Goal: Task Accomplishment & Management: Manage account settings

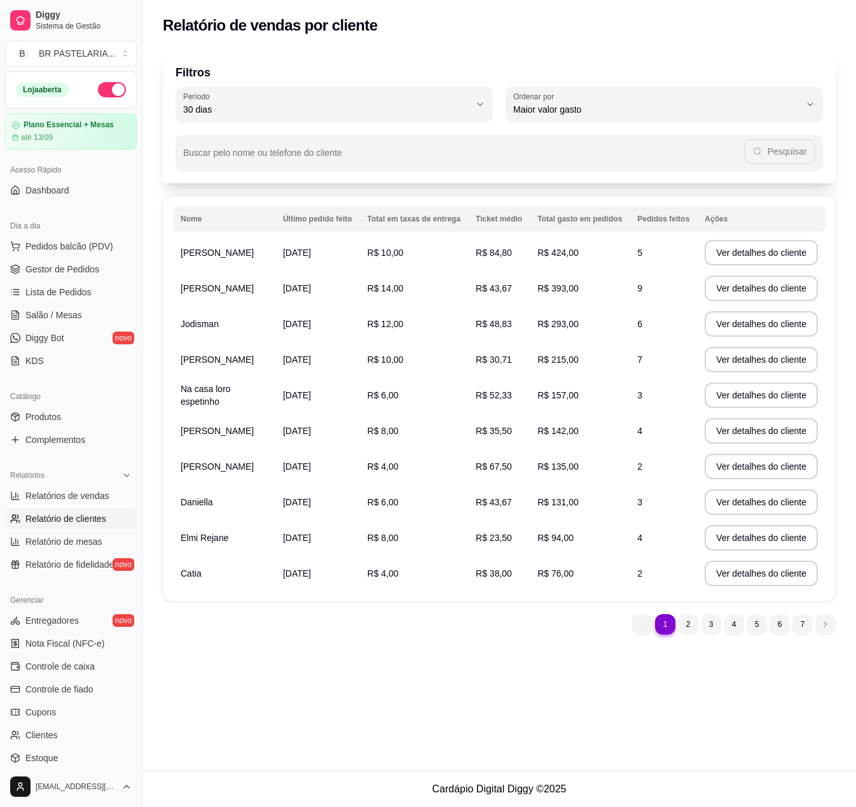
select select "30"
select select "HIGHEST_TOTAL_SPENT_WITH_ORDERS"
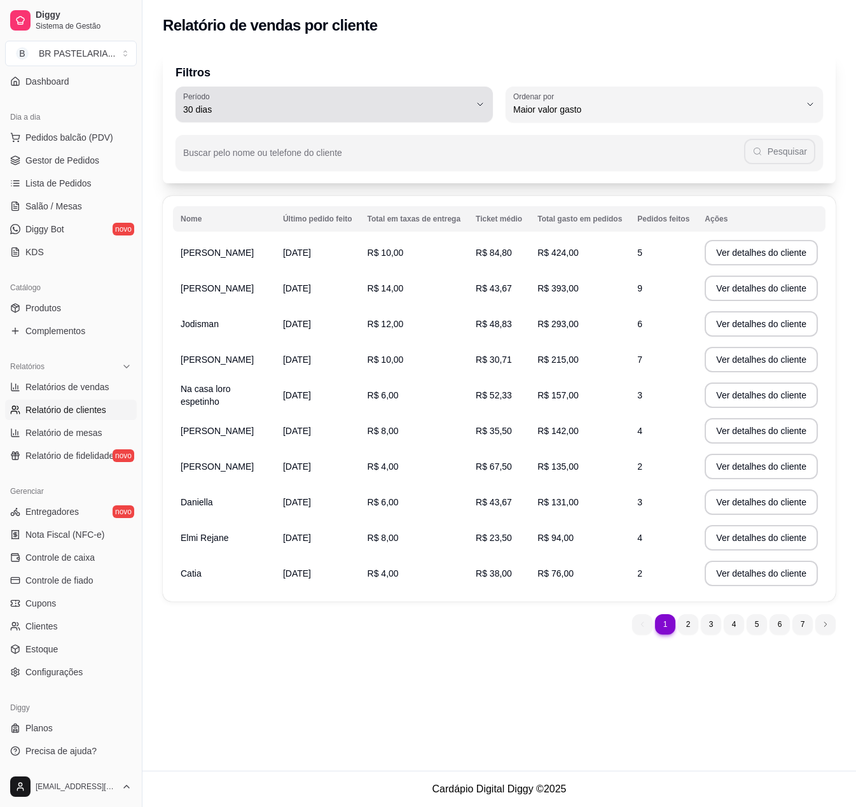
click at [450, 87] on button "Período 30 dias" at bounding box center [334, 105] width 317 height 36
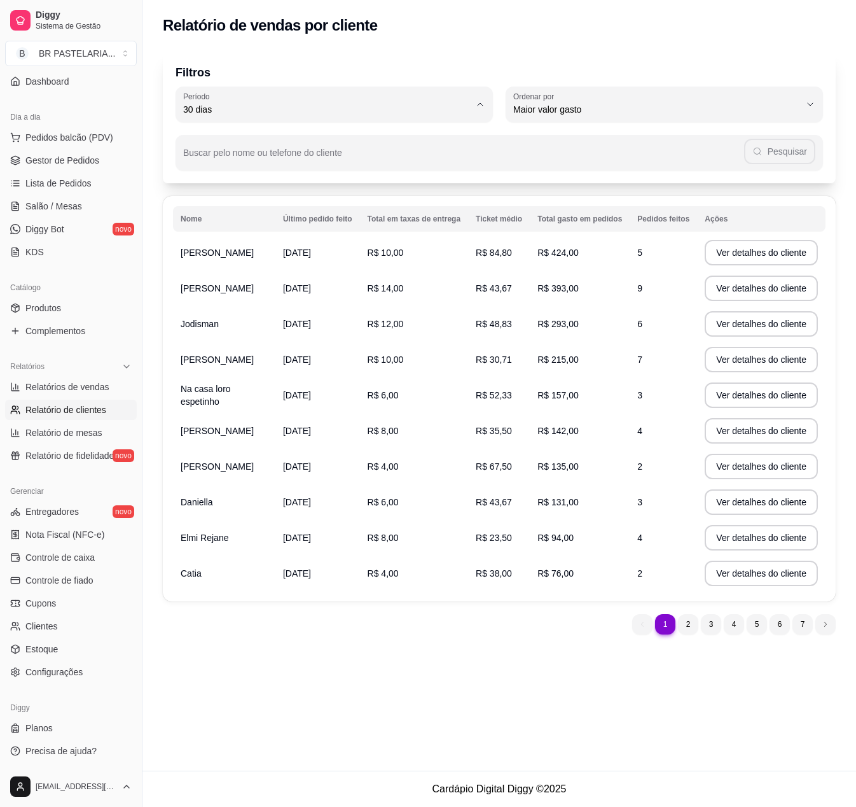
click at [290, 267] on span "60 dias" at bounding box center [328, 264] width 273 height 12
type input "60"
select select "60"
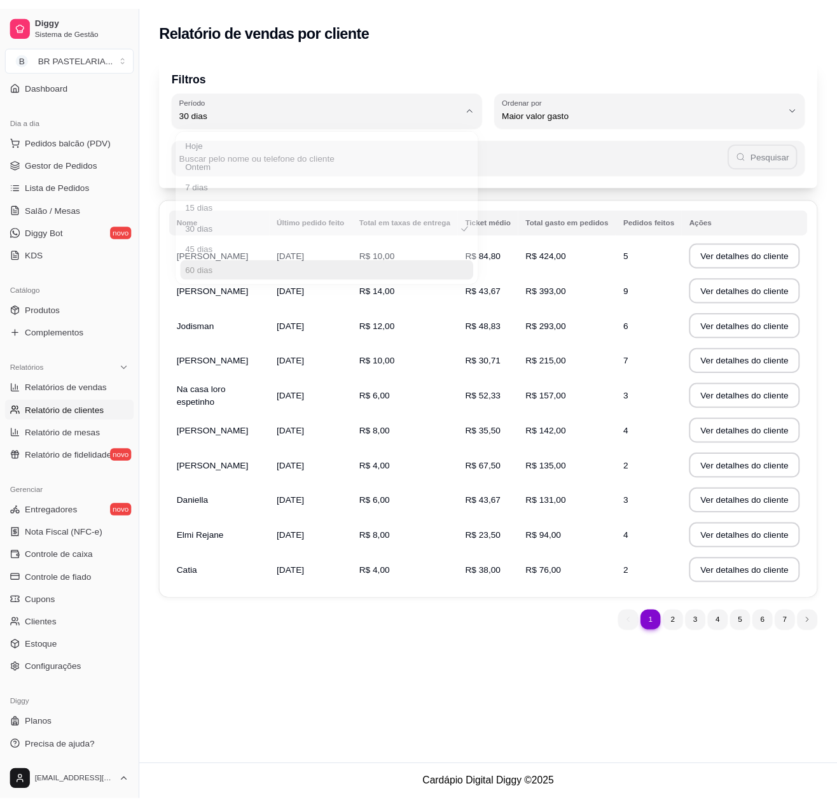
scroll to position [11, 0]
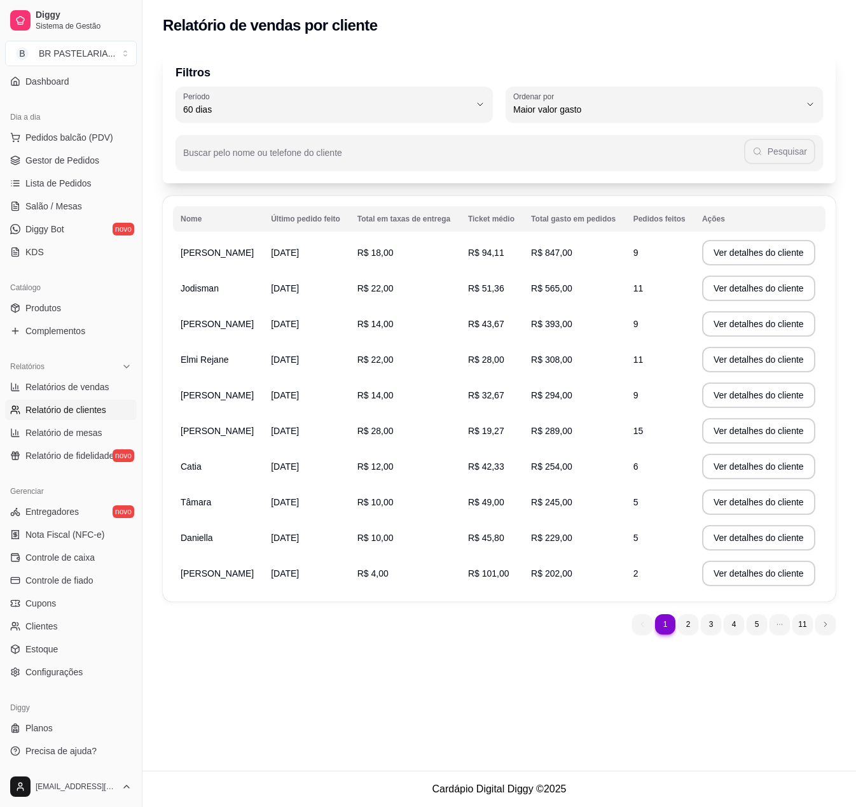
drag, startPoint x: 538, startPoint y: 258, endPoint x: 596, endPoint y: 258, distance: 57.3
click at [594, 258] on td "R$ 847,00" at bounding box center [575, 253] width 102 height 36
click at [596, 258] on td "R$ 847,00" at bounding box center [575, 253] width 102 height 36
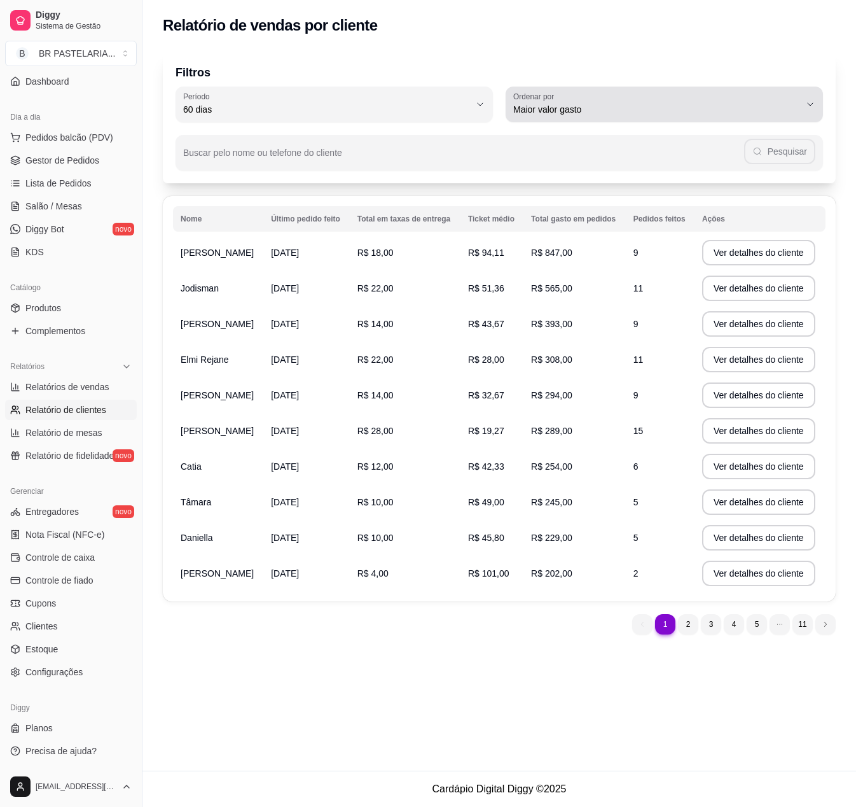
click at [696, 109] on span "Maior valor gasto" at bounding box center [656, 109] width 287 height 13
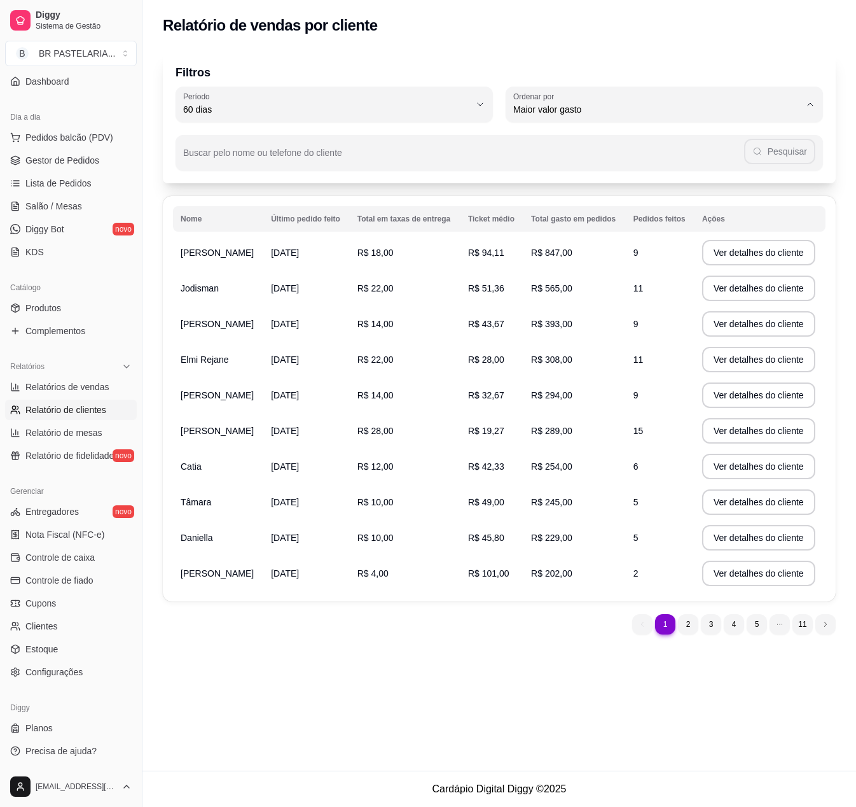
click at [601, 140] on span "Maior número de pedidos" at bounding box center [658, 140] width 273 height 12
type input "HIGHEST_ORDER_COUNT"
select select "HIGHEST_ORDER_COUNT"
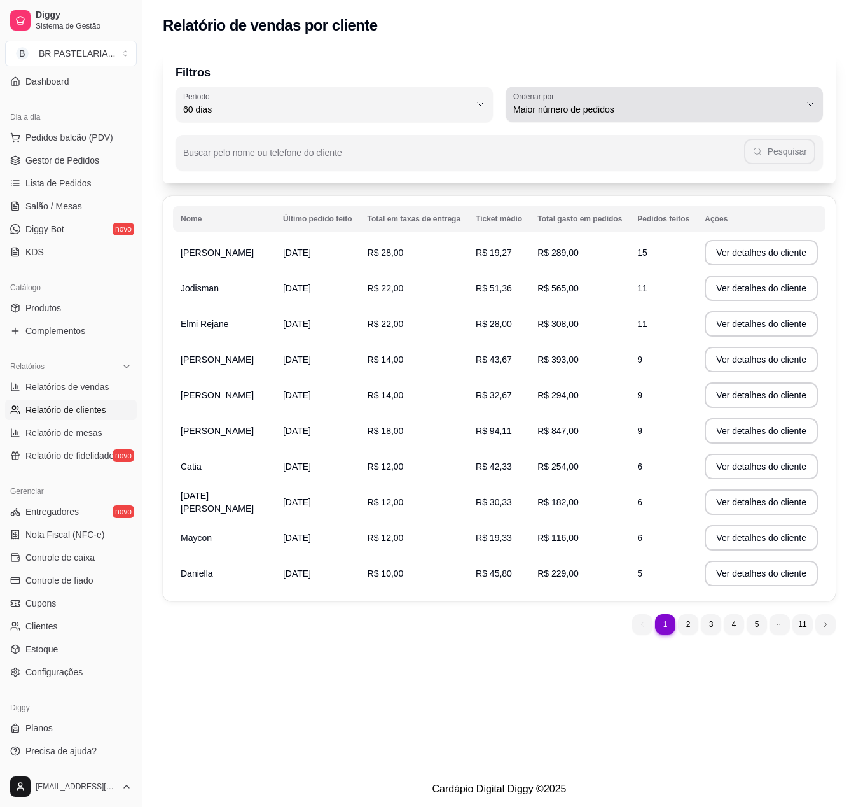
click at [641, 108] on span "Maior número de pedidos" at bounding box center [656, 109] width 287 height 13
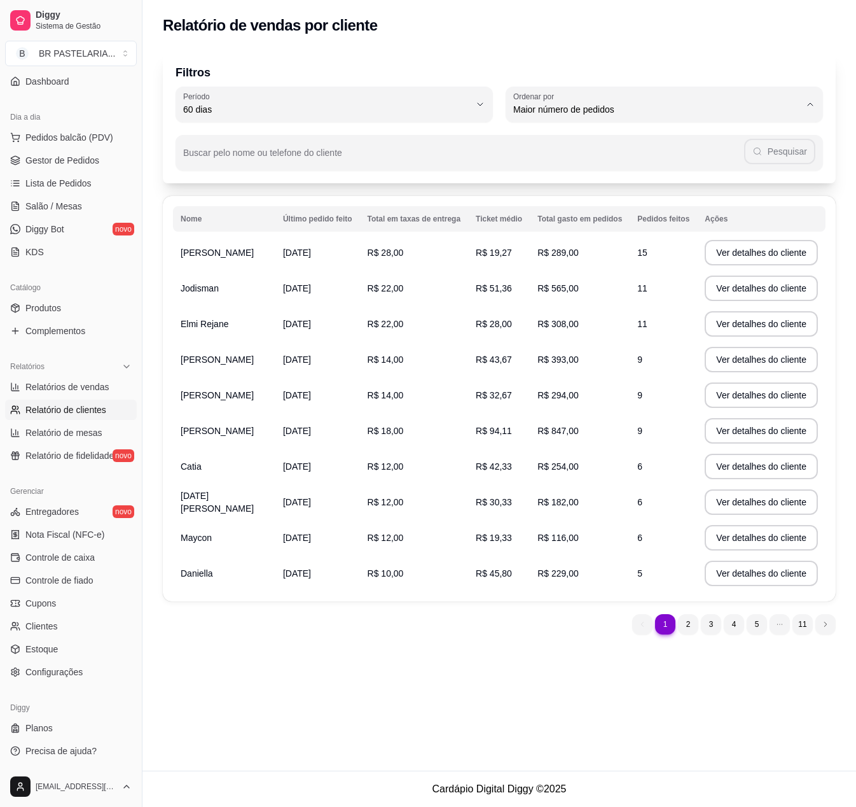
click at [643, 160] on span "Maior ticket médio" at bounding box center [658, 161] width 273 height 12
type input "HIGHEST_AVERAGE_TICKET"
select select "HIGHEST_AVERAGE_TICKET"
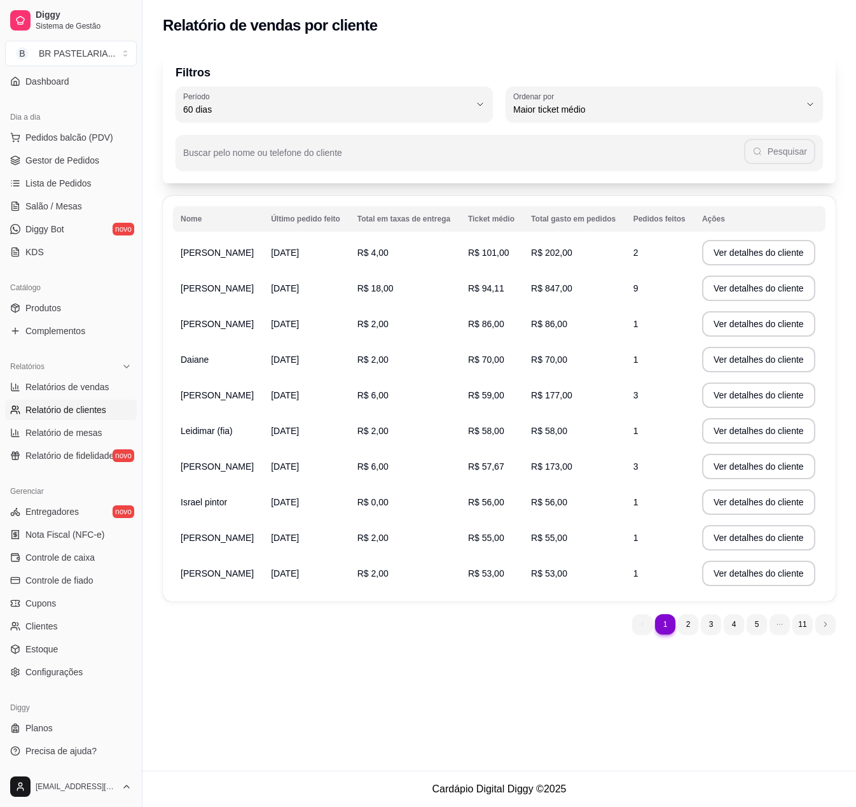
click at [604, 267] on td "R$ 202,00" at bounding box center [575, 253] width 102 height 36
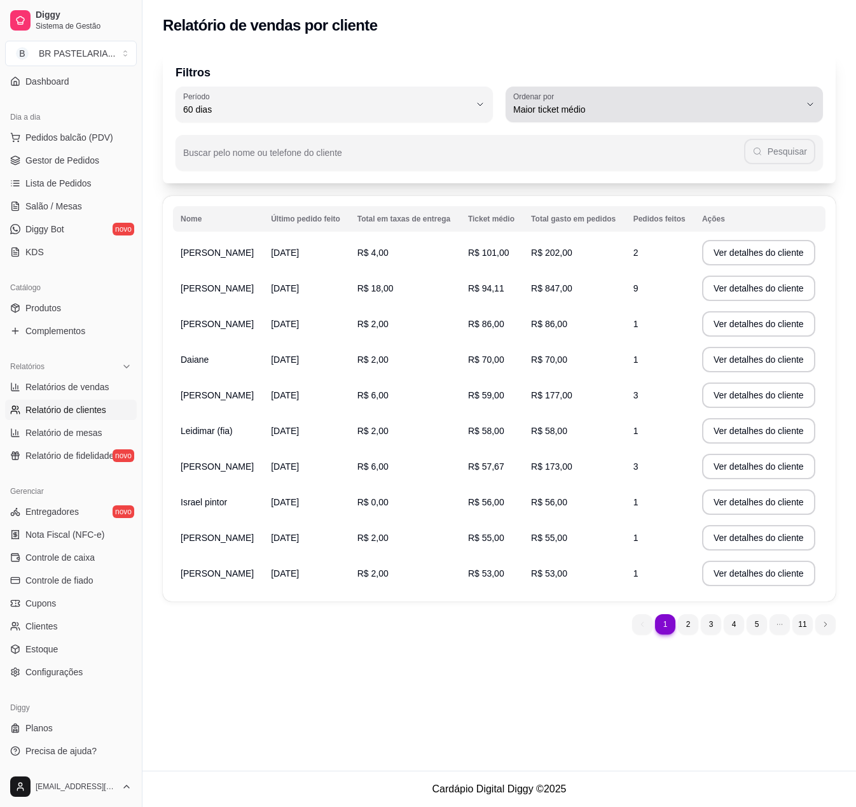
click at [585, 108] on span "Maior ticket médio" at bounding box center [656, 109] width 287 height 13
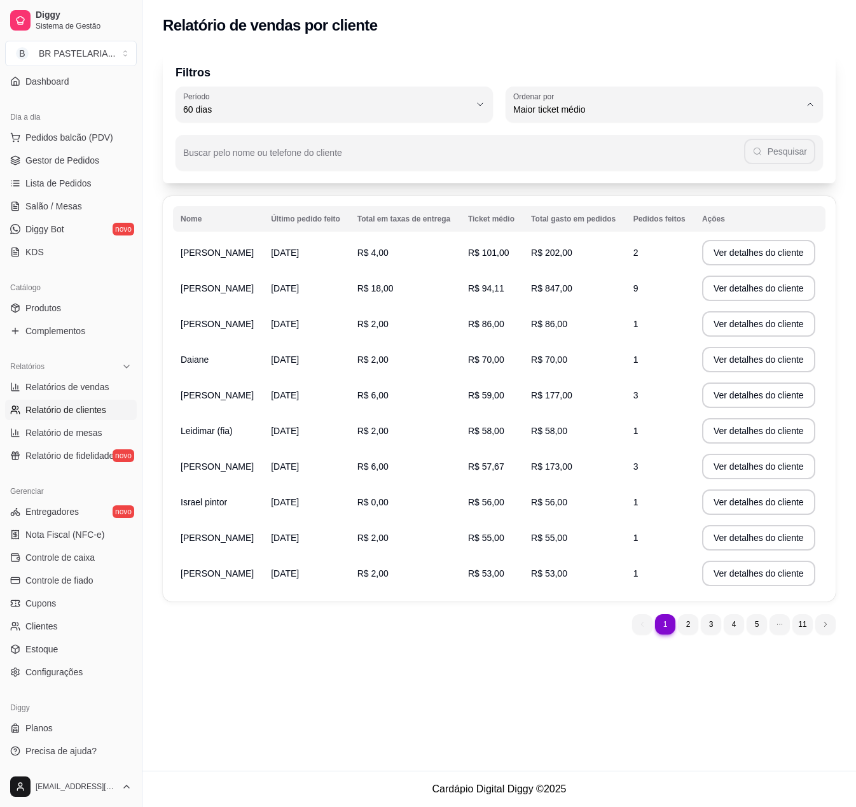
click at [588, 132] on li "Maior número de pedidos" at bounding box center [664, 140] width 295 height 20
type input "HIGHEST_ORDER_COUNT"
select select "HIGHEST_ORDER_COUNT"
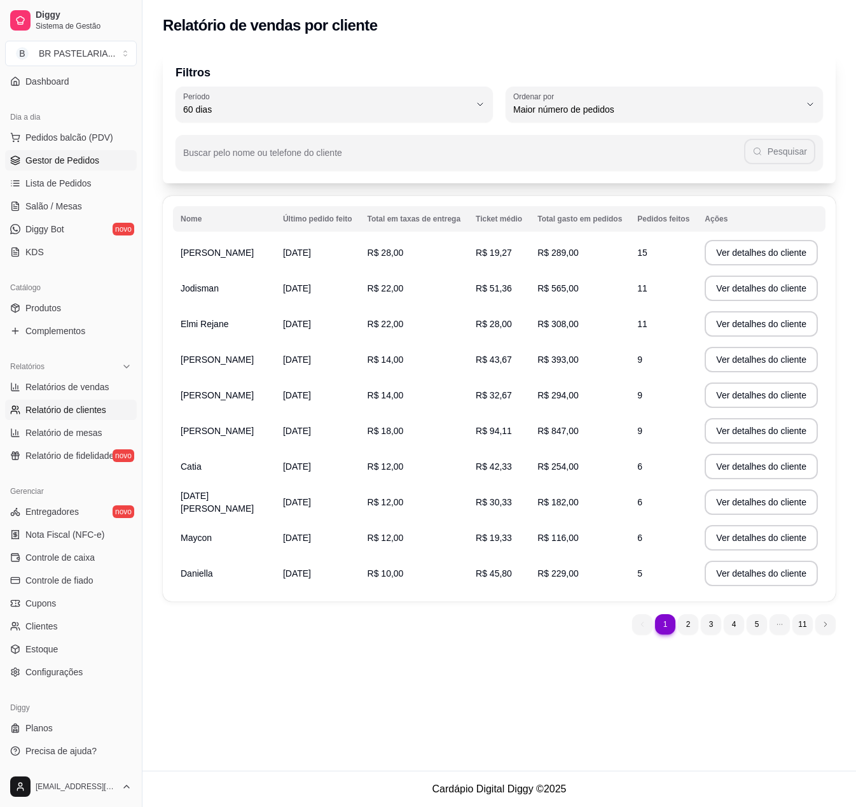
click at [62, 162] on span "Gestor de Pedidos" at bounding box center [62, 160] width 74 height 13
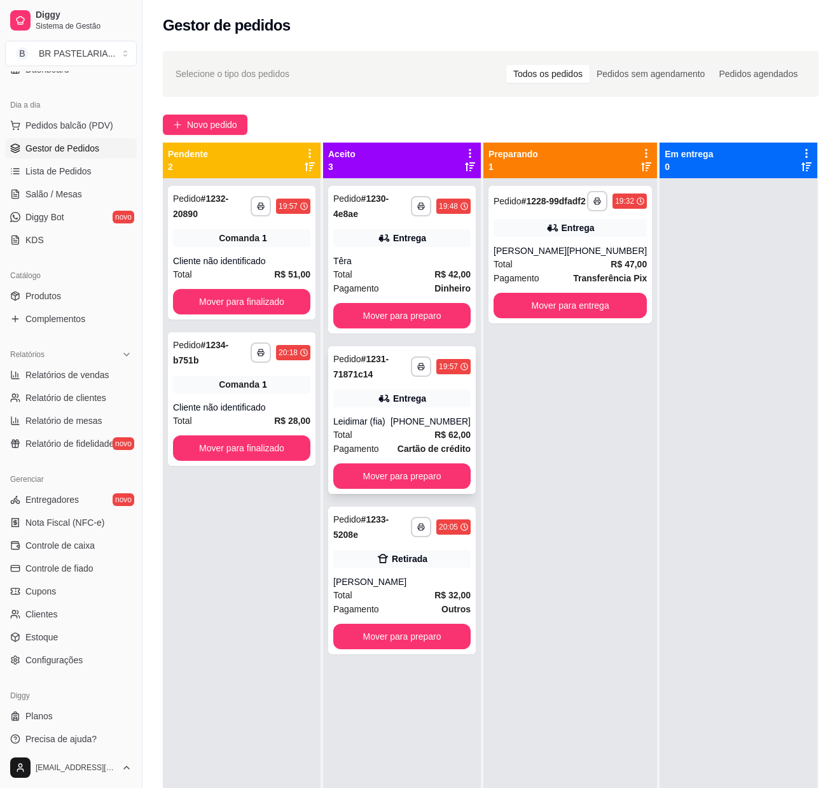
click at [466, 398] on div "Entrega" at bounding box center [401, 398] width 137 height 18
click at [532, 253] on div "**********" at bounding box center [571, 254] width 164 height 137
click at [406, 240] on div "Entrega" at bounding box center [409, 238] width 33 height 13
click at [456, 405] on div "**********" at bounding box center [402, 420] width 148 height 148
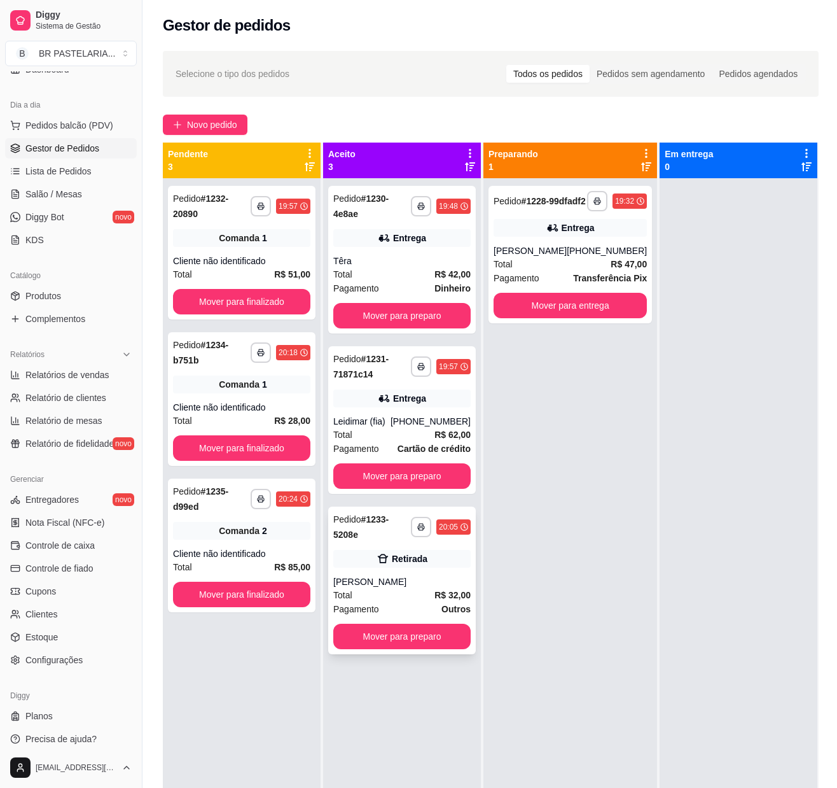
click at [380, 564] on icon at bounding box center [383, 558] width 13 height 13
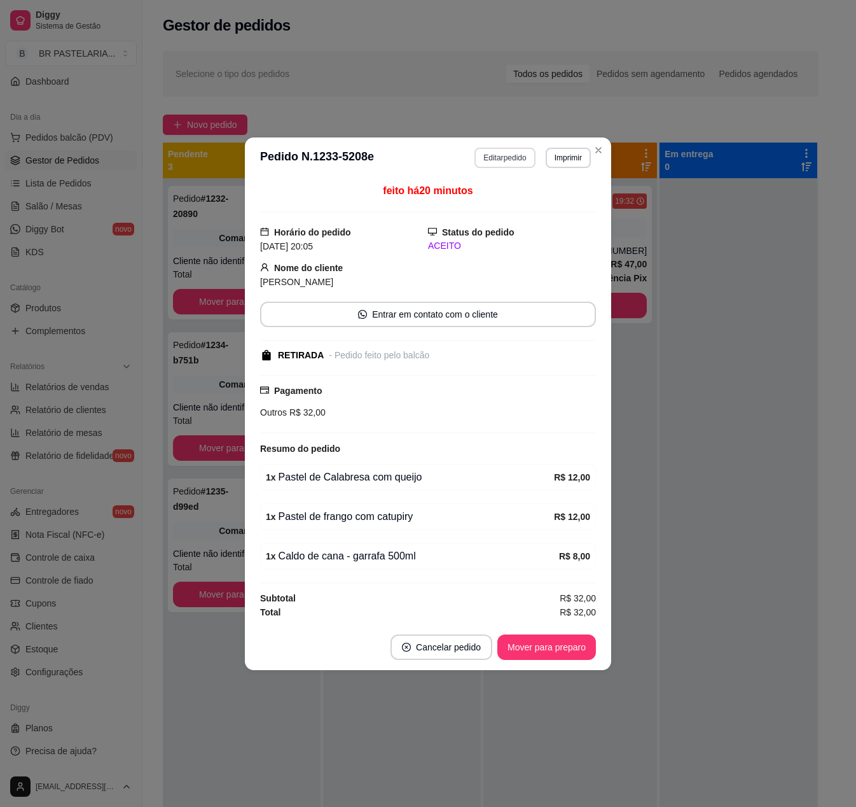
click at [509, 148] on button "Editar pedido" at bounding box center [505, 158] width 60 height 20
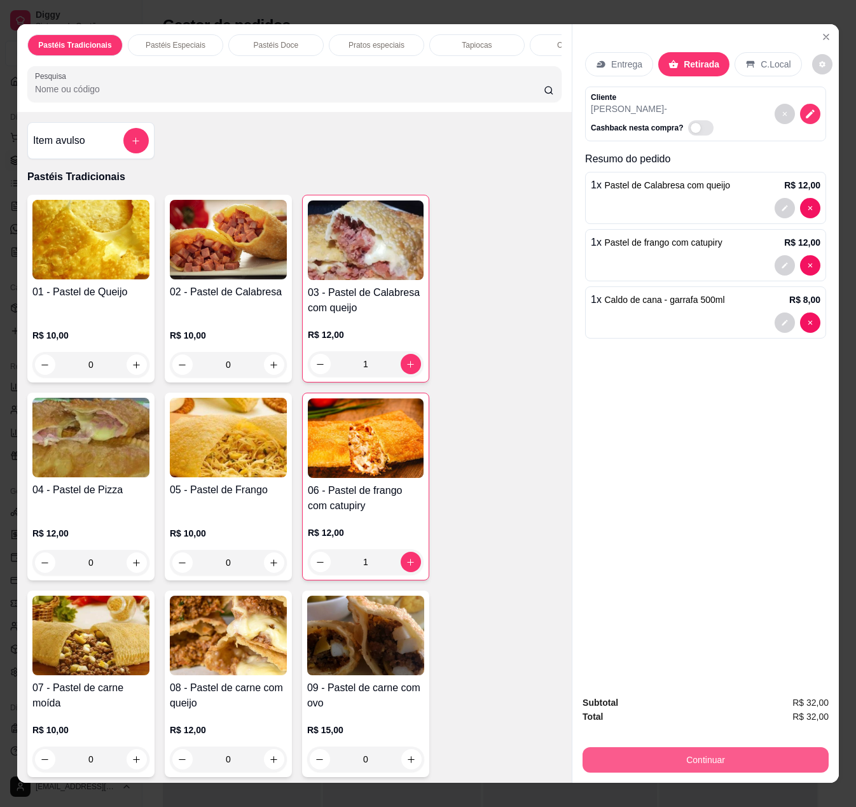
click at [651, 747] on button "Continuar" at bounding box center [706, 759] width 246 height 25
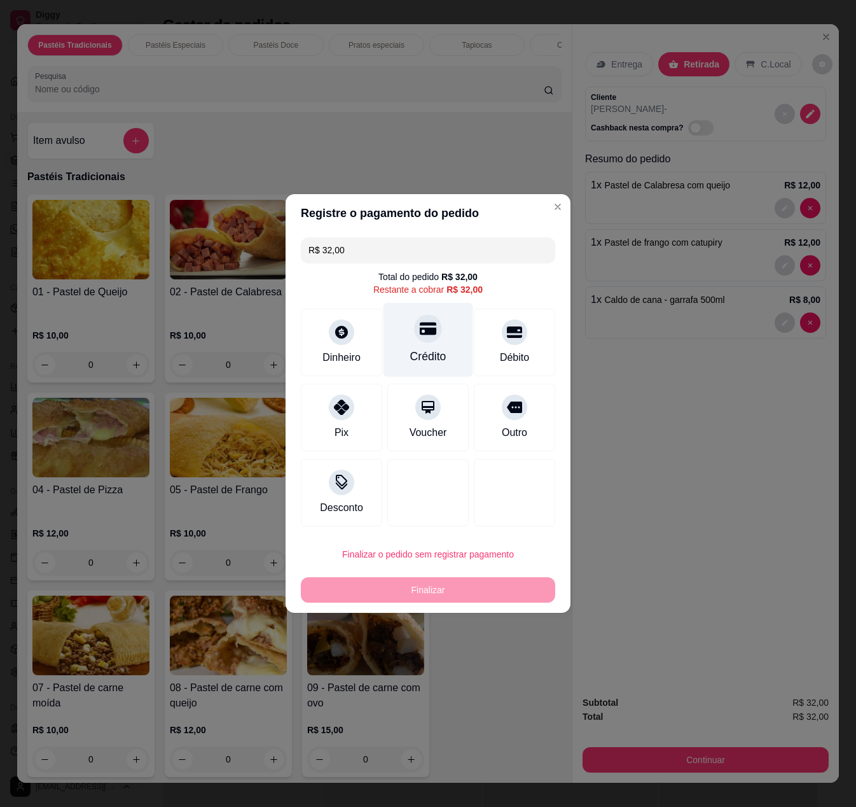
click at [443, 347] on div "Crédito" at bounding box center [429, 340] width 90 height 74
type input "R$ 0,00"
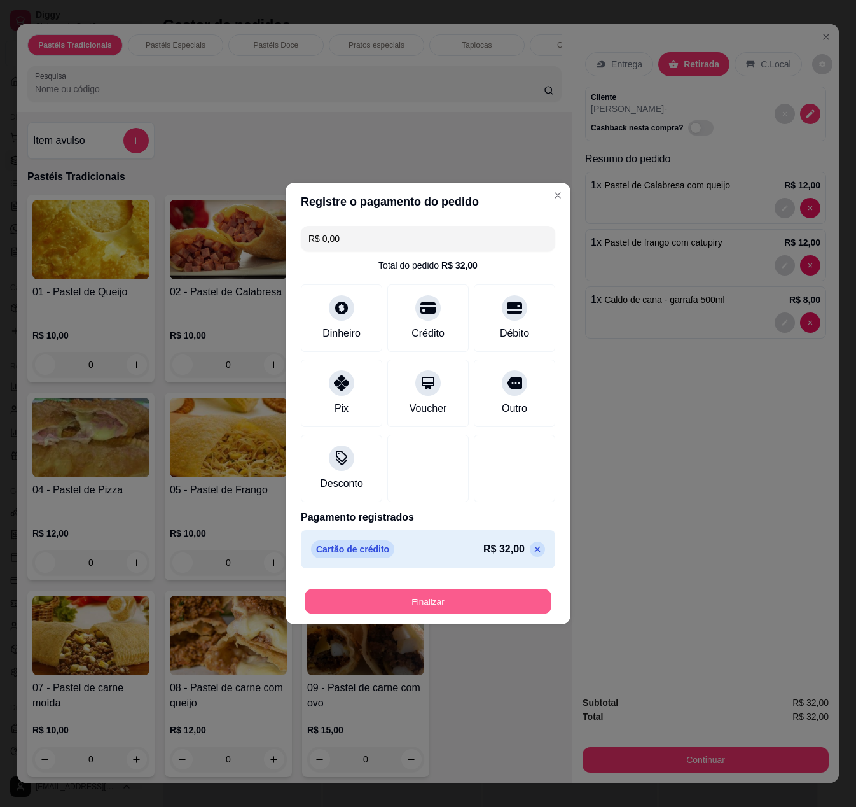
click at [440, 602] on button "Finalizar" at bounding box center [428, 601] width 247 height 25
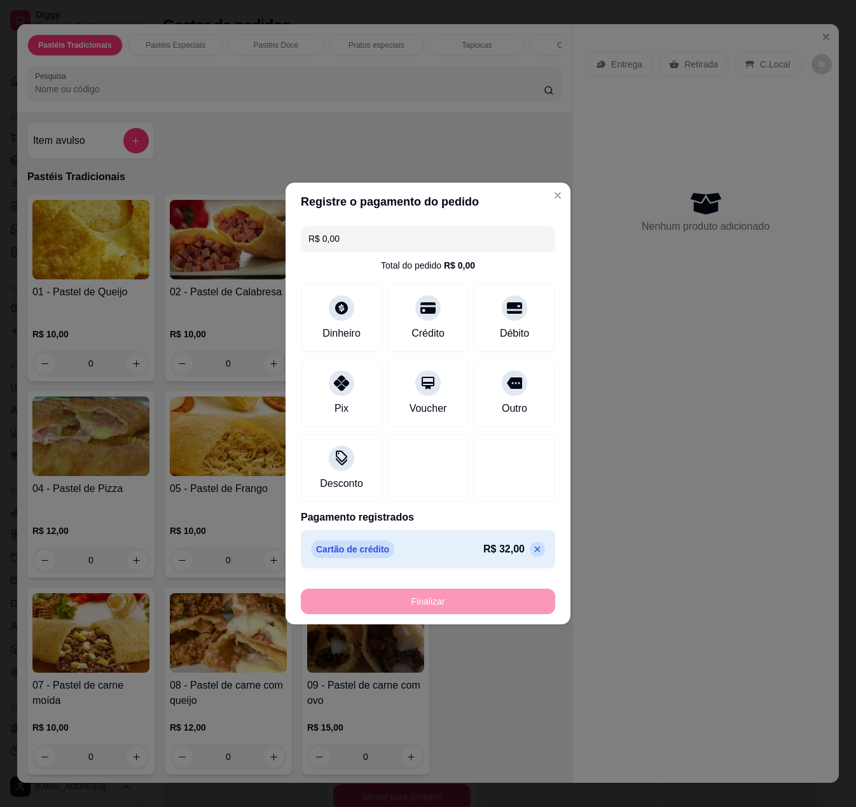
type input "0"
type input "-R$ 32,00"
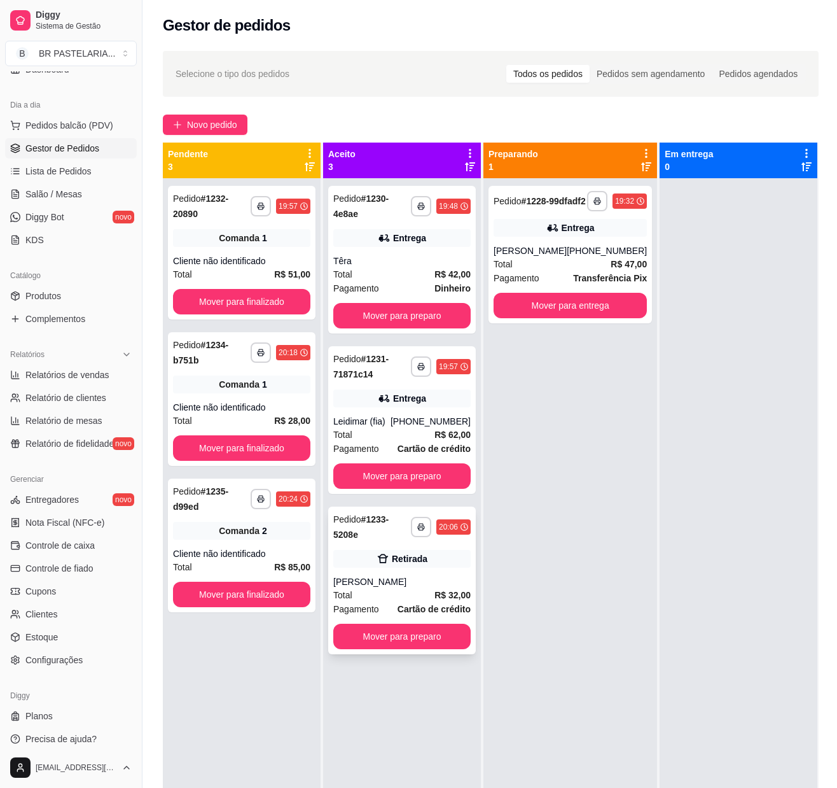
click at [434, 587] on div "[PERSON_NAME]" at bounding box center [401, 581] width 137 height 13
click at [401, 640] on button "Mover para preparo" at bounding box center [402, 636] width 134 height 25
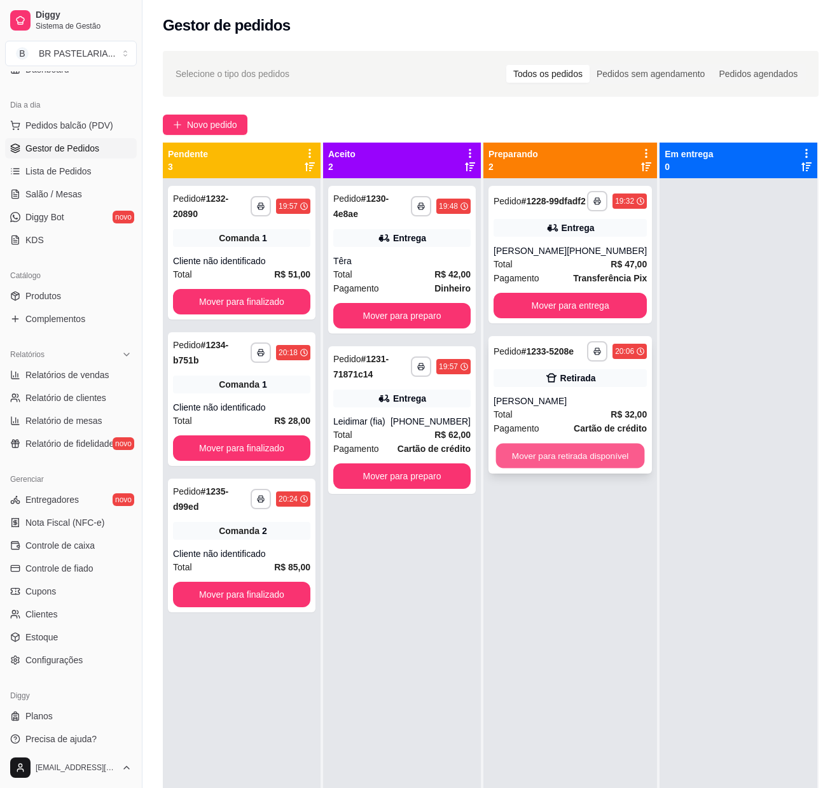
click at [601, 468] on button "Mover para retirada disponível" at bounding box center [570, 455] width 149 height 25
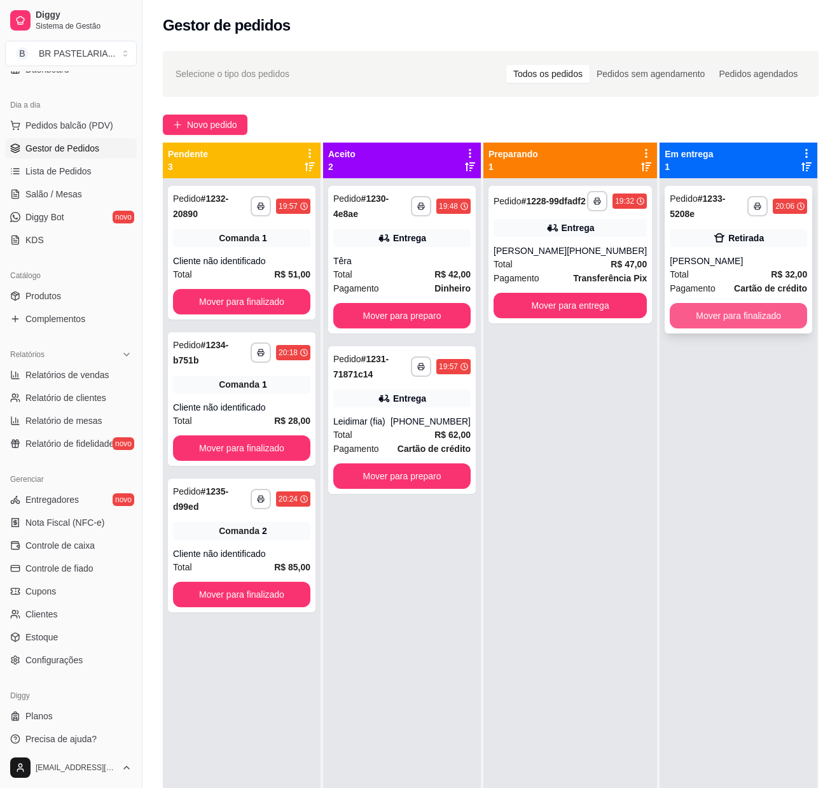
click at [729, 314] on button "Mover para finalizado" at bounding box center [738, 315] width 137 height 25
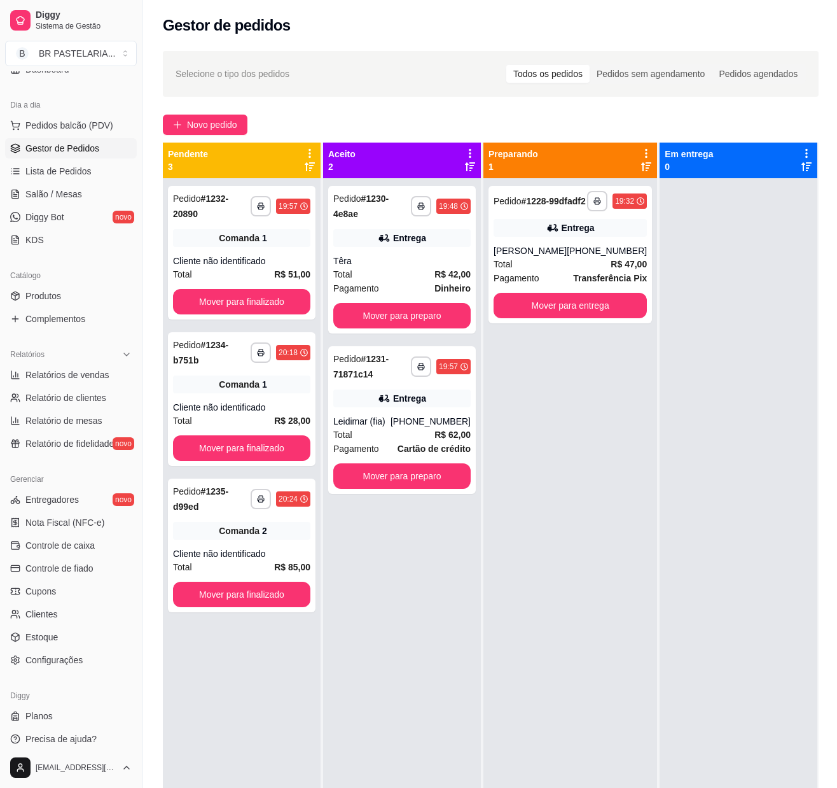
click at [590, 358] on div "**********" at bounding box center [571, 572] width 174 height 788
click at [435, 389] on div "Entrega" at bounding box center [401, 398] width 137 height 18
click at [382, 477] on button "Mover para preparo" at bounding box center [402, 476] width 134 height 25
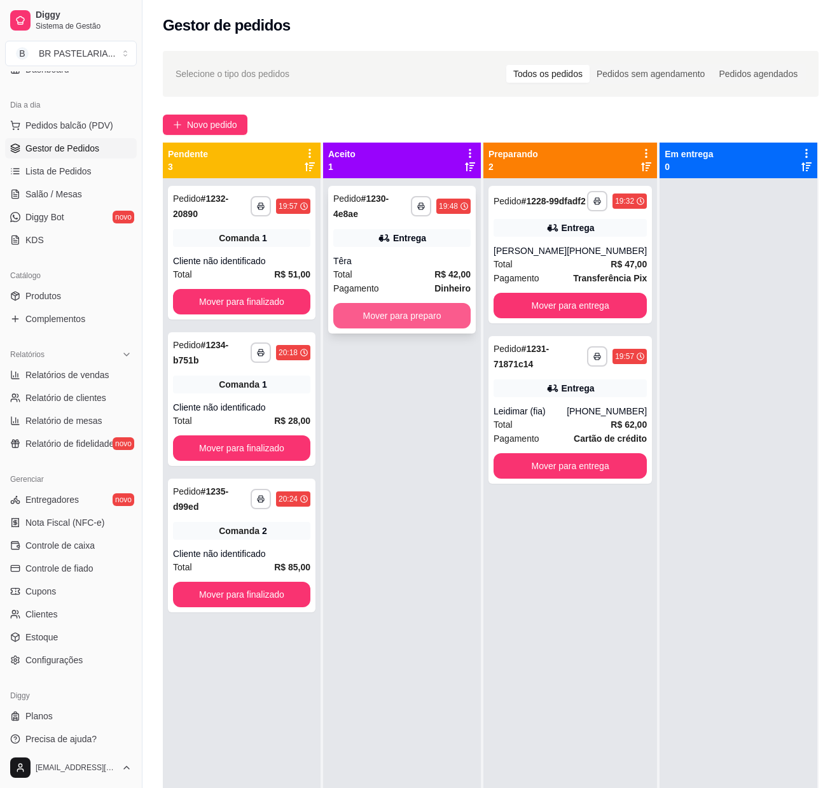
click at [407, 322] on button "Mover para preparo" at bounding box center [401, 315] width 137 height 25
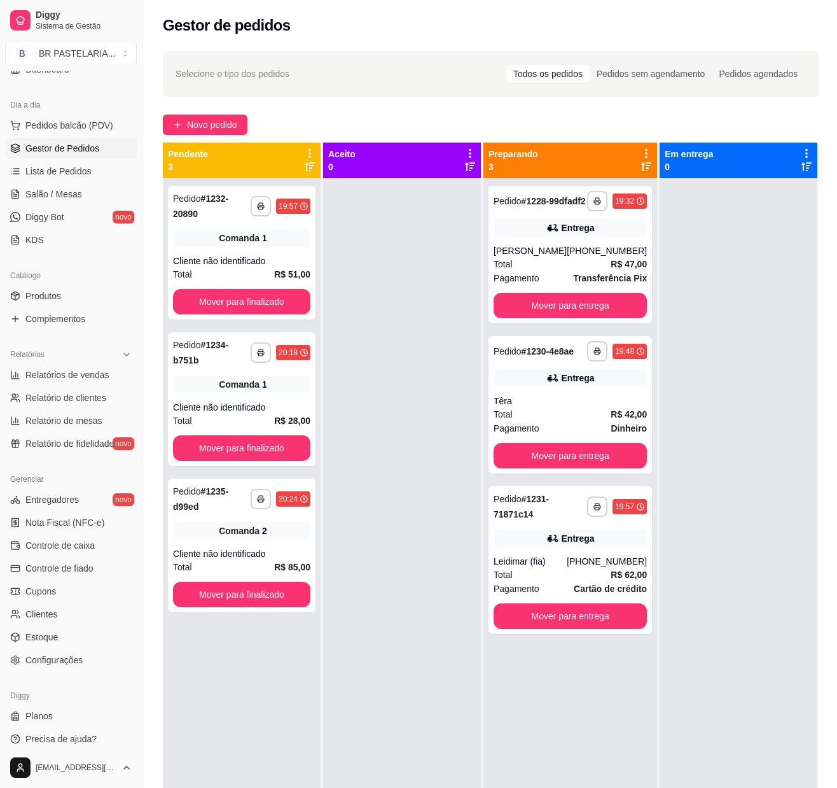
click at [424, 604] on div at bounding box center [402, 572] width 158 height 788
click at [589, 318] on button "Mover para entrega" at bounding box center [570, 305] width 153 height 25
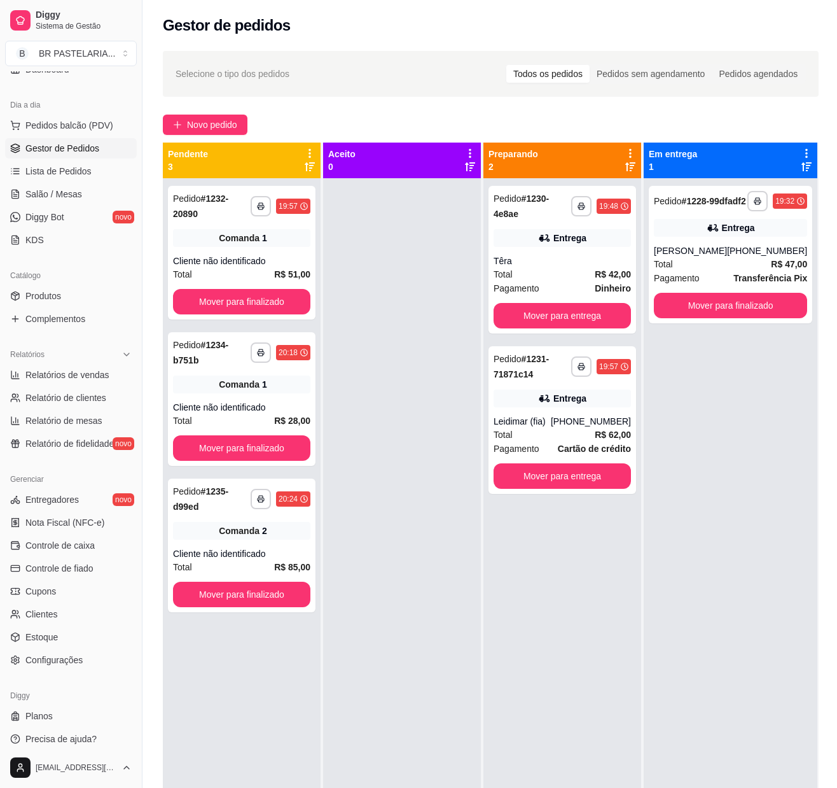
click at [692, 351] on div "**********" at bounding box center [731, 572] width 174 height 788
click at [597, 313] on button "Mover para entrega" at bounding box center [562, 315] width 137 height 25
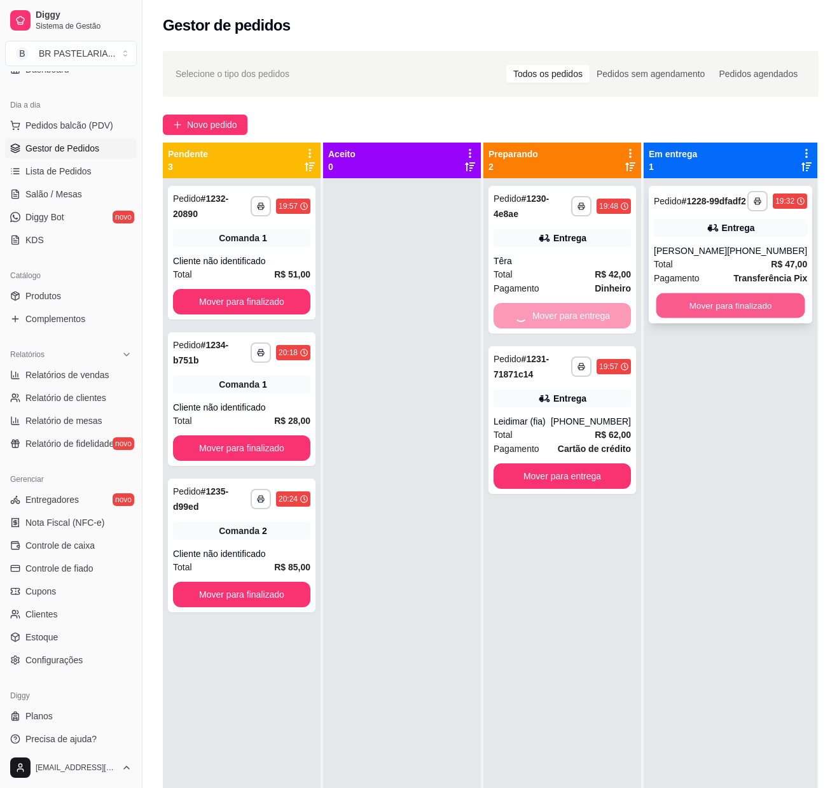
click at [690, 310] on button "Mover para finalizado" at bounding box center [731, 305] width 149 height 25
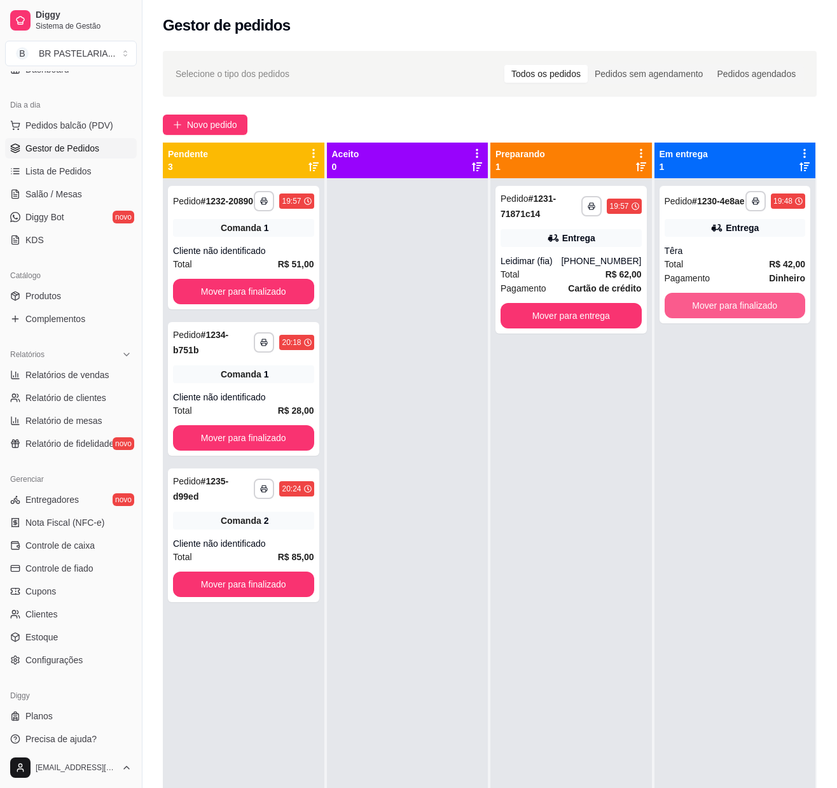
click at [713, 313] on button "Mover para finalizado" at bounding box center [735, 305] width 141 height 25
click at [655, 464] on div "**********" at bounding box center [736, 572] width 162 height 788
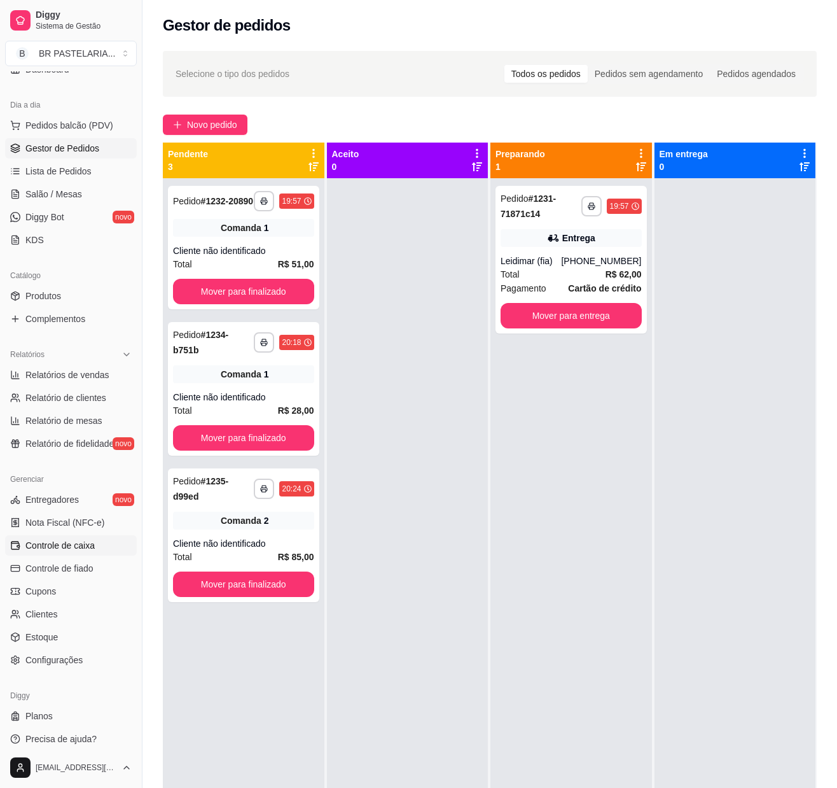
click at [70, 555] on link "Controle de caixa" at bounding box center [71, 545] width 132 height 20
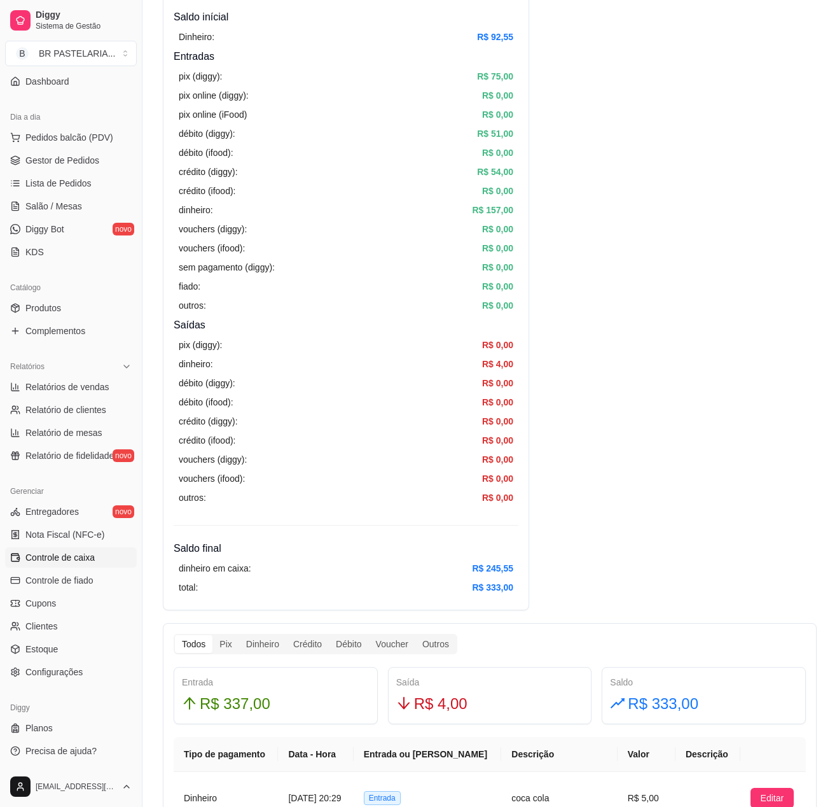
scroll to position [254, 0]
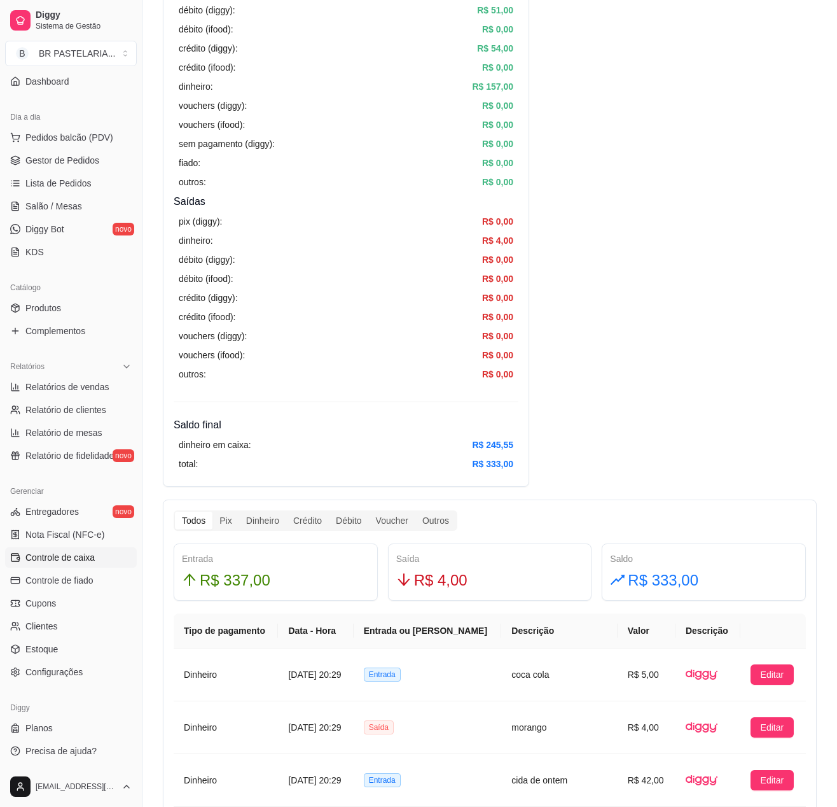
click at [281, 590] on div "R$ 337,00" at bounding box center [276, 580] width 188 height 24
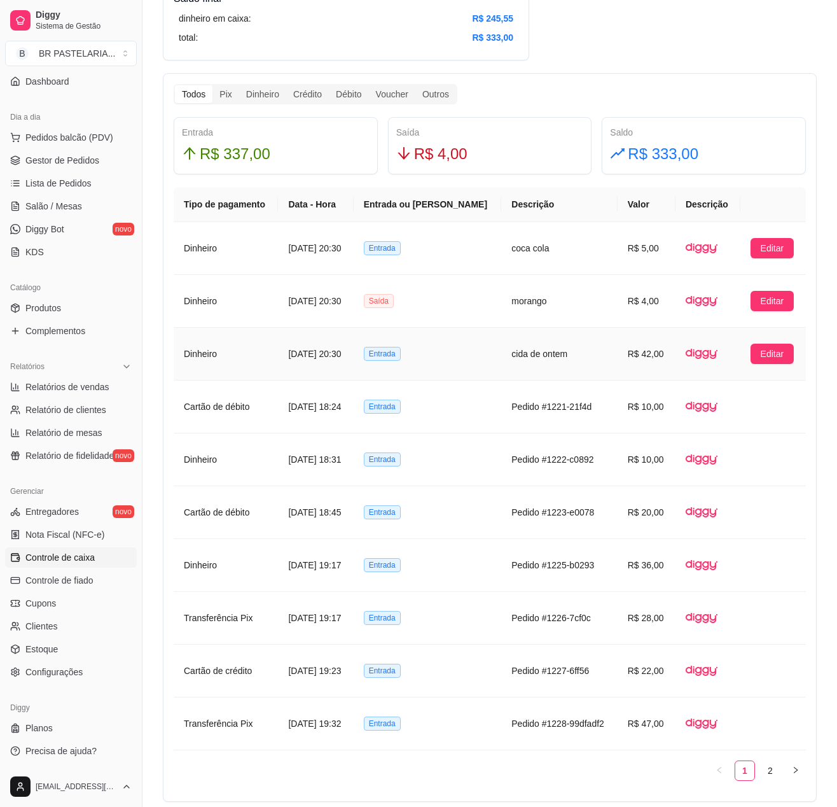
scroll to position [636, 0]
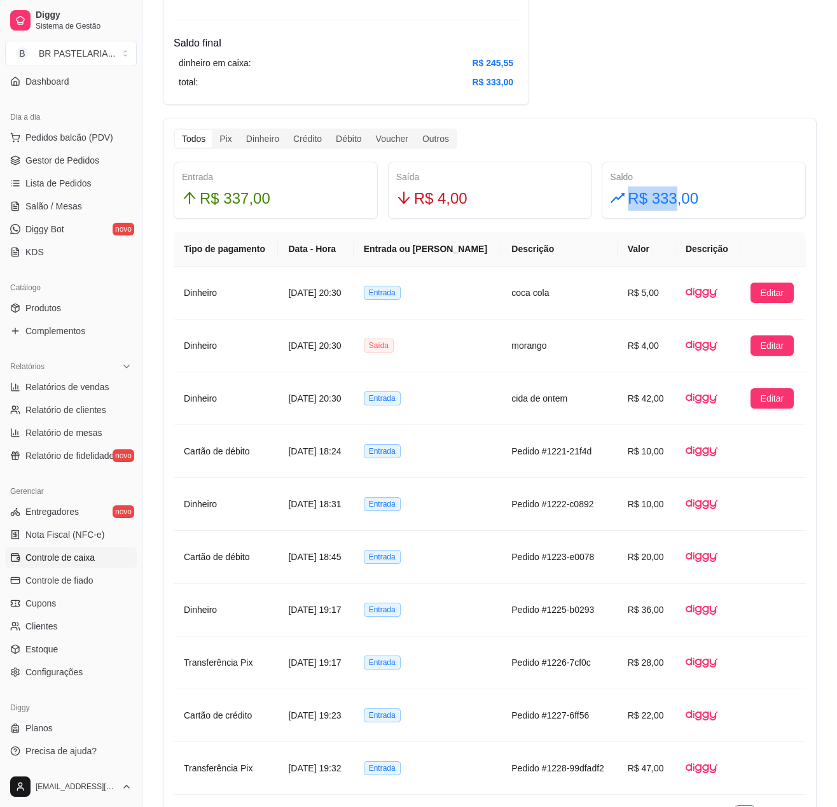
drag, startPoint x: 632, startPoint y: 204, endPoint x: 702, endPoint y: 202, distance: 70.0
click at [697, 202] on div "R$ 333,00" at bounding box center [704, 198] width 188 height 24
click at [800, 183] on div "Saldo R$ 333,00" at bounding box center [704, 190] width 204 height 57
click at [286, 211] on div "R$ 337,00" at bounding box center [276, 198] width 188 height 24
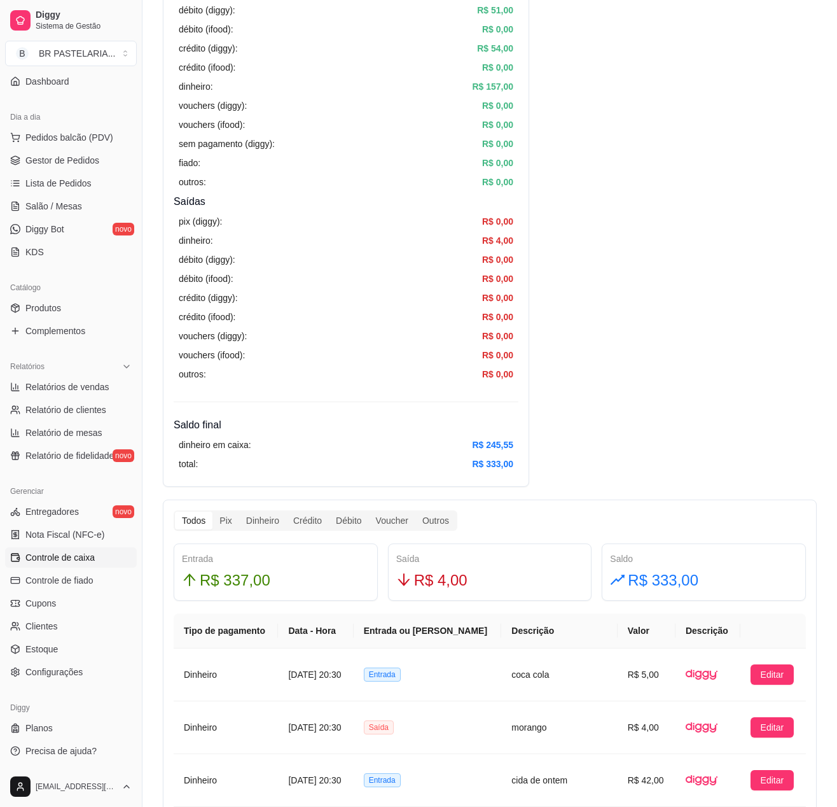
scroll to position [0, 0]
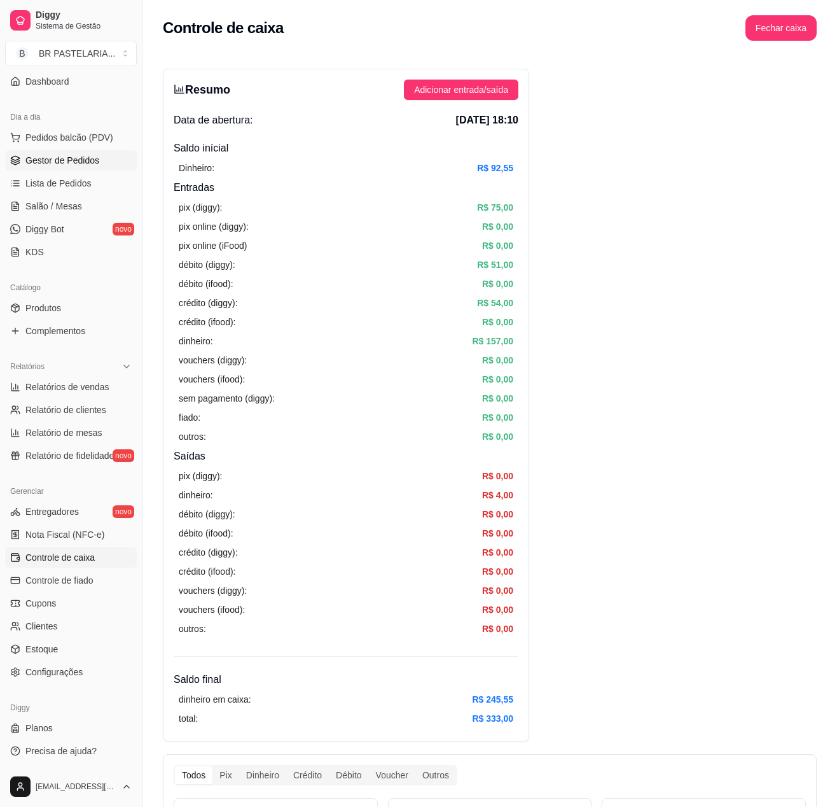
click at [46, 164] on span "Gestor de Pedidos" at bounding box center [62, 160] width 74 height 13
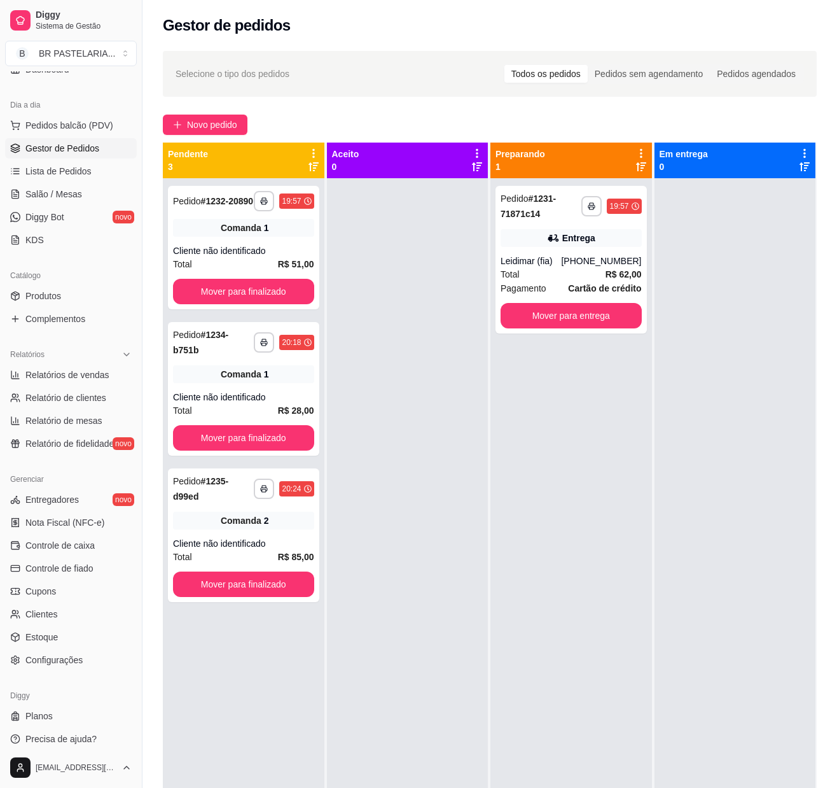
click at [491, 463] on div "**********" at bounding box center [572, 572] width 162 height 788
click at [193, 518] on div "**********" at bounding box center [243, 535] width 151 height 134
click at [196, 355] on strong "# 1234-b751b" at bounding box center [200, 342] width 55 height 25
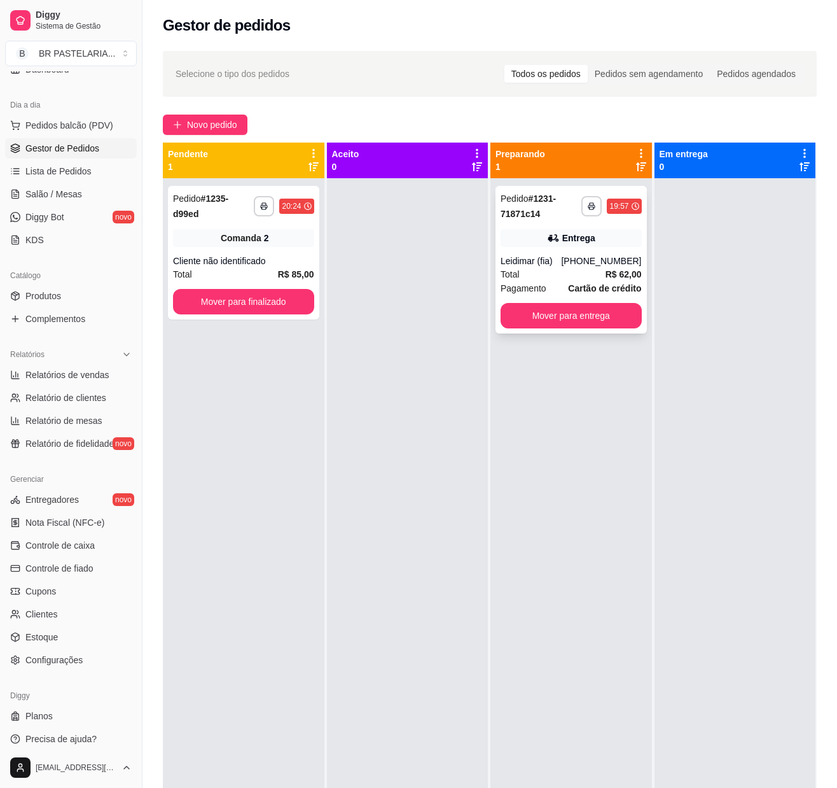
click at [556, 246] on div "Entrega" at bounding box center [571, 238] width 141 height 18
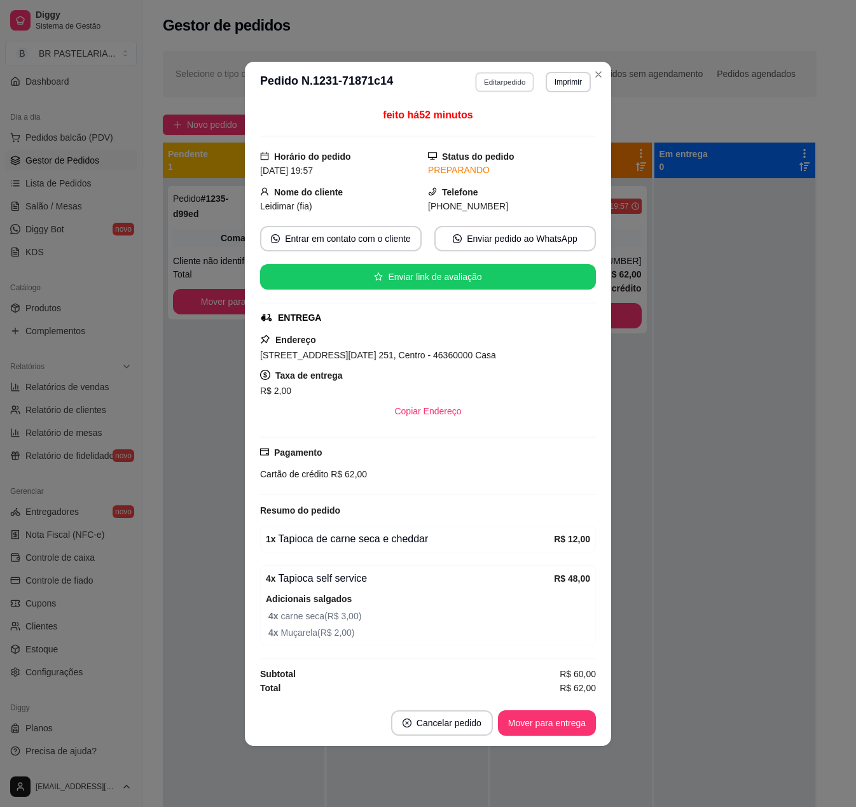
click at [496, 85] on button "Editar pedido" at bounding box center [505, 82] width 59 height 20
click at [702, 747] on button "Continuar" at bounding box center [706, 759] width 246 height 25
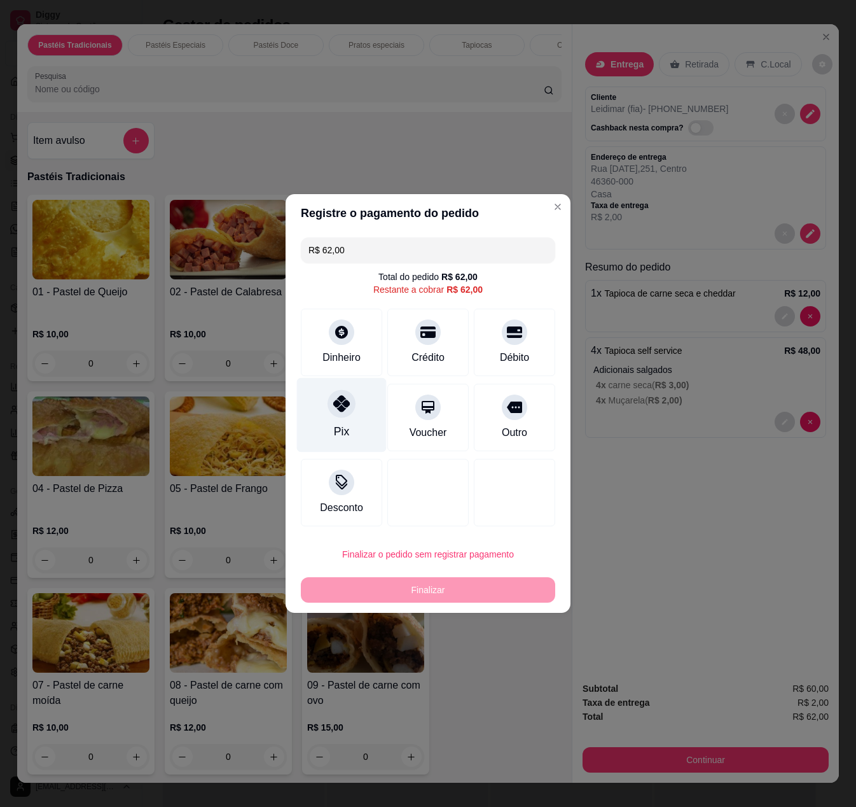
click at [336, 412] on div at bounding box center [342, 403] width 28 height 28
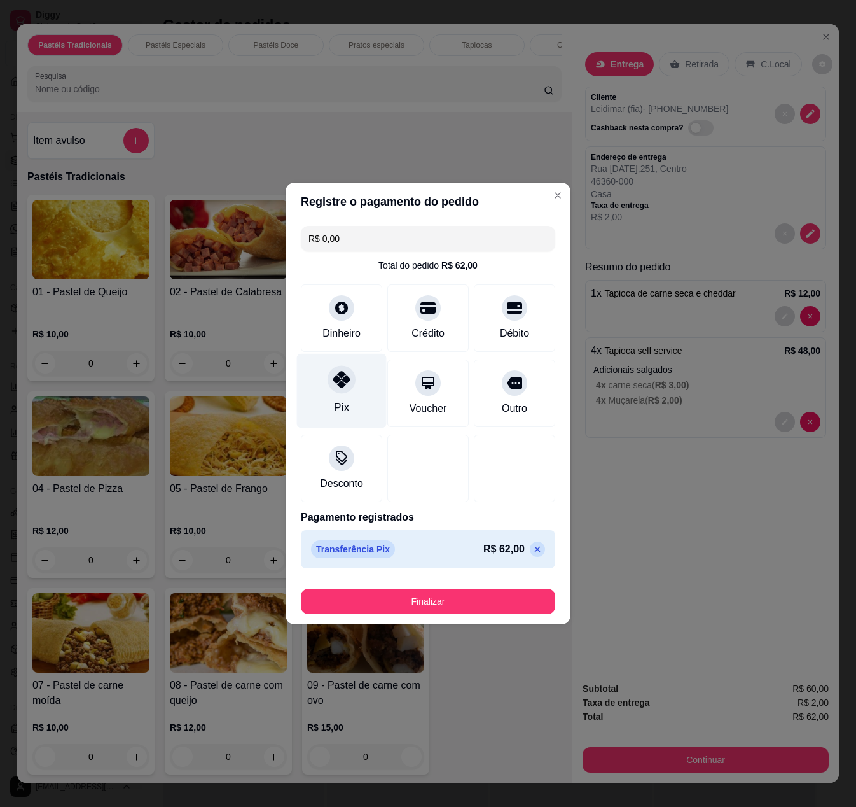
type input "R$ 0,00"
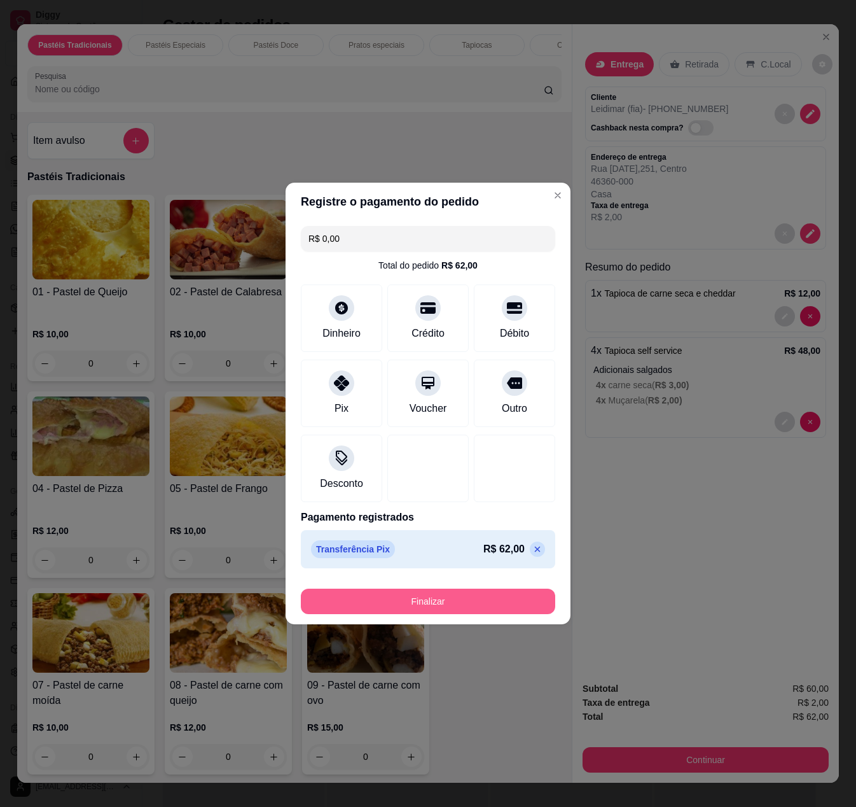
click at [440, 599] on button "Finalizar" at bounding box center [428, 601] width 254 height 25
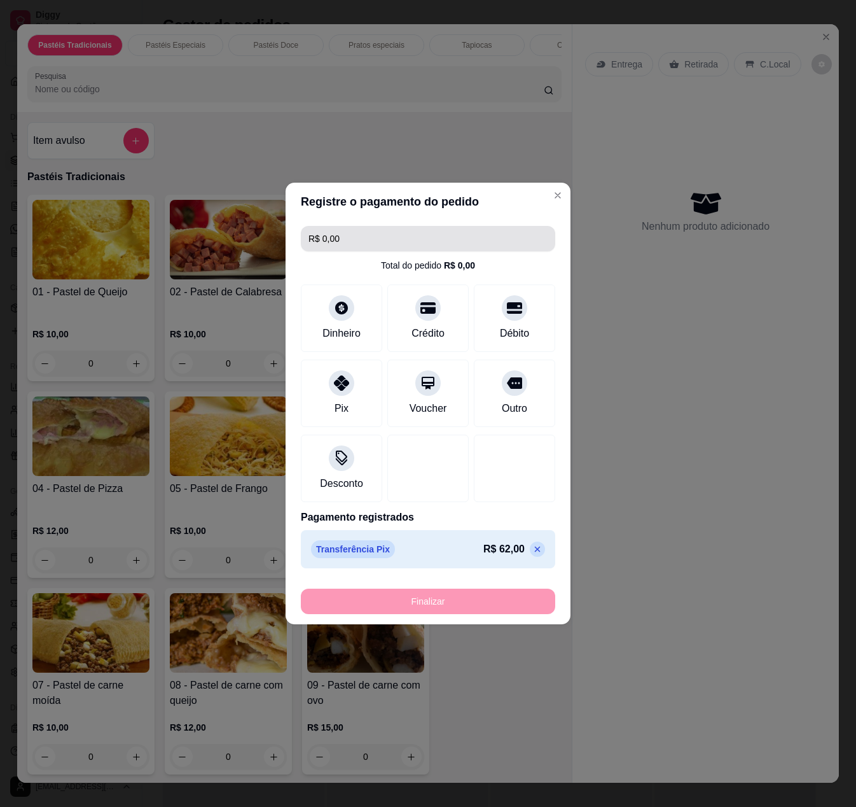
type input "0"
type input "-R$ 62,00"
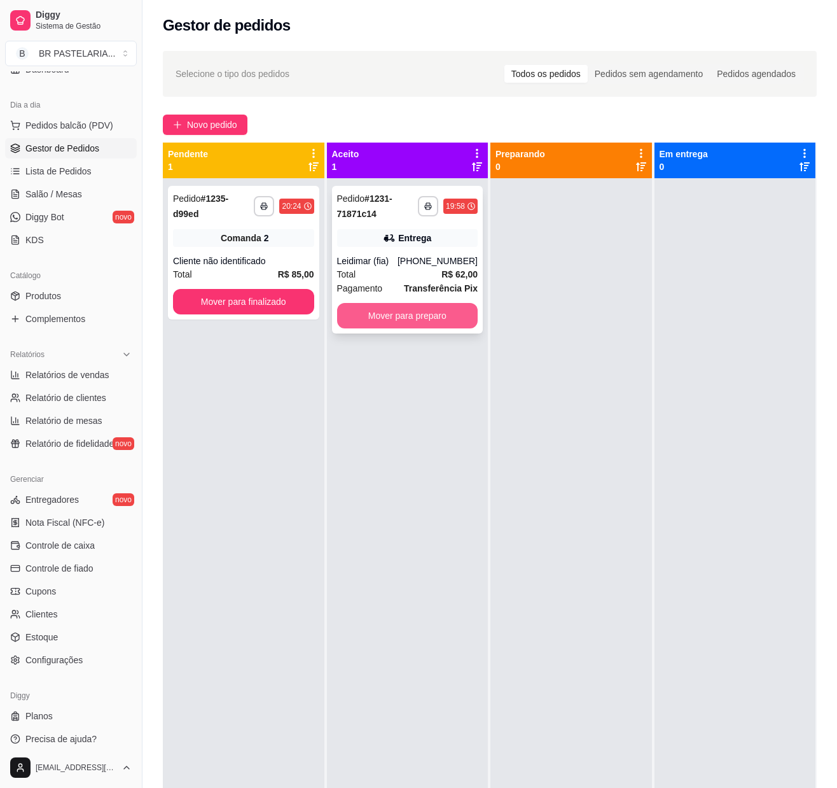
click at [425, 309] on button "Mover para preparo" at bounding box center [407, 315] width 141 height 25
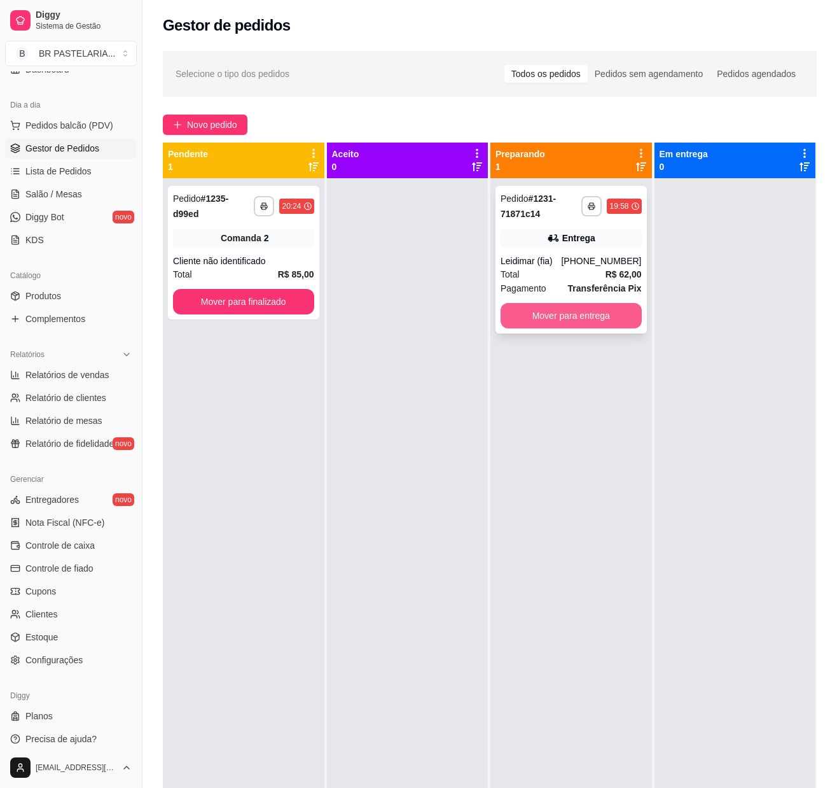
click at [570, 309] on button "Mover para entrega" at bounding box center [571, 315] width 141 height 25
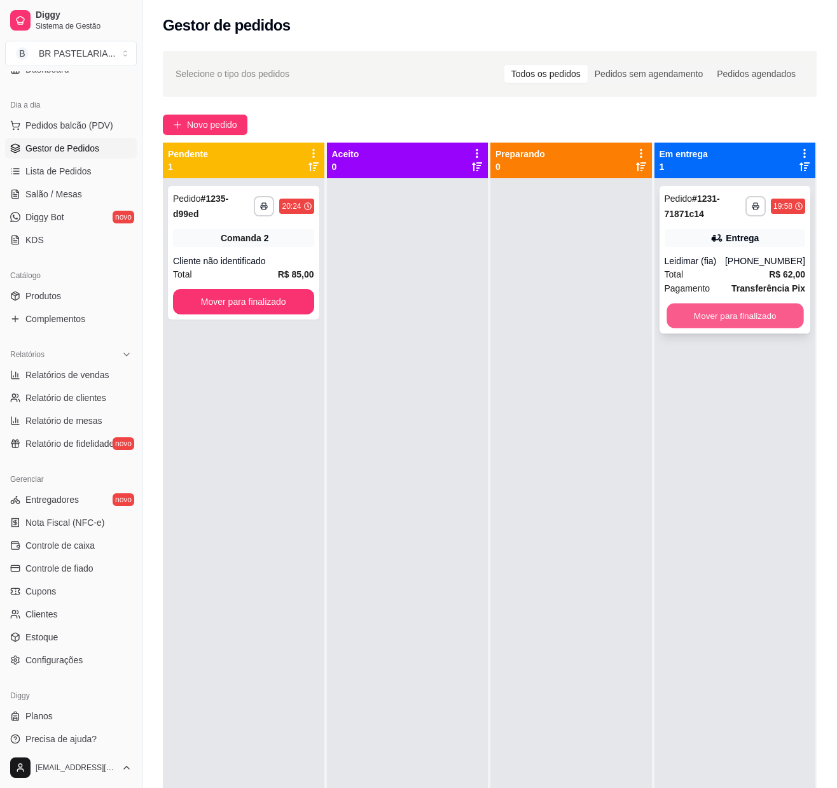
click at [709, 309] on button "Mover para finalizado" at bounding box center [735, 315] width 137 height 25
click at [607, 452] on div at bounding box center [572, 572] width 162 height 788
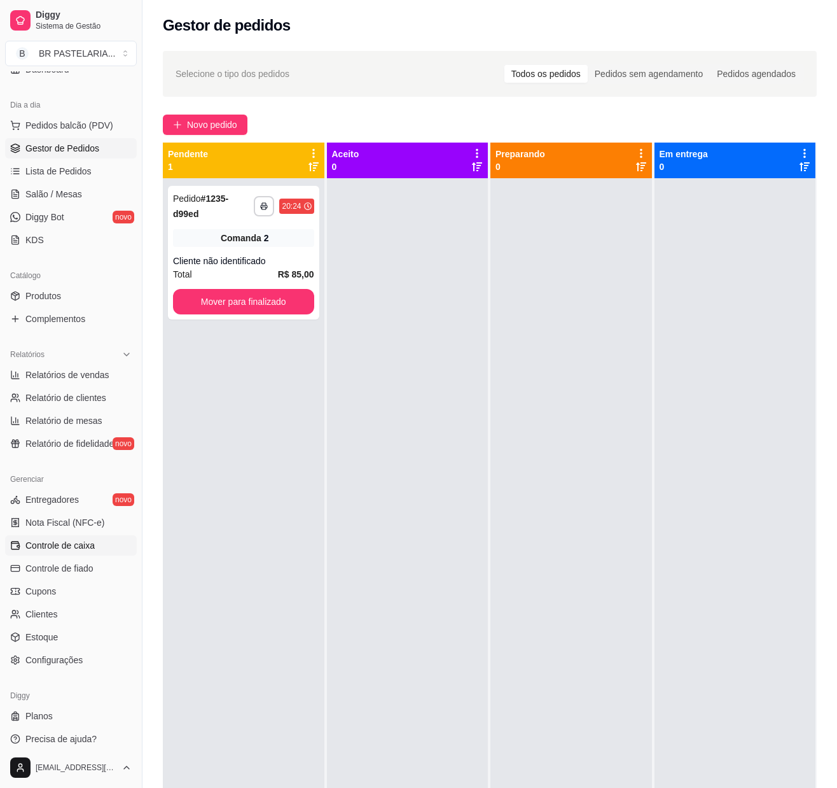
click at [74, 548] on link "Controle de caixa" at bounding box center [71, 545] width 132 height 20
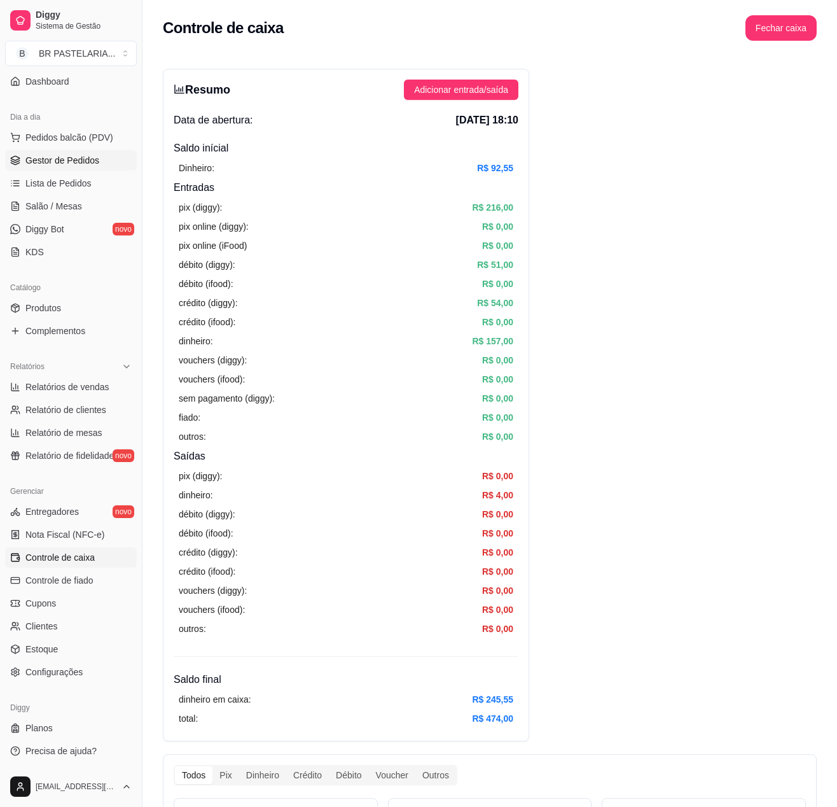
click at [28, 150] on link "Gestor de Pedidos" at bounding box center [71, 160] width 132 height 20
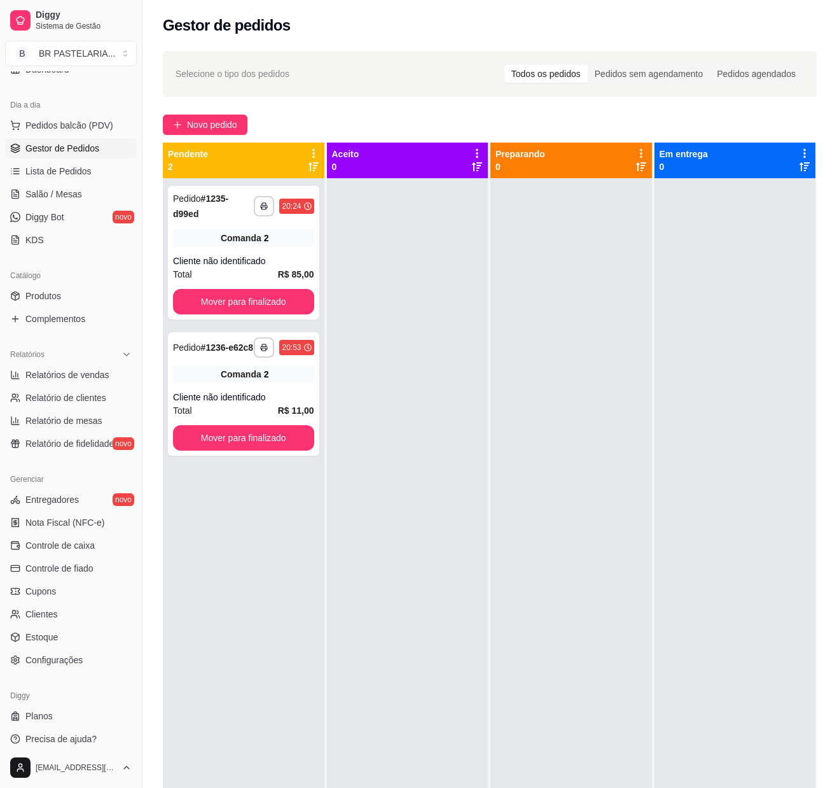
click at [61, 569] on ul "Entregadores novo Nota Fiscal (NFC-e) Controle de caixa Controle de fiado Cupon…" at bounding box center [71, 579] width 132 height 181
click at [59, 568] on ul "Entregadores novo Nota Fiscal (NFC-e) Controle de caixa Controle de fiado Cupon…" at bounding box center [71, 579] width 132 height 181
click at [60, 552] on span "Controle de caixa" at bounding box center [59, 545] width 69 height 13
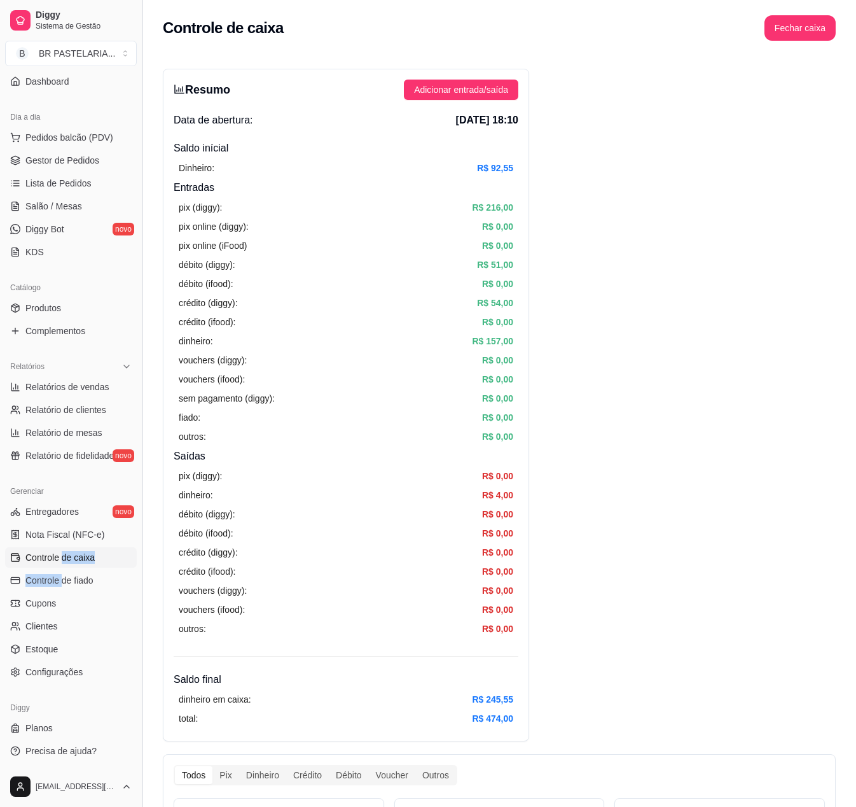
click at [240, 463] on h4 "Saídas" at bounding box center [346, 456] width 345 height 15
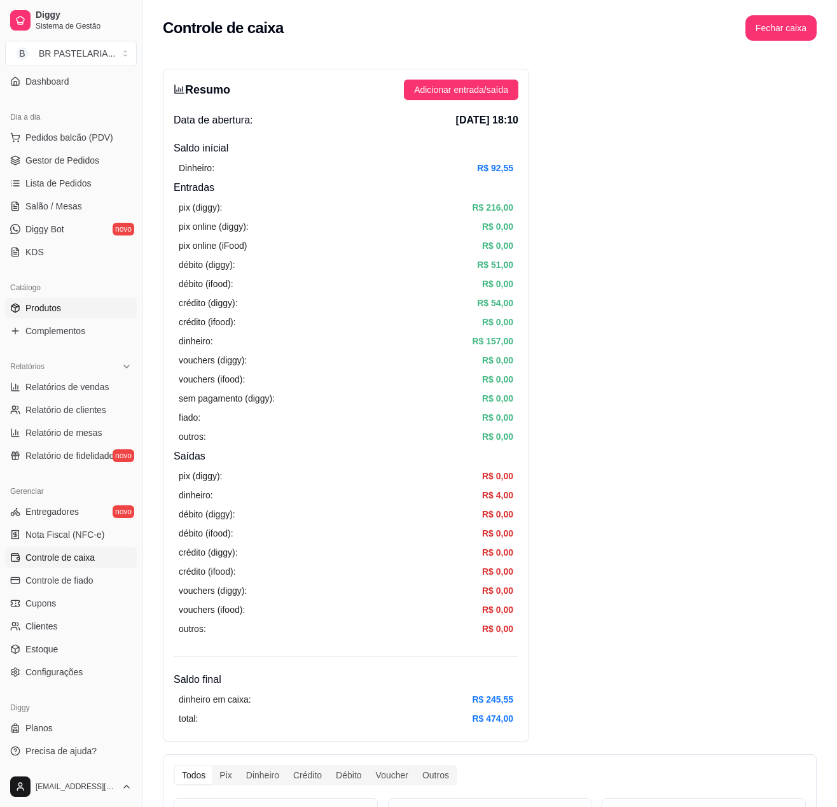
click at [57, 300] on link "Produtos" at bounding box center [71, 308] width 132 height 20
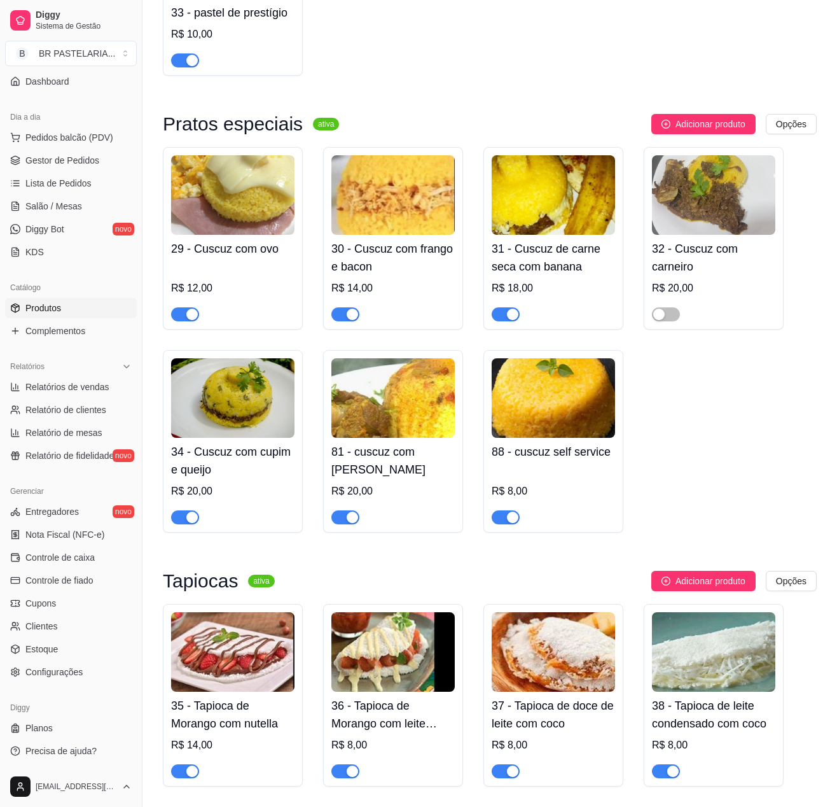
scroll to position [2036, 0]
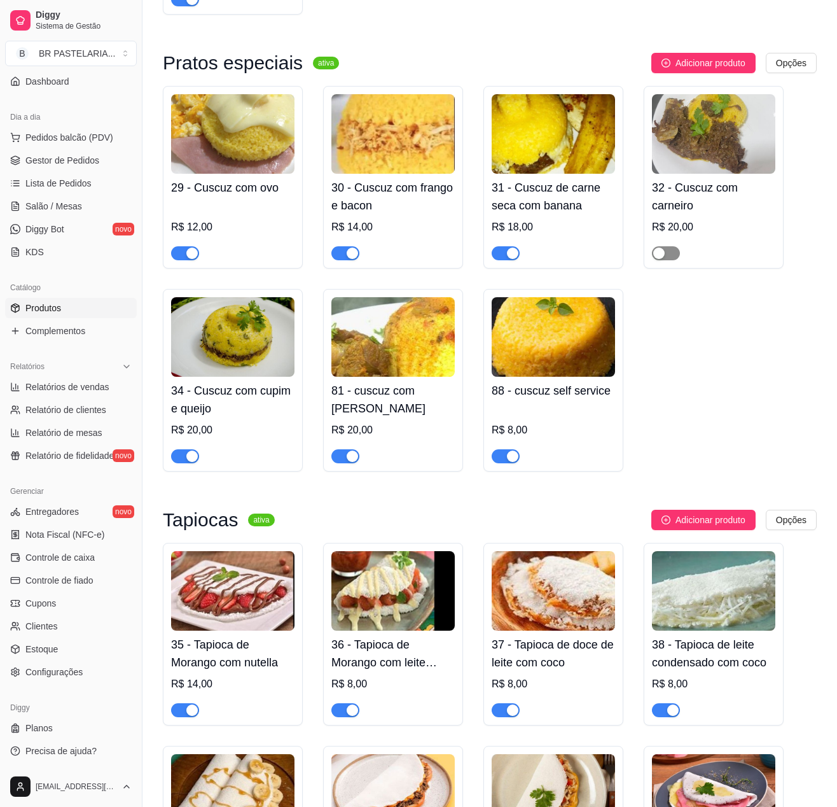
click at [667, 260] on span "button" at bounding box center [666, 253] width 28 height 14
click at [61, 160] on span "Gestor de Pedidos" at bounding box center [62, 160] width 74 height 13
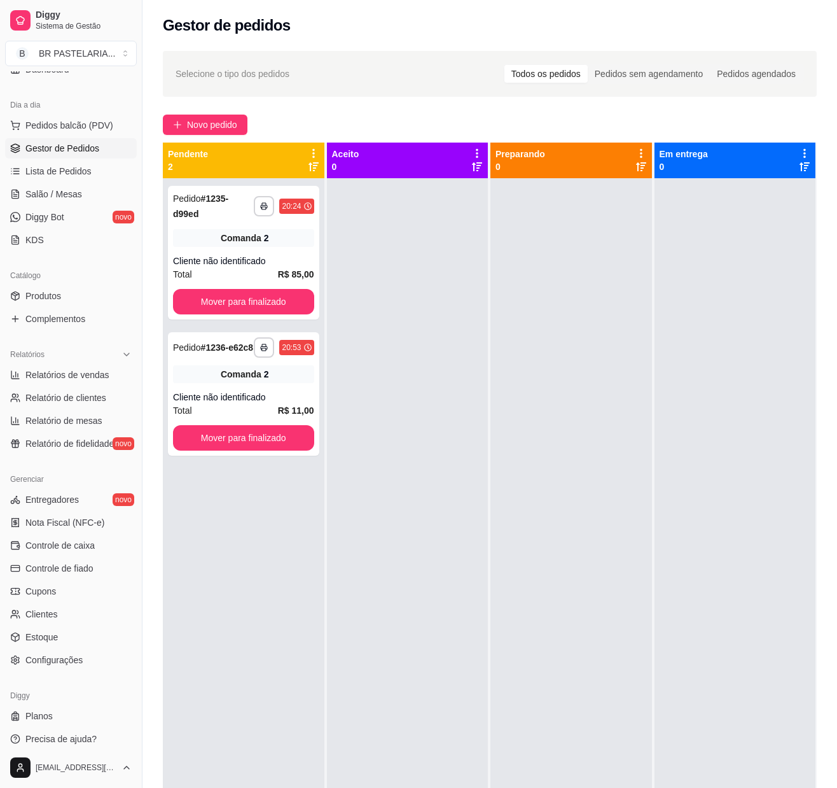
click at [412, 494] on div at bounding box center [408, 572] width 162 height 788
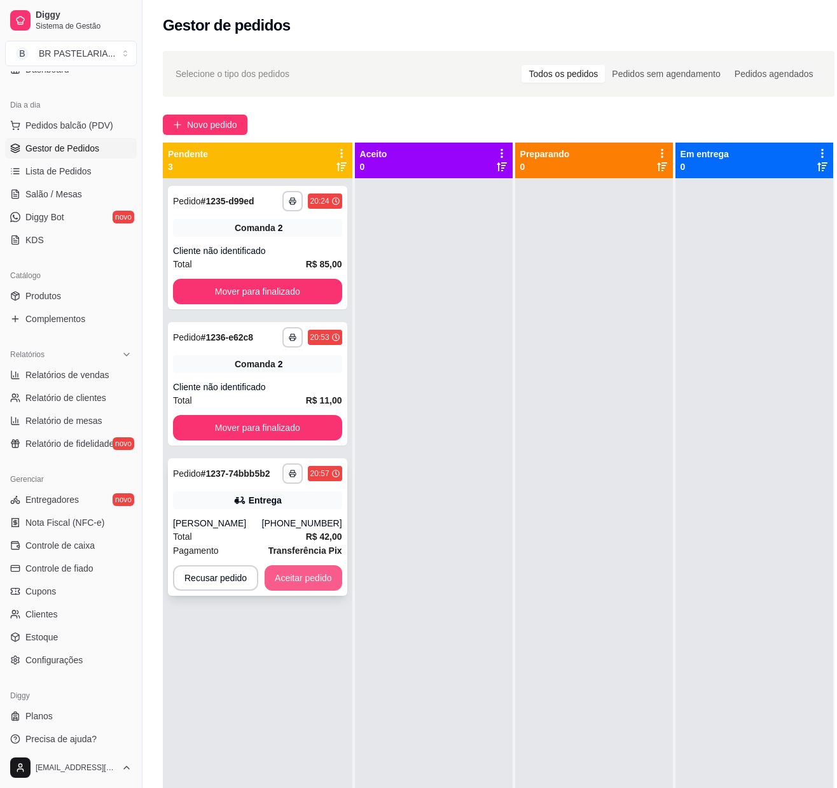
click at [321, 569] on button "Aceitar pedido" at bounding box center [304, 577] width 78 height 25
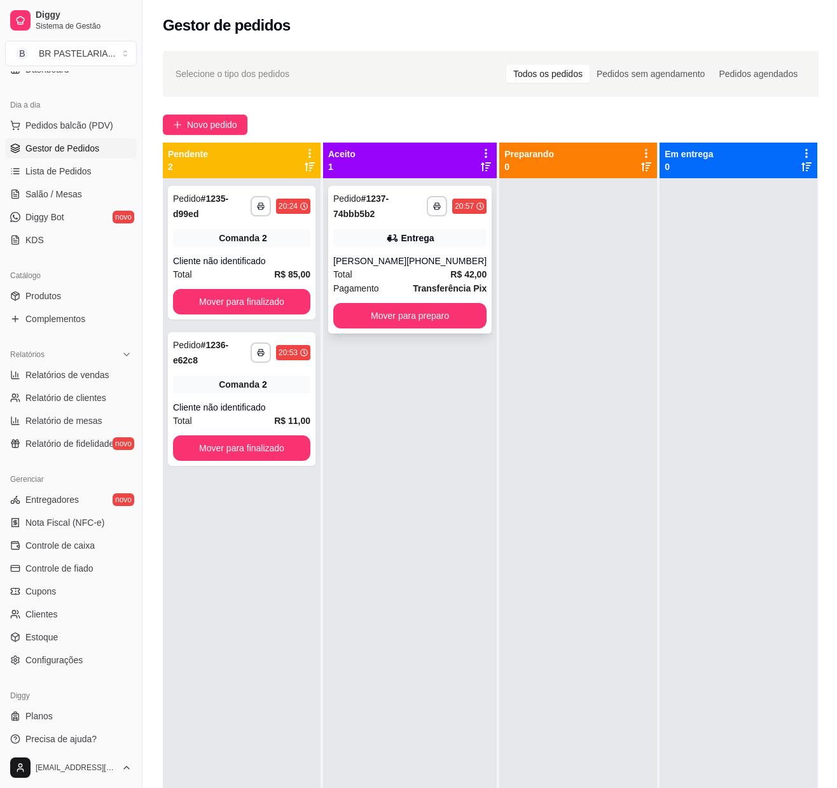
click at [439, 193] on div "**********" at bounding box center [409, 206] width 153 height 31
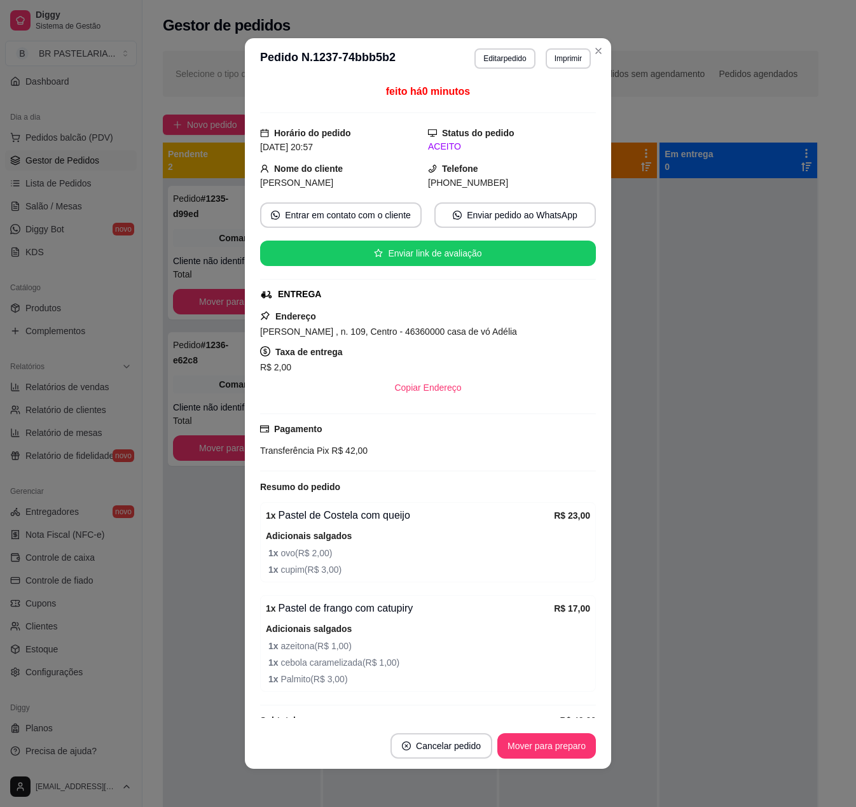
scroll to position [34, 0]
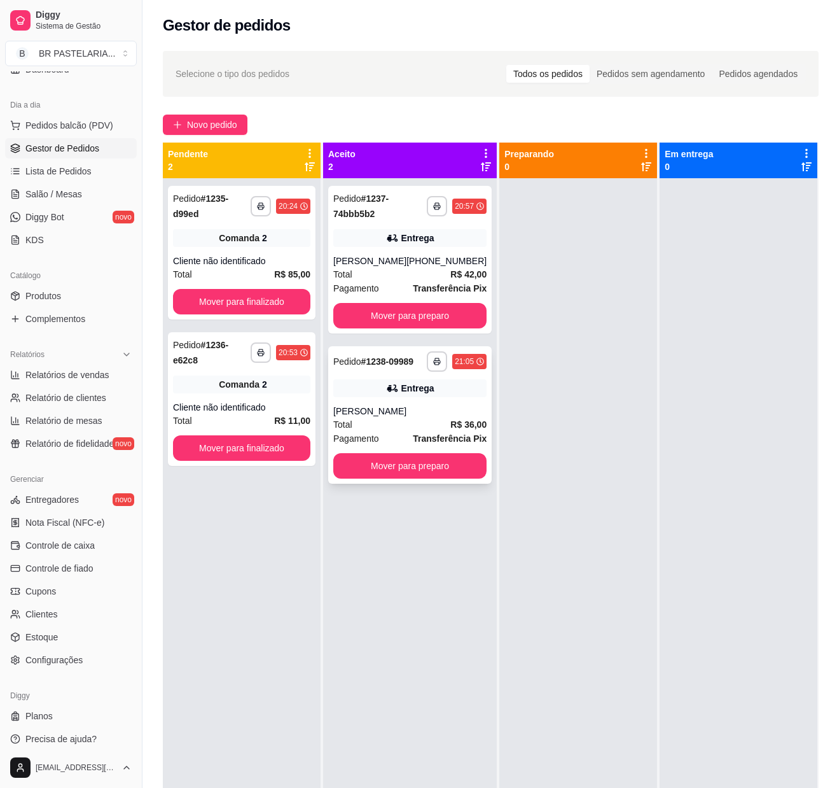
click at [459, 407] on div "**********" at bounding box center [410, 414] width 164 height 137
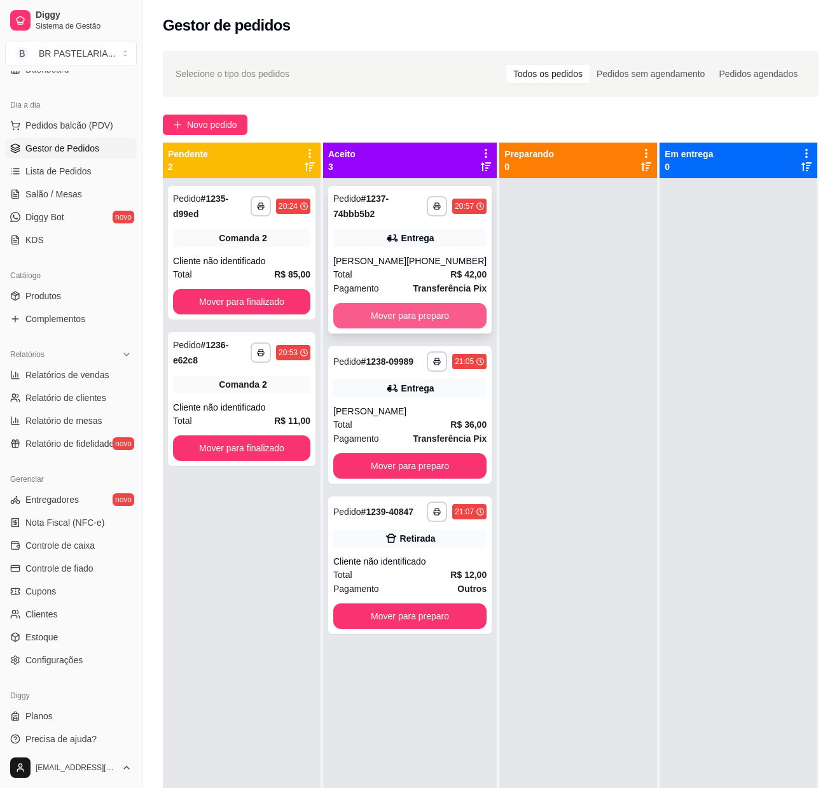
click at [369, 316] on button "Mover para preparo" at bounding box center [409, 315] width 153 height 25
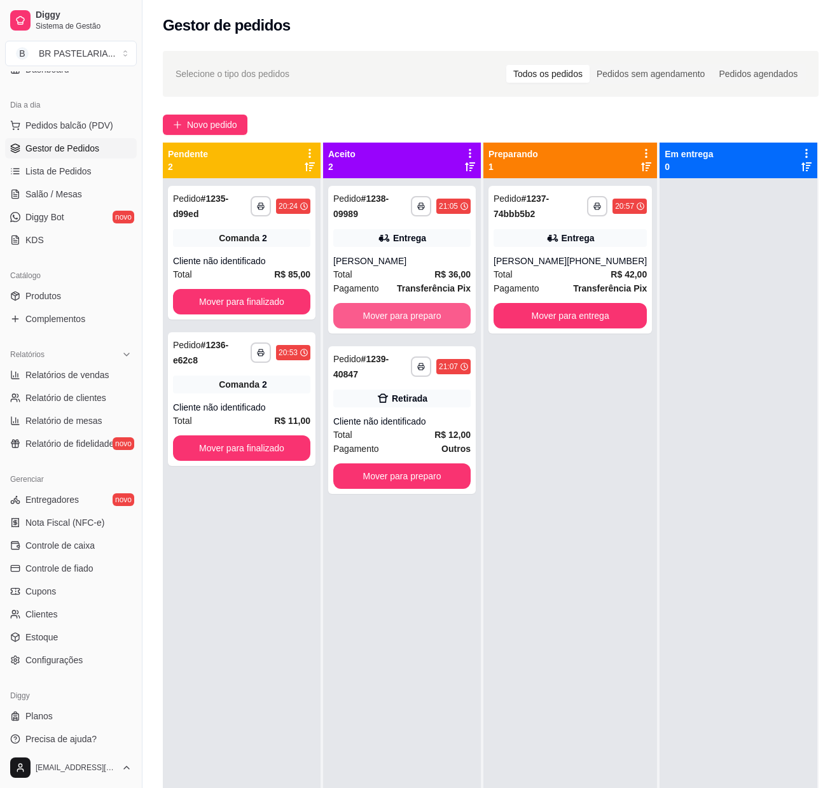
click at [369, 316] on button "Mover para preparo" at bounding box center [401, 315] width 137 height 25
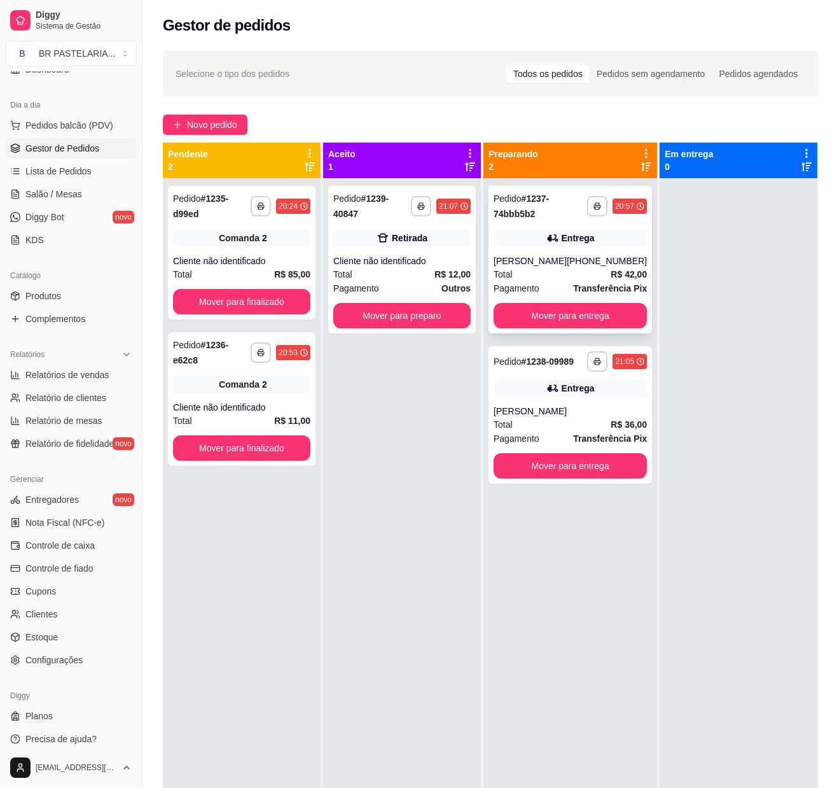
click at [631, 237] on div "**********" at bounding box center [571, 260] width 164 height 148
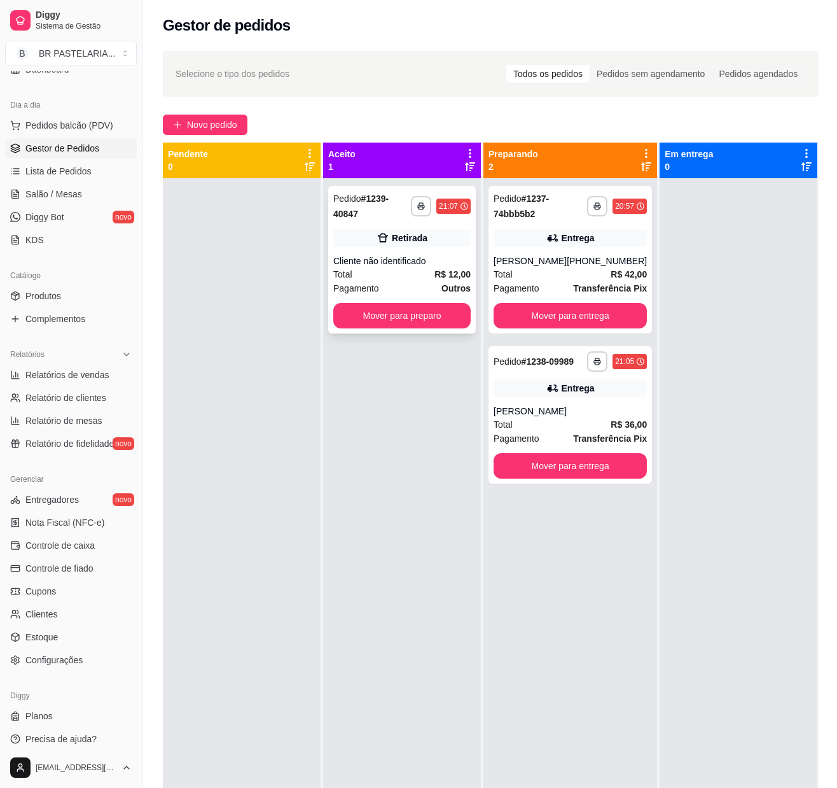
click at [407, 235] on div "Retirada" at bounding box center [410, 238] width 36 height 13
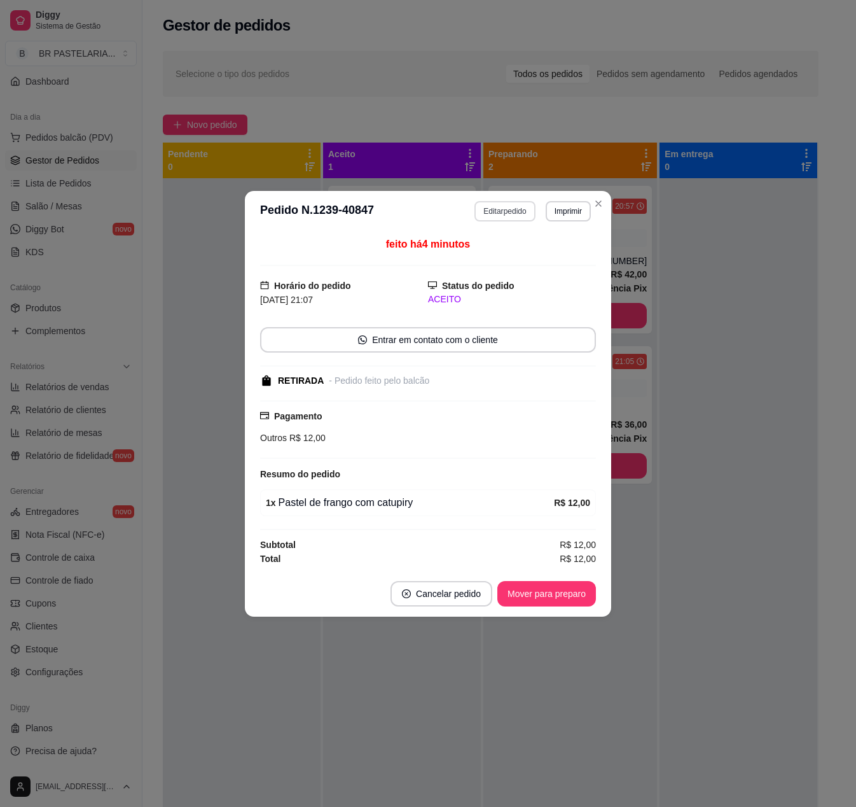
click at [508, 209] on button "Editar pedido" at bounding box center [505, 211] width 60 height 20
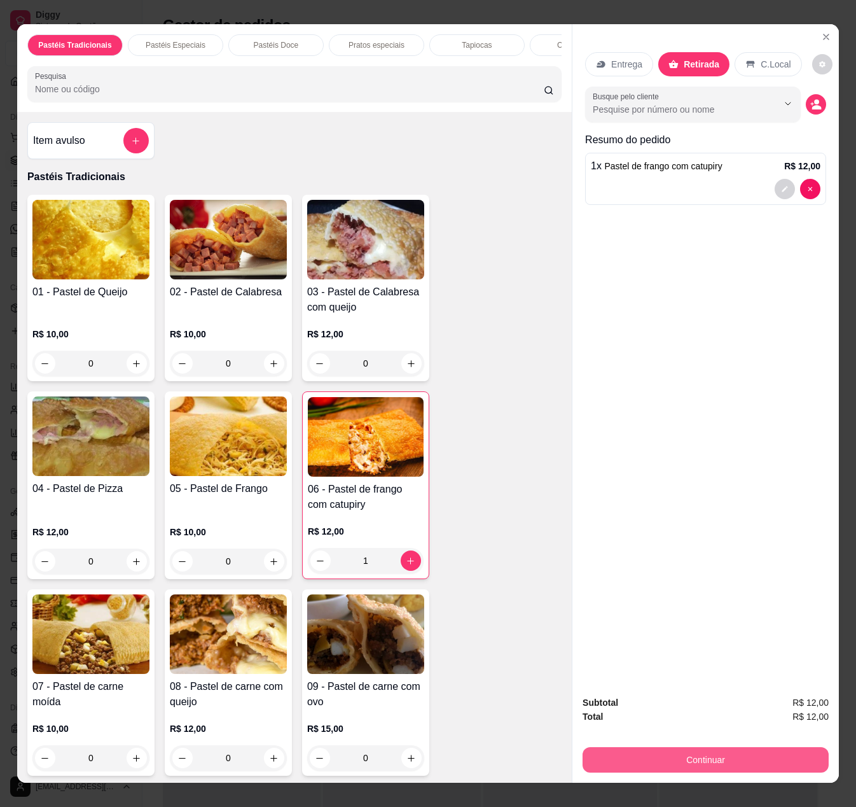
click at [654, 747] on button "Continuar" at bounding box center [706, 759] width 246 height 25
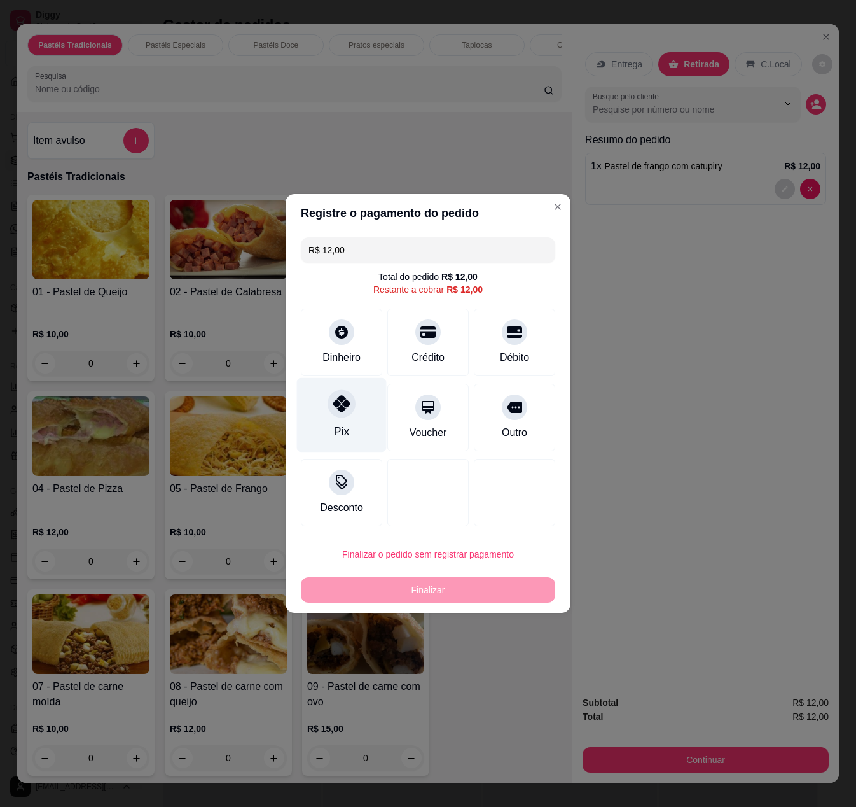
click at [358, 442] on div "Pix" at bounding box center [342, 415] width 90 height 74
type input "R$ 0,00"
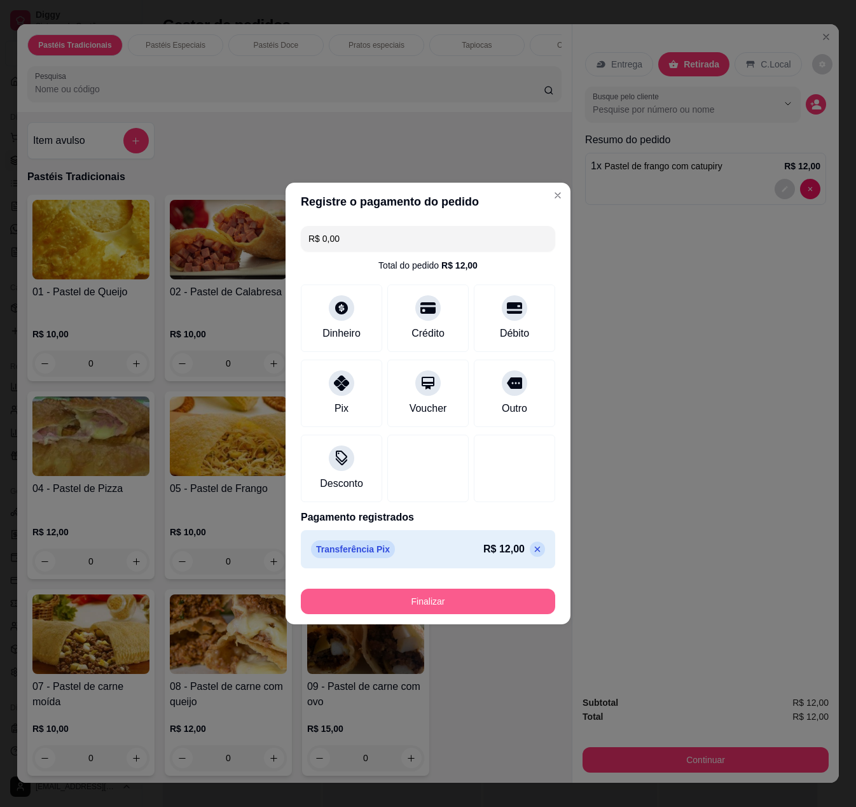
click at [447, 606] on button "Finalizar" at bounding box center [428, 601] width 254 height 25
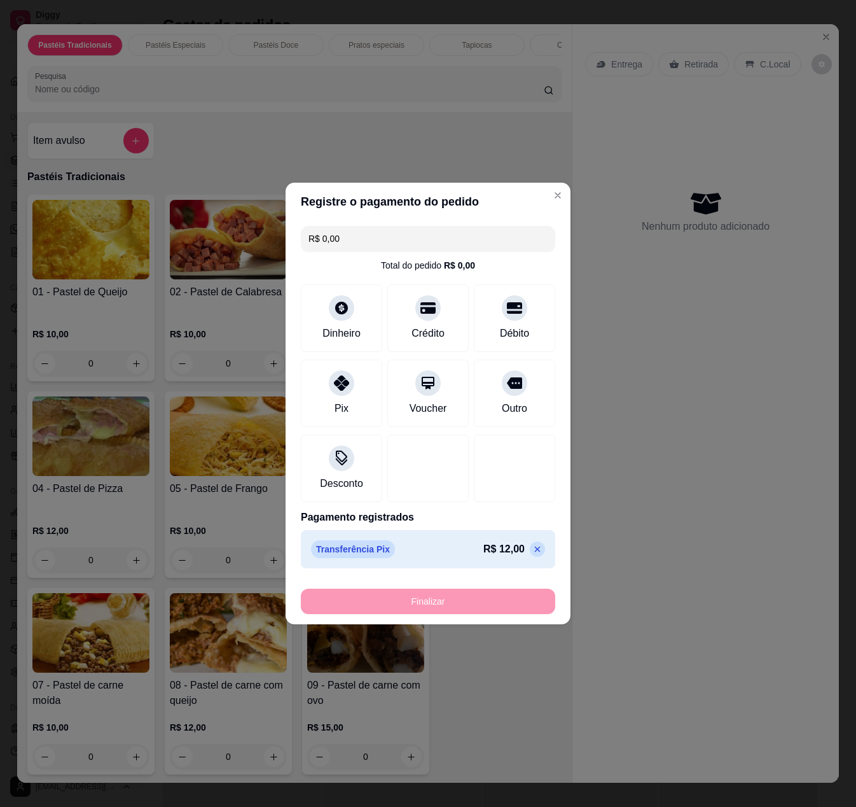
type input "0"
type input "-R$ 12,00"
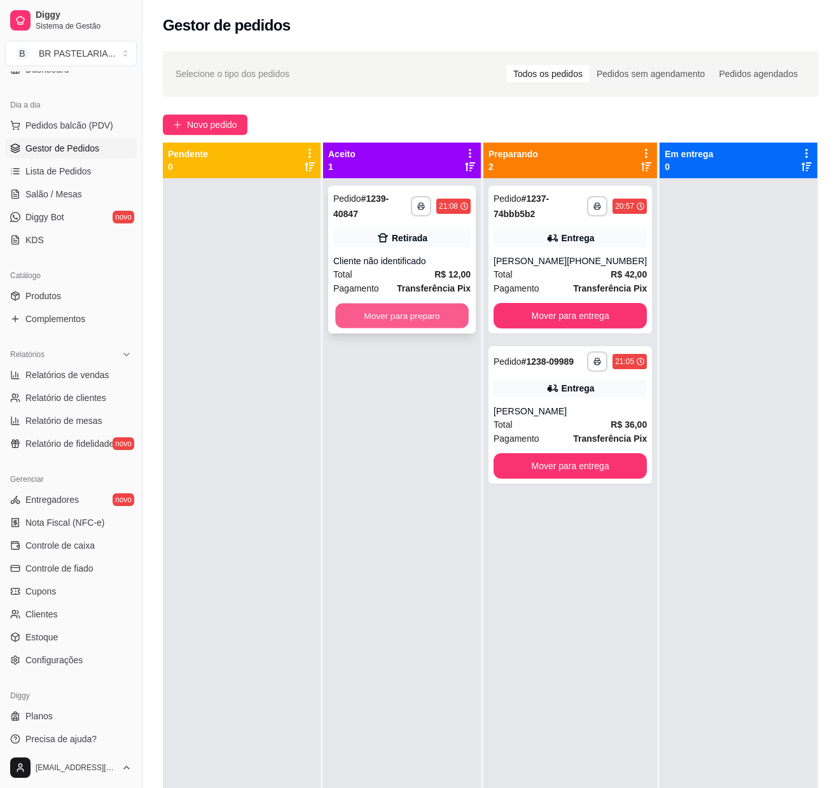
click at [375, 304] on button "Mover para preparo" at bounding box center [402, 315] width 134 height 25
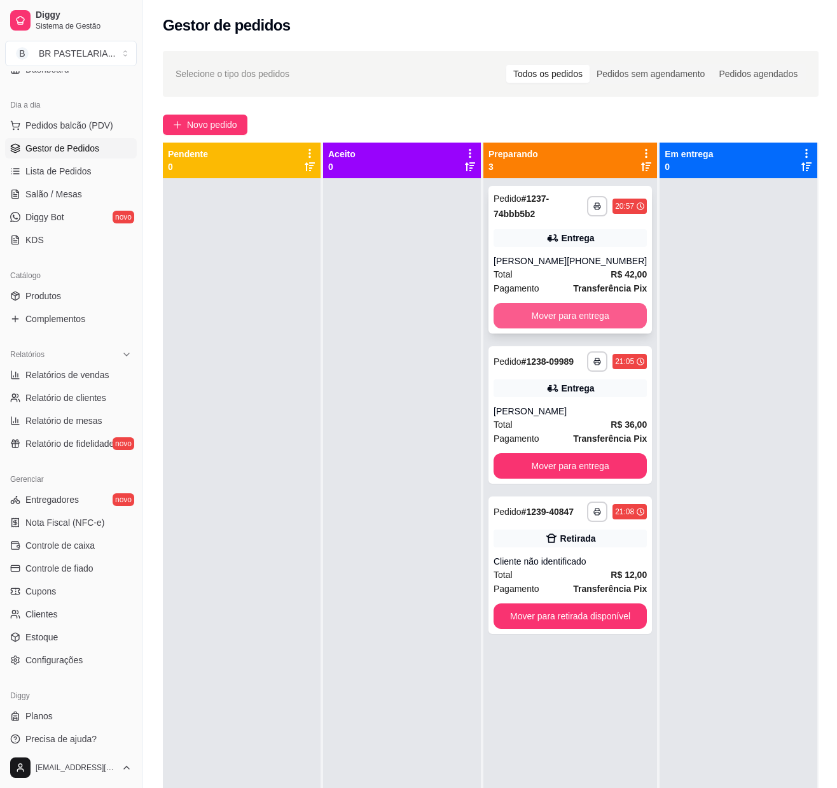
click at [550, 300] on div "**********" at bounding box center [571, 260] width 164 height 148
click at [593, 300] on div "**********" at bounding box center [571, 260] width 164 height 148
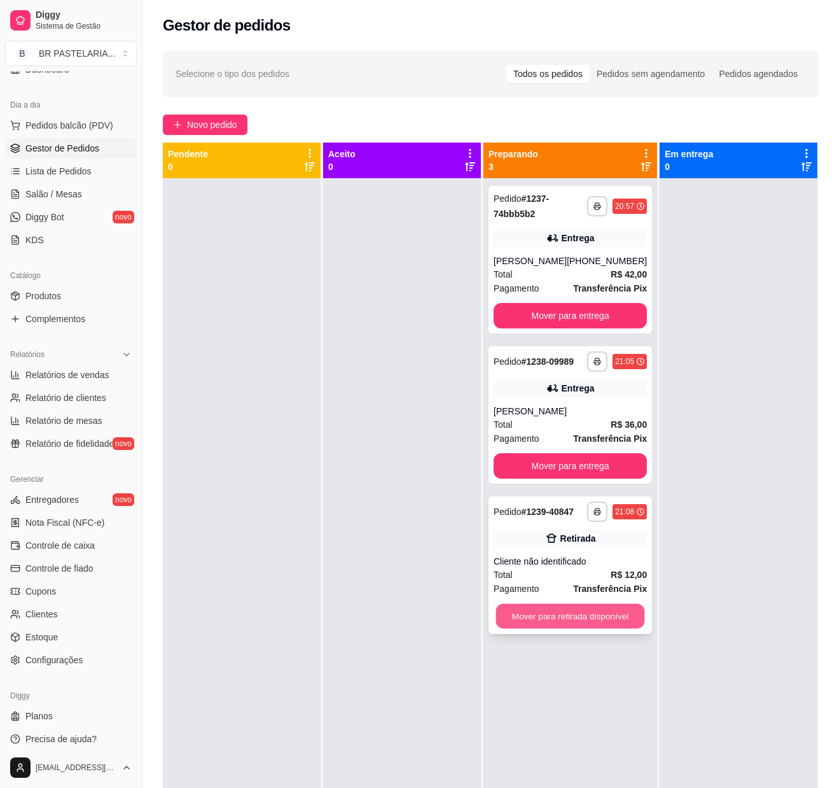
click at [555, 625] on button "Mover para retirada disponível" at bounding box center [570, 616] width 149 height 25
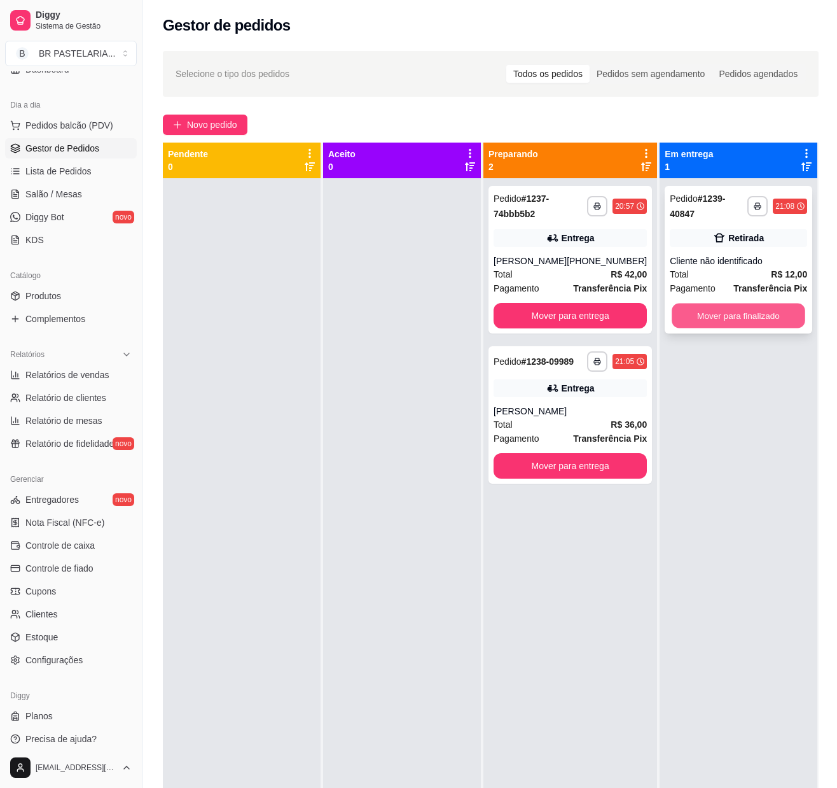
click at [752, 309] on button "Mover para finalizado" at bounding box center [739, 315] width 134 height 25
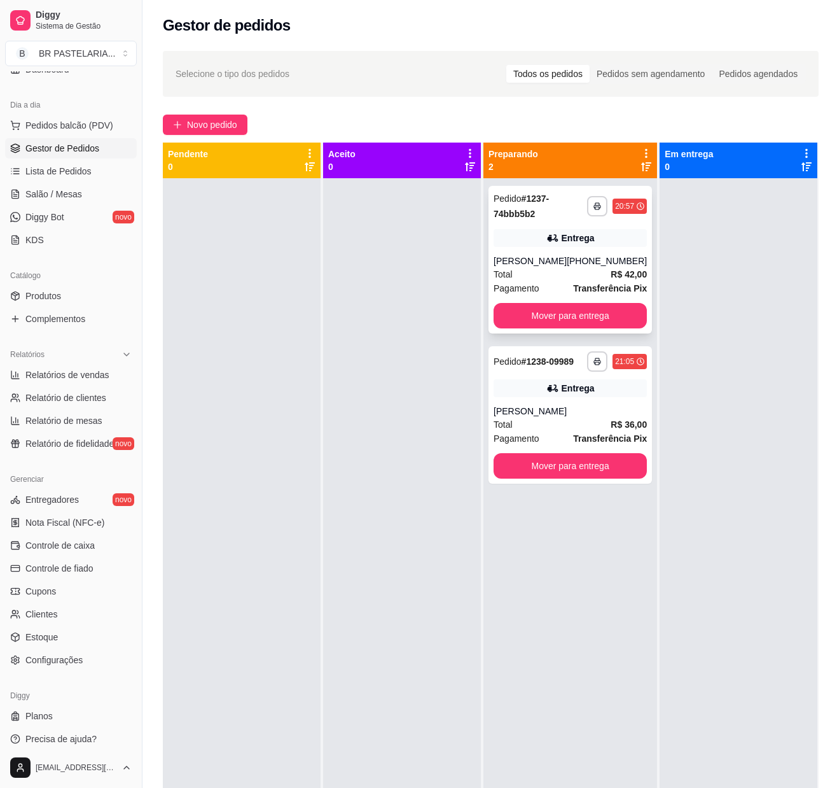
click at [630, 269] on strong "R$ 42,00" at bounding box center [629, 274] width 36 height 10
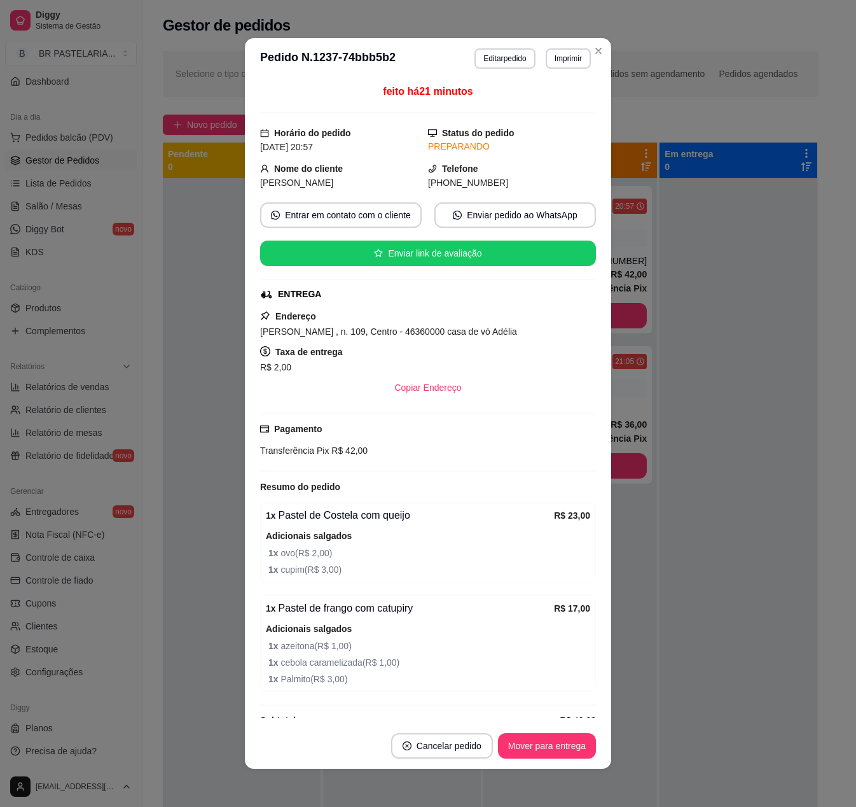
click at [384, 570] on span "1 x cupim ( R$ 3,00 )" at bounding box center [429, 569] width 322 height 14
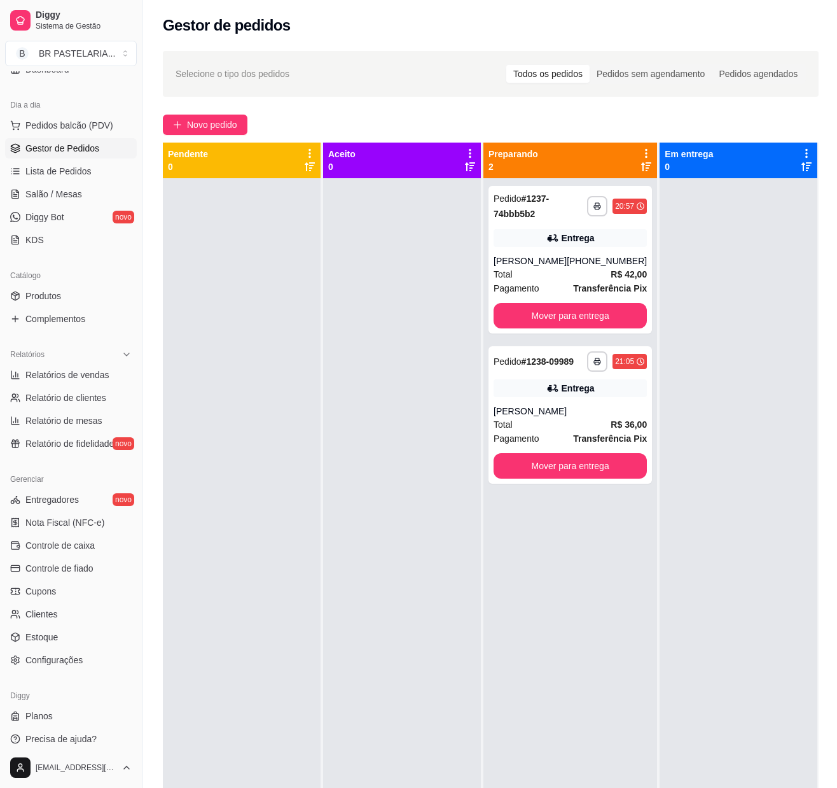
click at [761, 481] on div at bounding box center [739, 572] width 158 height 788
click at [629, 269] on strong "R$ 42,00" at bounding box center [629, 274] width 36 height 10
click at [618, 408] on div "**********" at bounding box center [571, 414] width 164 height 137
click at [620, 251] on div "**********" at bounding box center [571, 260] width 164 height 148
click at [636, 396] on div "**********" at bounding box center [571, 572] width 174 height 788
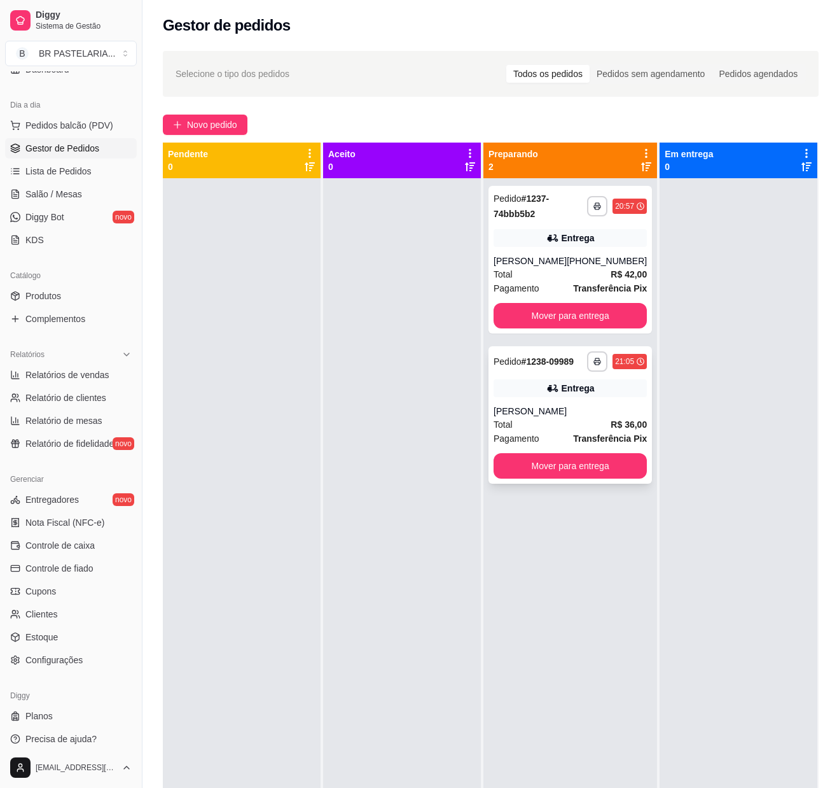
click at [585, 417] on div "[PERSON_NAME]" at bounding box center [570, 411] width 153 height 13
click at [554, 309] on button "Mover para entrega" at bounding box center [570, 315] width 153 height 25
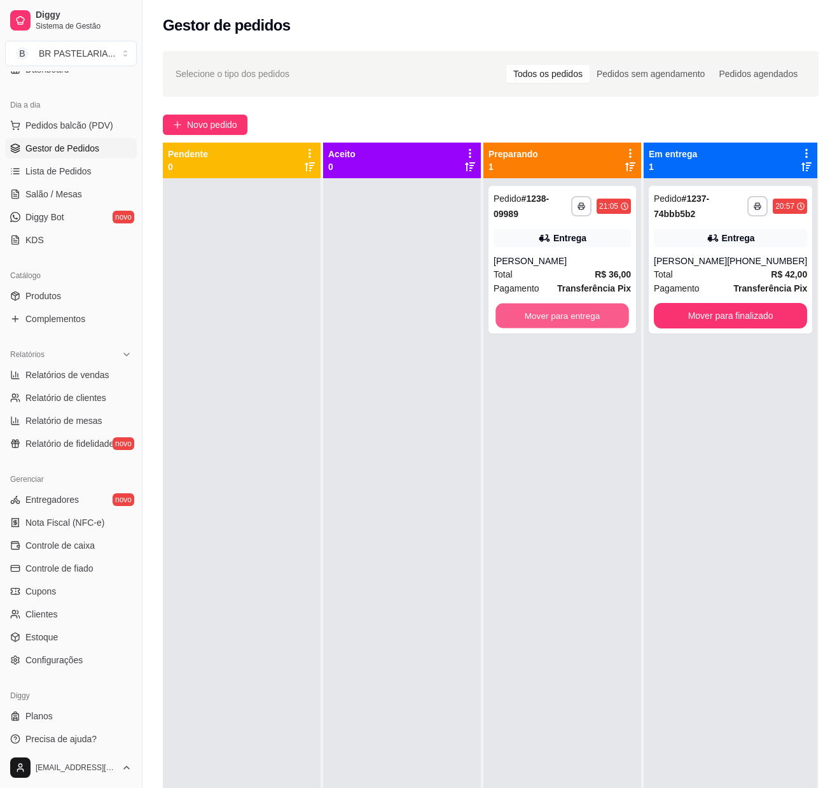
click at [554, 309] on button "Mover para entrega" at bounding box center [563, 315] width 134 height 25
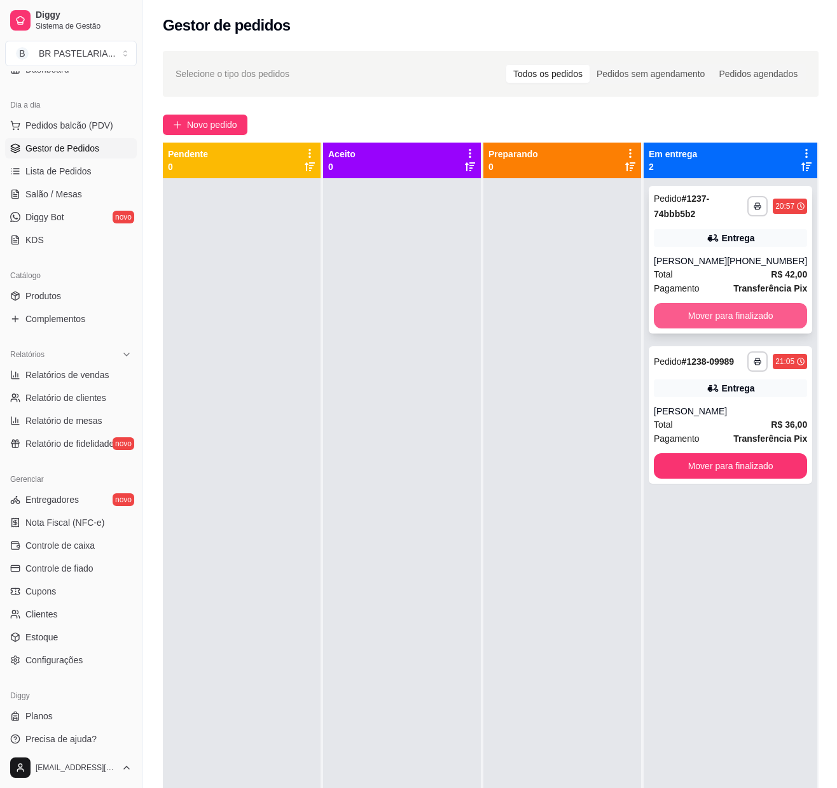
click at [752, 317] on button "Mover para finalizado" at bounding box center [730, 315] width 153 height 25
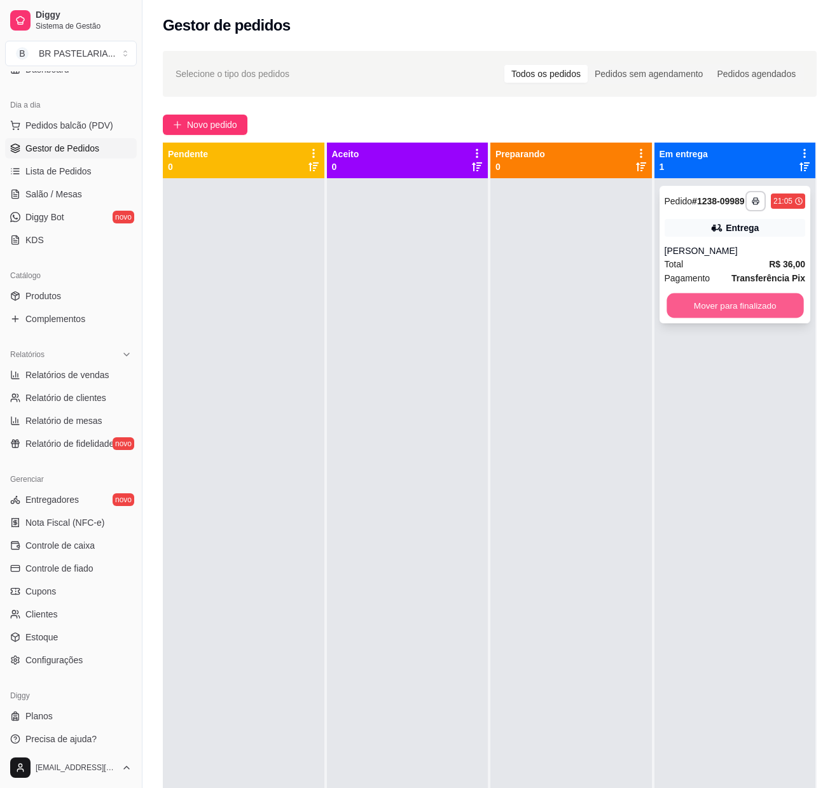
click at [751, 310] on button "Mover para finalizado" at bounding box center [735, 305] width 137 height 25
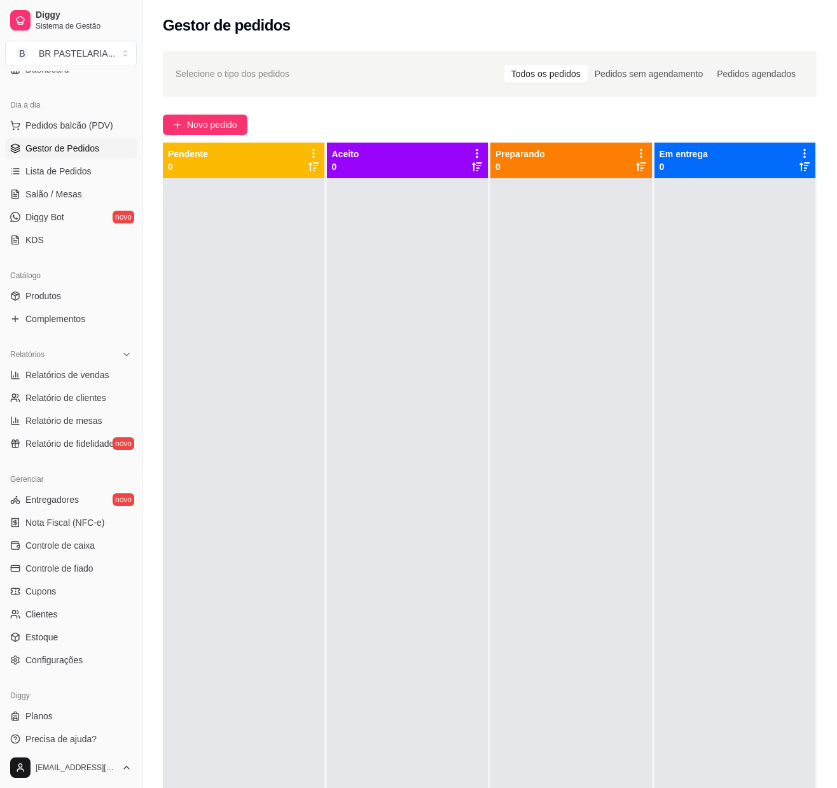
click at [256, 597] on div at bounding box center [244, 572] width 162 height 788
click at [76, 551] on span "Controle de caixa" at bounding box center [59, 545] width 69 height 13
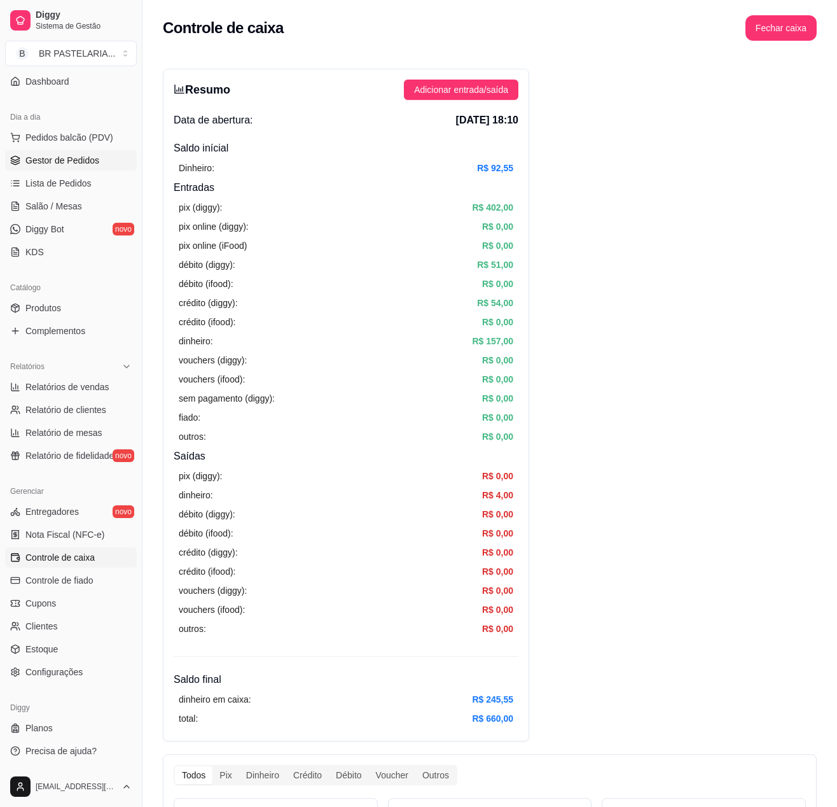
click at [87, 154] on span "Gestor de Pedidos" at bounding box center [62, 160] width 74 height 13
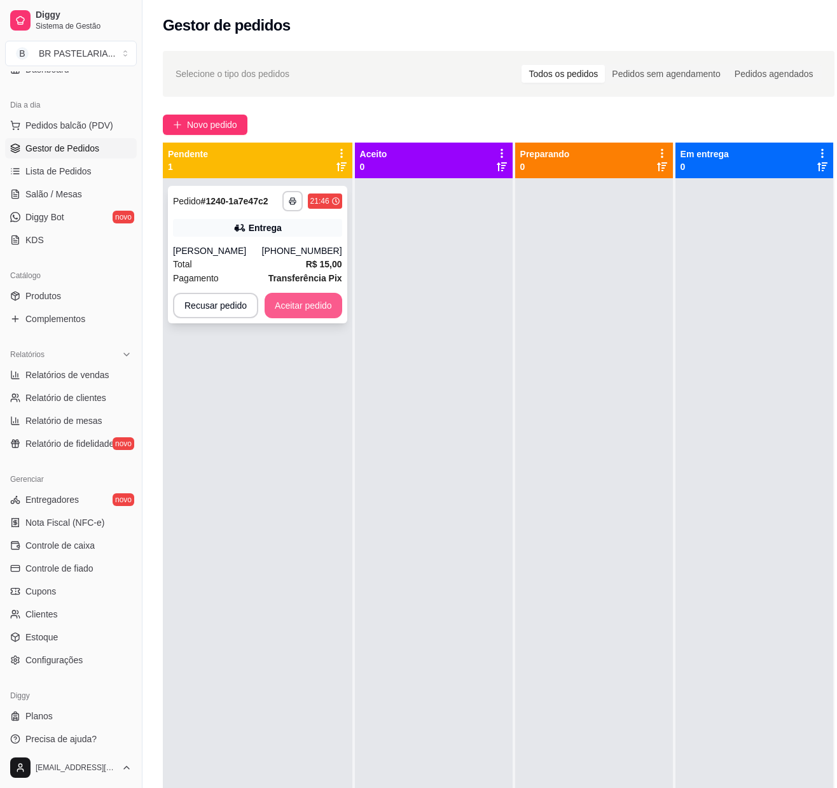
click at [328, 318] on button "Aceitar pedido" at bounding box center [304, 305] width 78 height 25
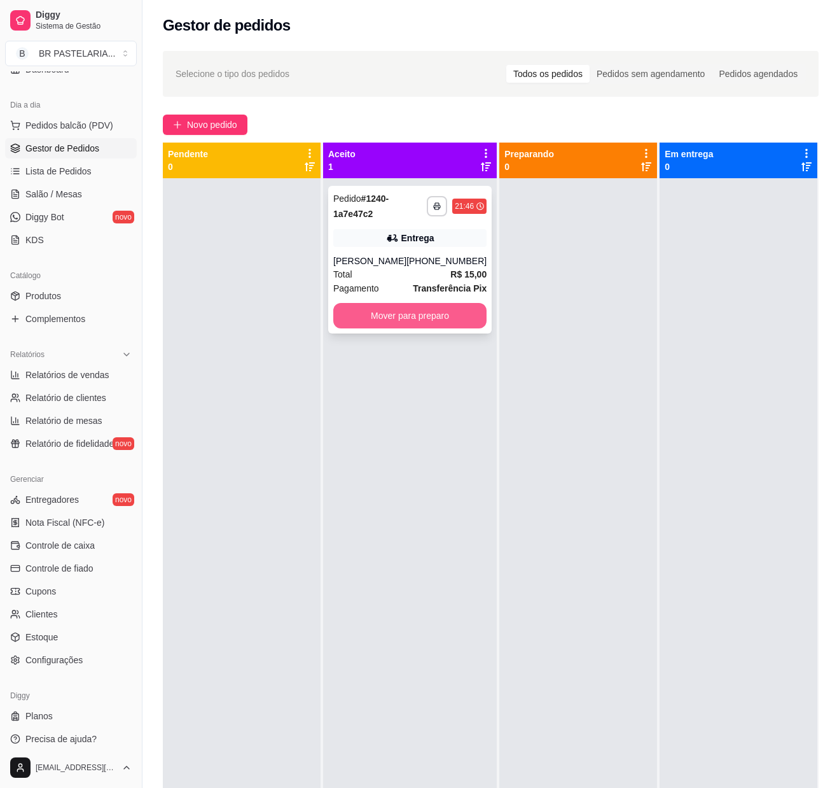
click at [380, 322] on button "Mover para preparo" at bounding box center [409, 315] width 153 height 25
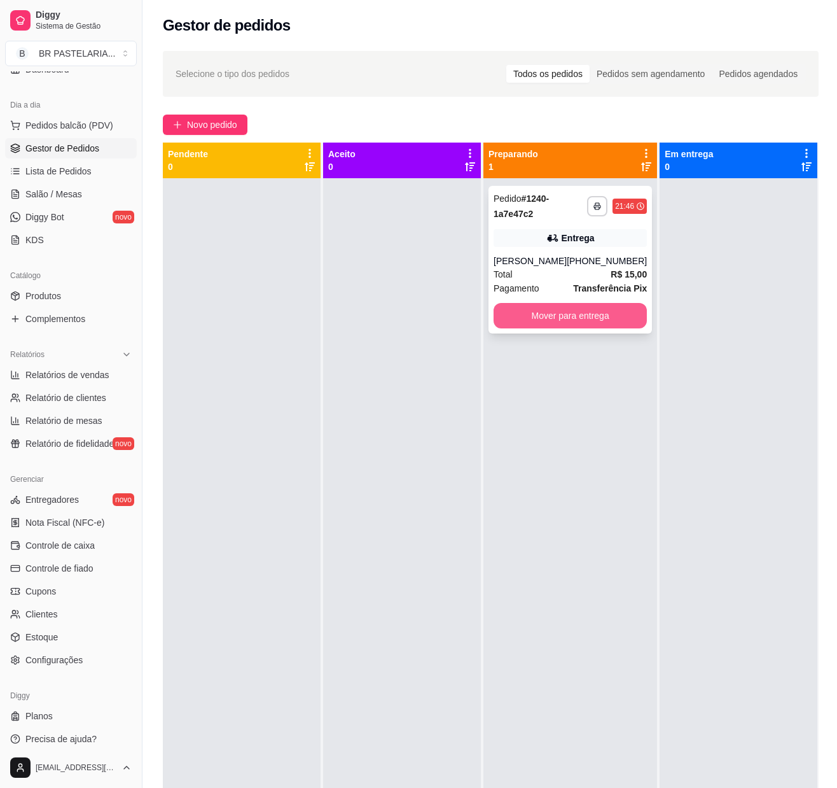
click at [568, 328] on button "Mover para entrega" at bounding box center [570, 315] width 153 height 25
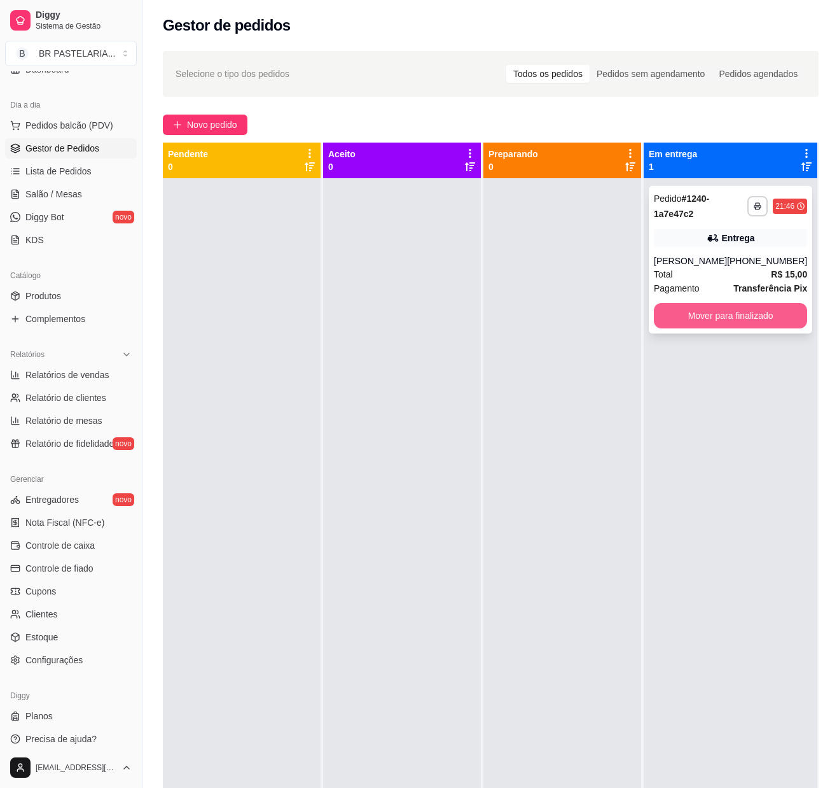
click at [697, 328] on button "Mover para finalizado" at bounding box center [730, 315] width 153 height 25
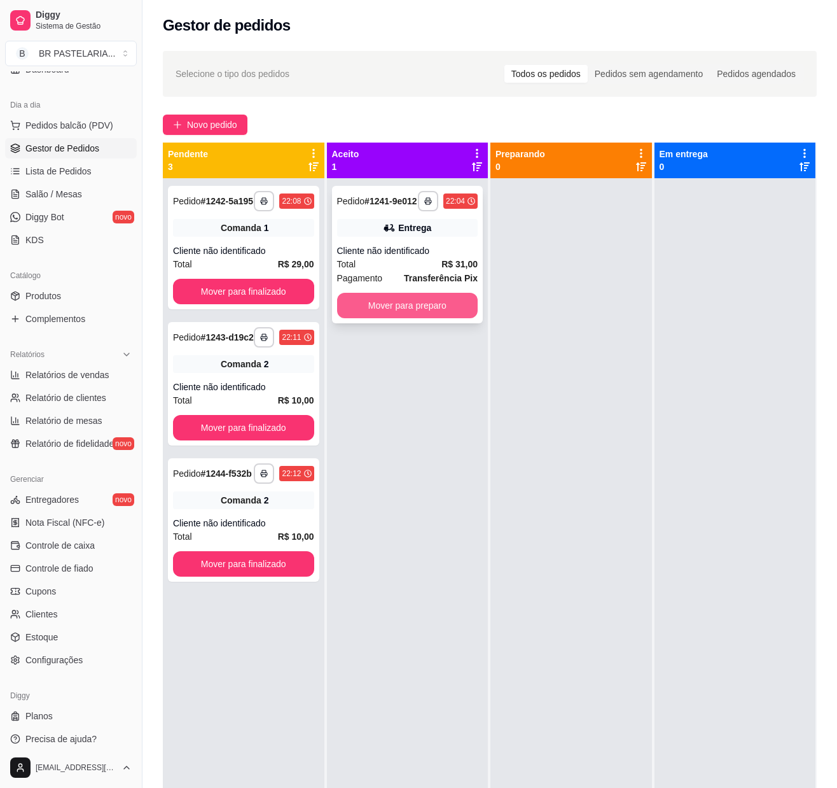
click at [411, 318] on button "Mover para preparo" at bounding box center [407, 305] width 141 height 25
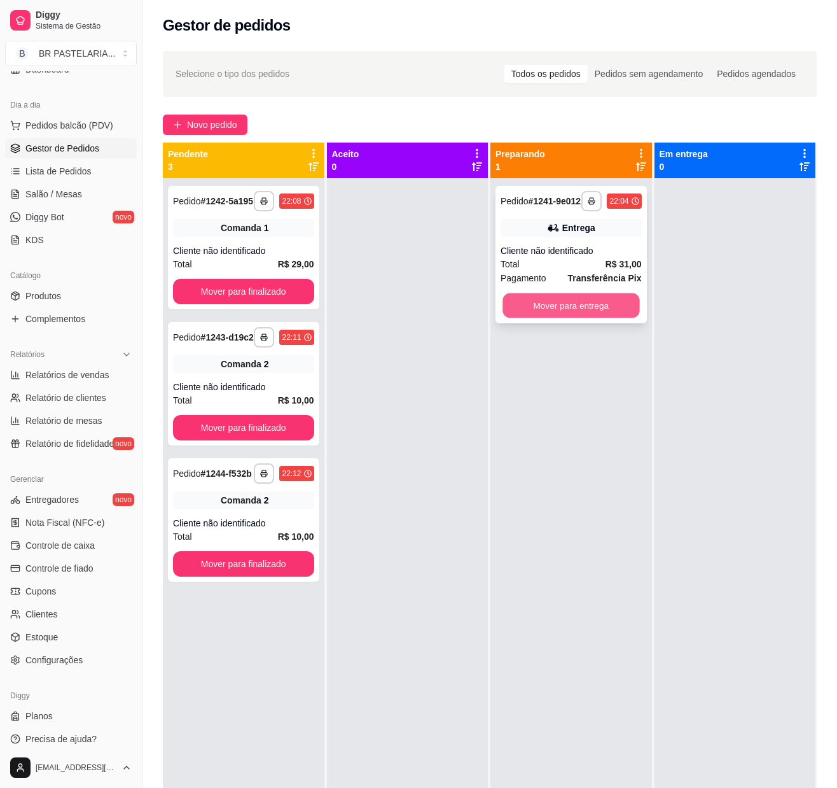
click at [580, 313] on button "Mover para entrega" at bounding box center [571, 305] width 137 height 25
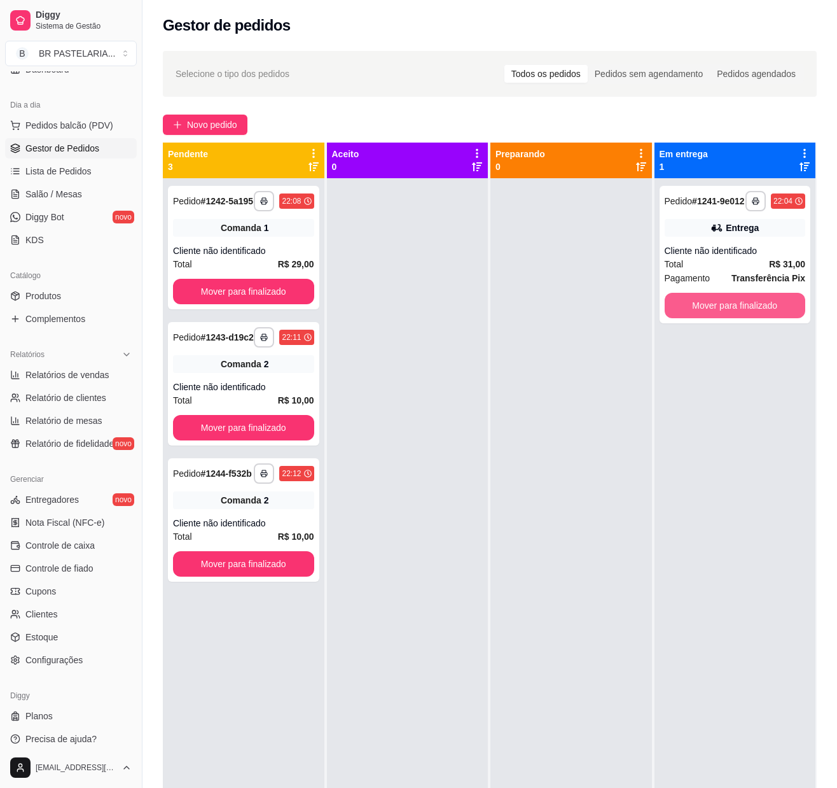
click at [685, 318] on button "Mover para finalizado" at bounding box center [735, 305] width 141 height 25
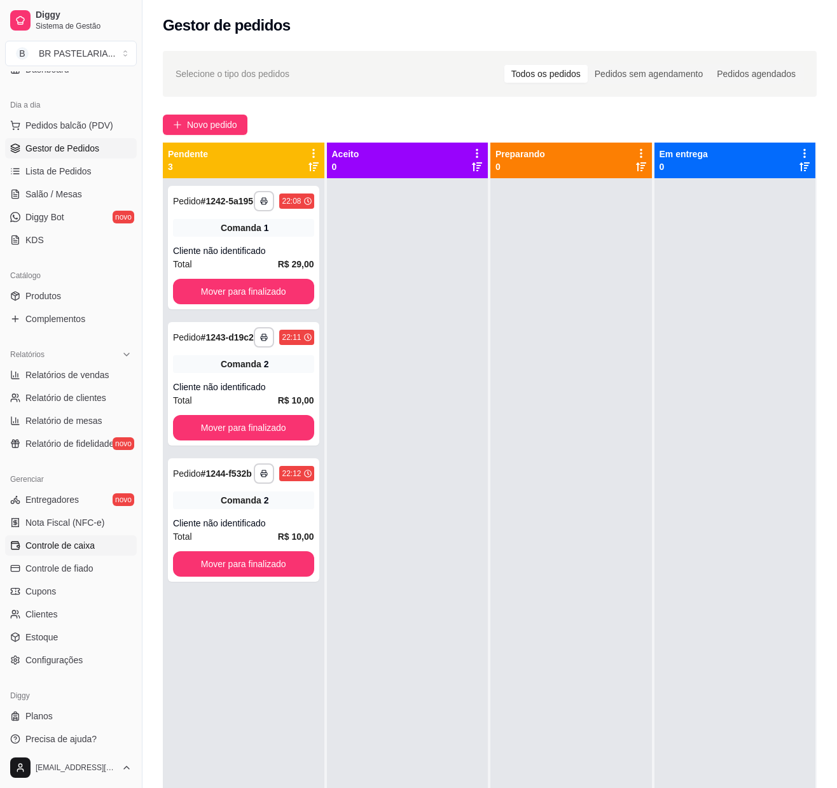
click at [39, 552] on span "Controle de caixa" at bounding box center [59, 545] width 69 height 13
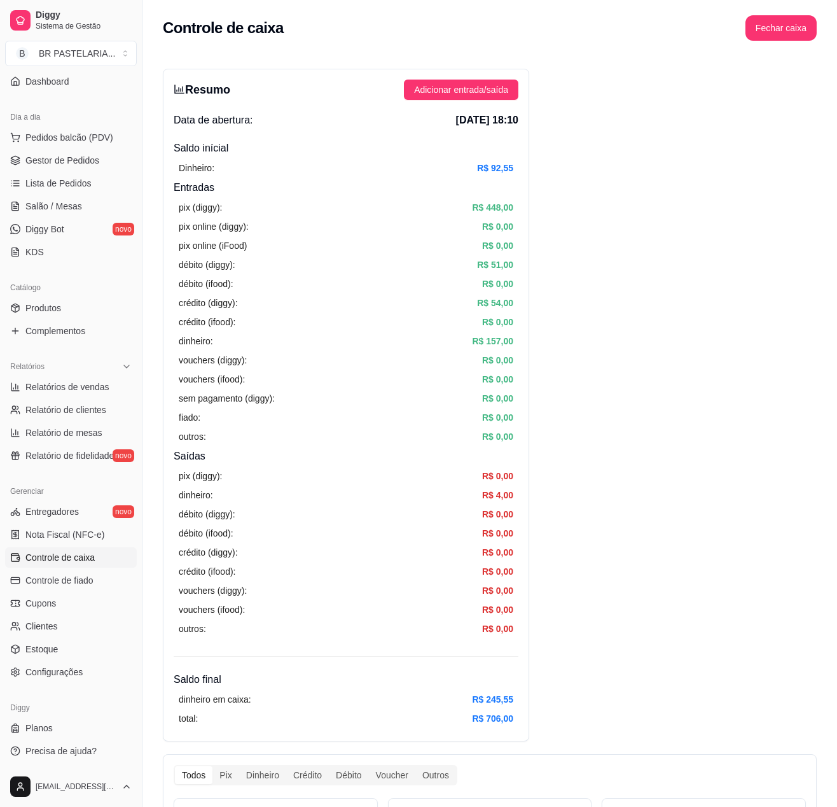
click at [478, 104] on div "Resumo Adicionar entrada/saída Data de abertura: [DATE] 18:10 Saldo inícial Din…" at bounding box center [346, 405] width 366 height 672
click at [473, 79] on div "Resumo Adicionar entrada/saída Data de abertura: [DATE] 18:10 Saldo inícial Din…" at bounding box center [346, 405] width 366 height 672
click at [457, 93] on span "Adicionar entrada/saída" at bounding box center [461, 90] width 94 height 14
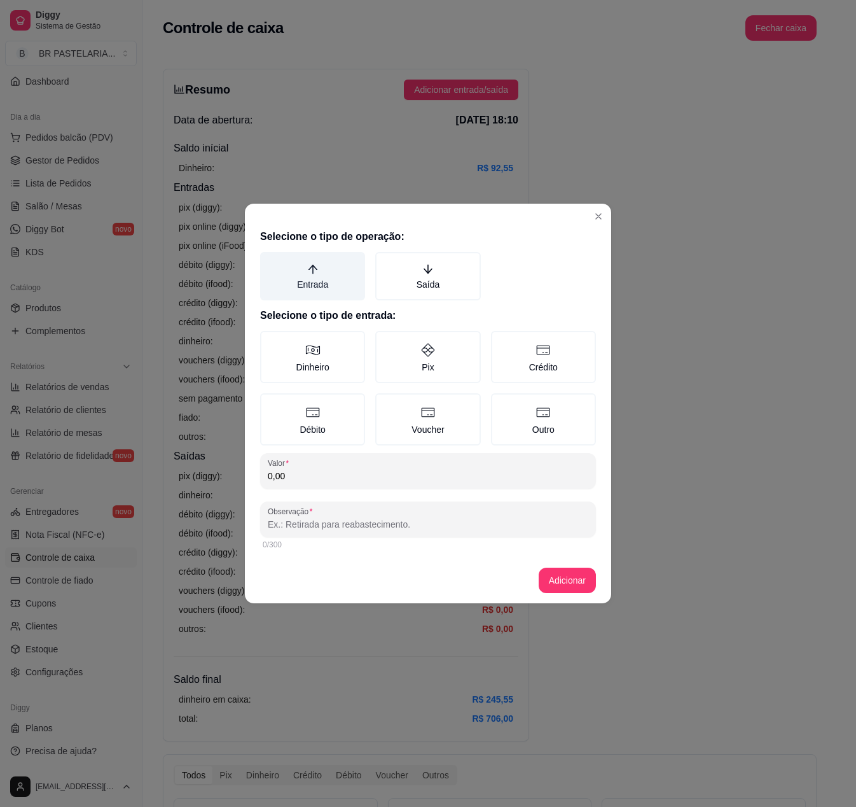
click at [333, 294] on label "Entrada" at bounding box center [312, 276] width 105 height 48
click at [270, 261] on button "Entrada" at bounding box center [265, 256] width 10 height 10
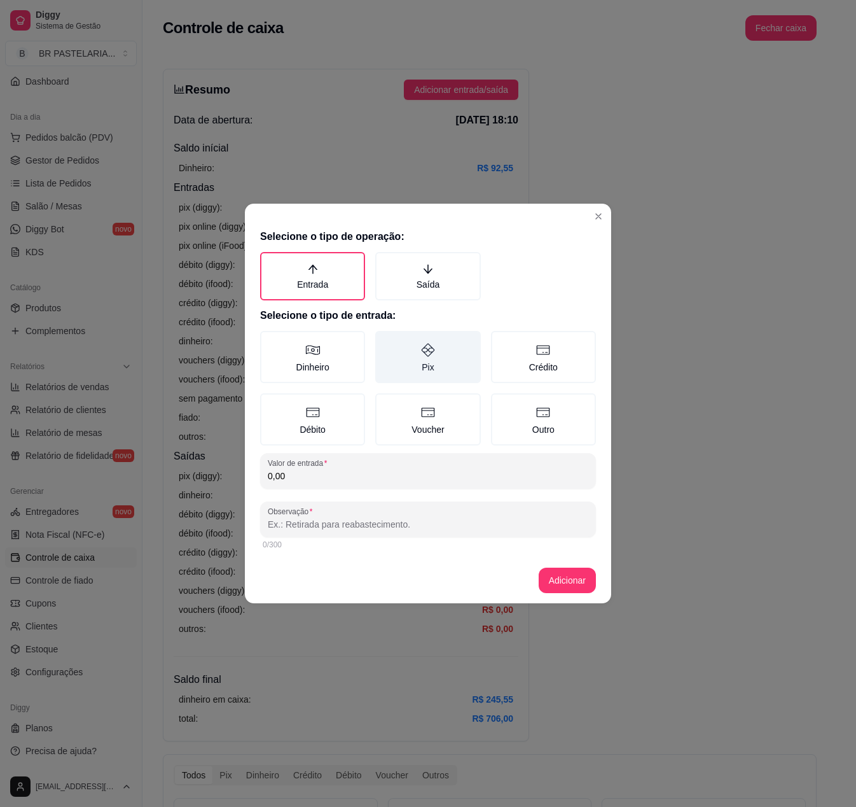
click at [444, 366] on label "Pix" at bounding box center [427, 357] width 105 height 52
click at [385, 340] on button "Pix" at bounding box center [380, 335] width 10 height 10
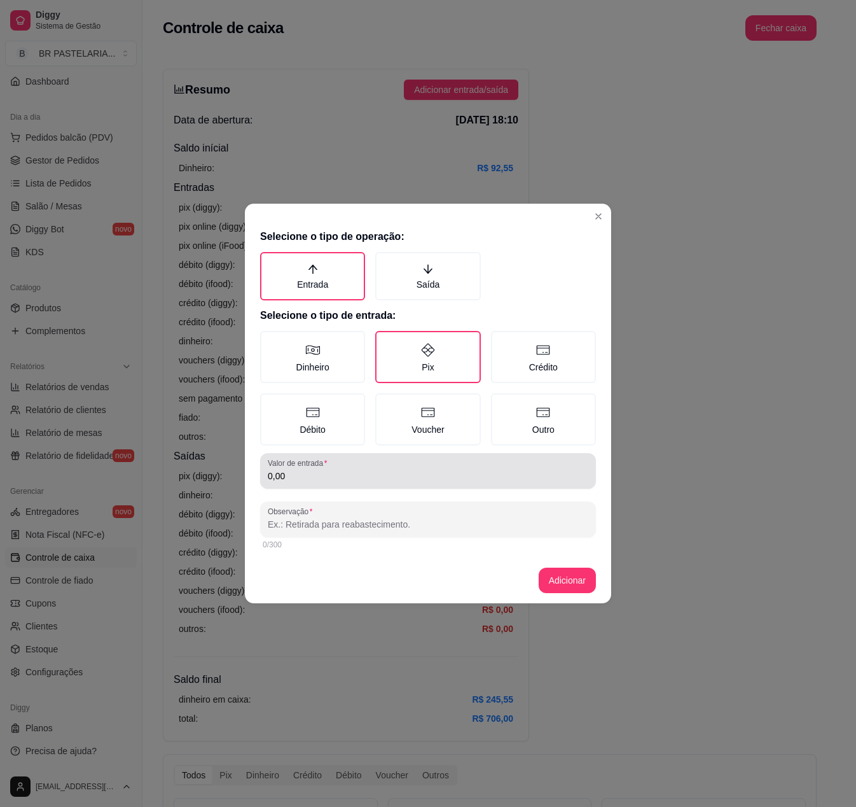
click at [319, 464] on label "Valor de entrada" at bounding box center [300, 462] width 64 height 11
click at [319, 470] on input "0,00" at bounding box center [428, 476] width 321 height 13
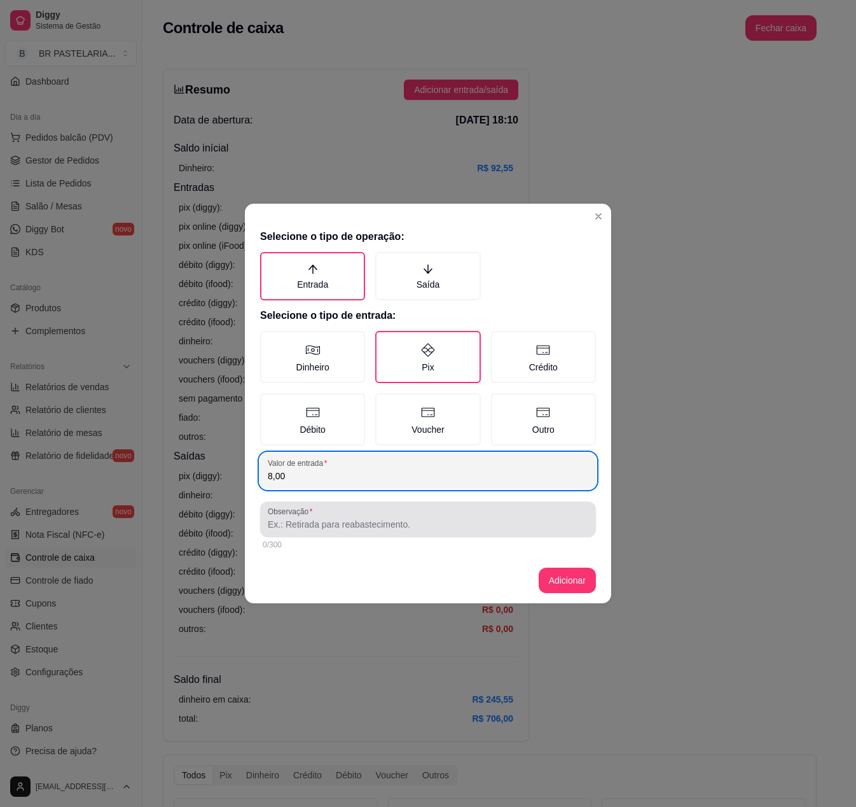
type input "8,00"
click at [338, 512] on div at bounding box center [428, 518] width 321 height 25
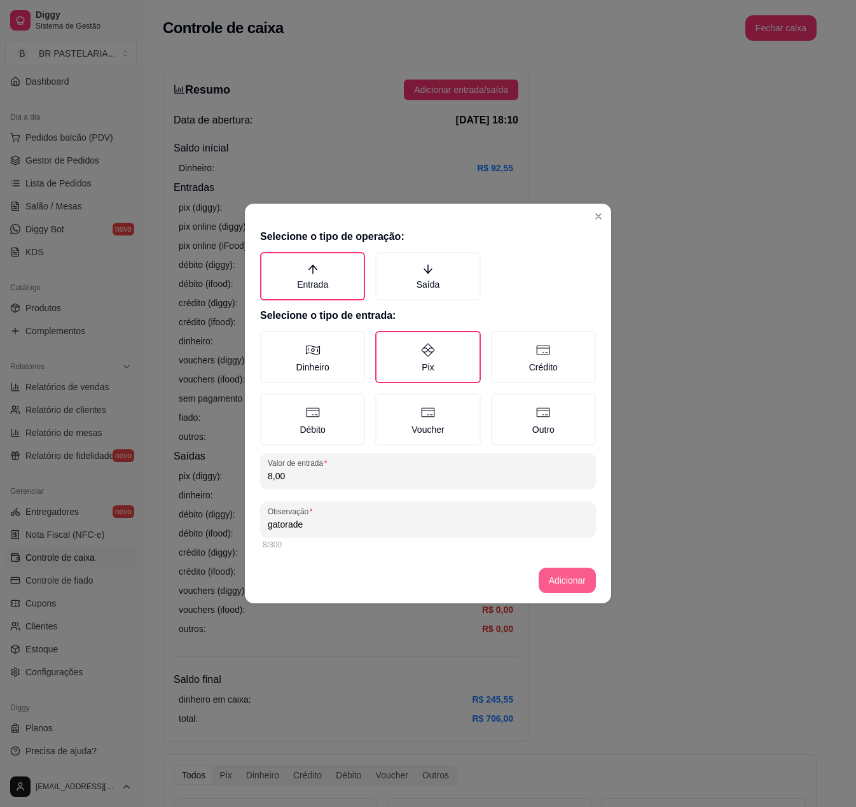
type input "gatorade"
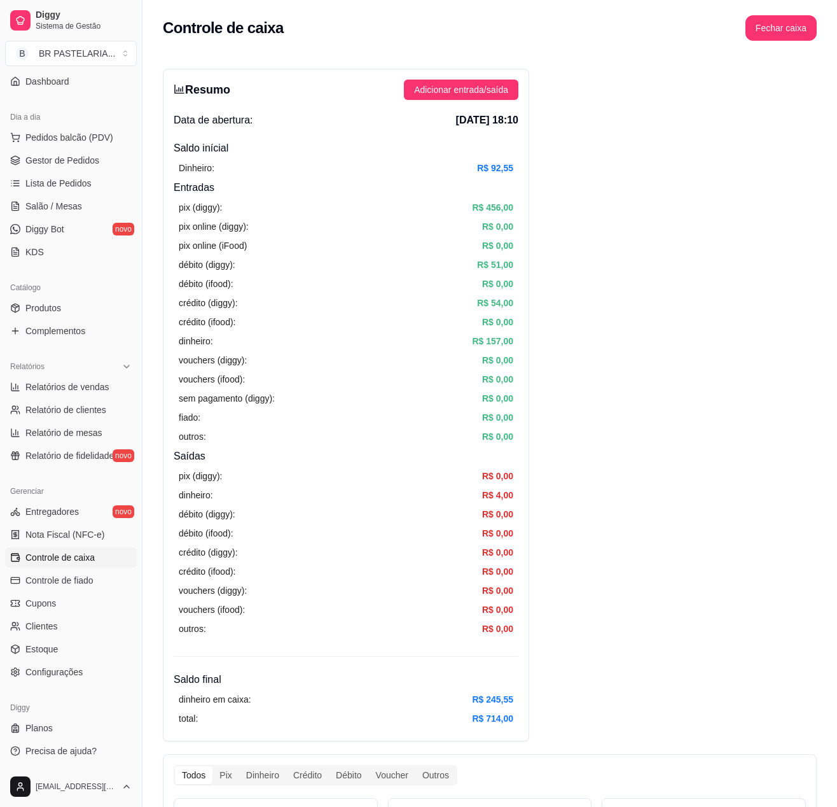
drag, startPoint x: 83, startPoint y: 157, endPoint x: 80, endPoint y: 150, distance: 6.9
click at [83, 155] on span "Gestor de Pedidos" at bounding box center [62, 160] width 74 height 13
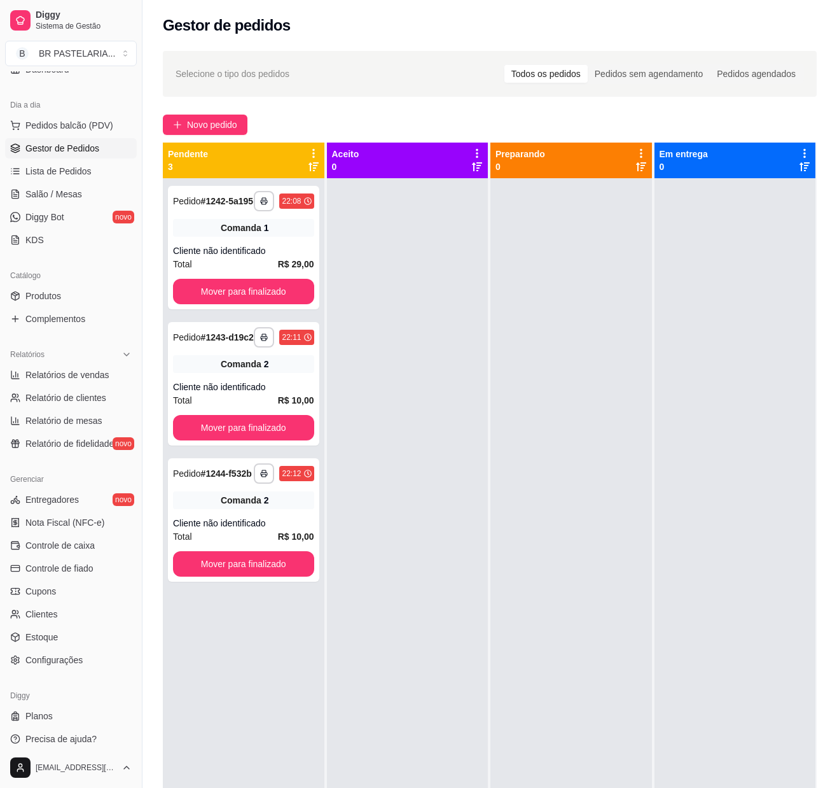
click at [607, 398] on div at bounding box center [572, 572] width 162 height 788
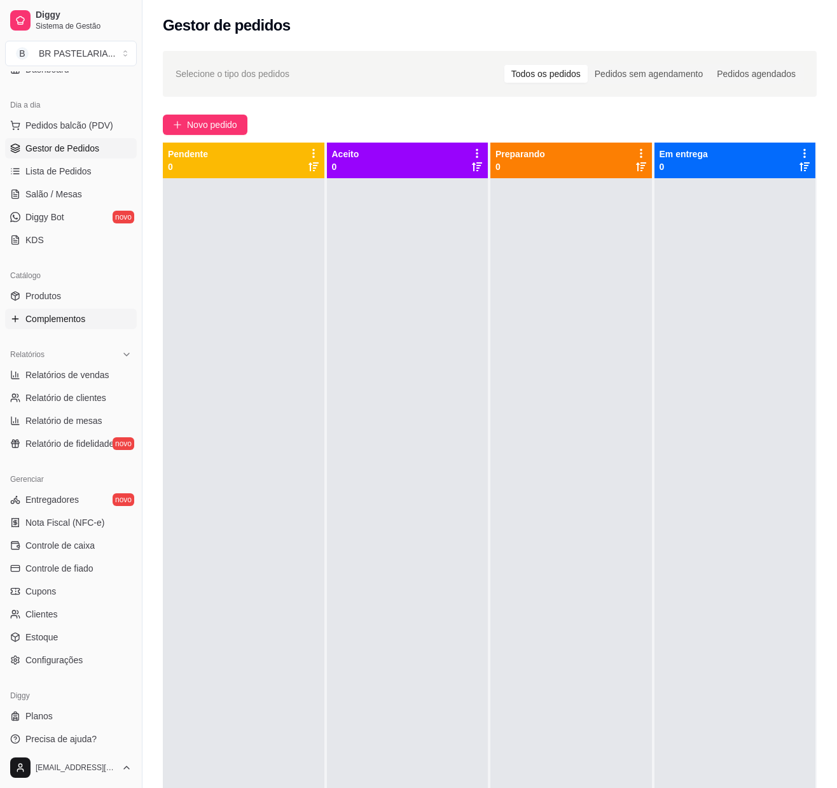
click at [62, 329] on link "Complementos" at bounding box center [71, 319] width 132 height 20
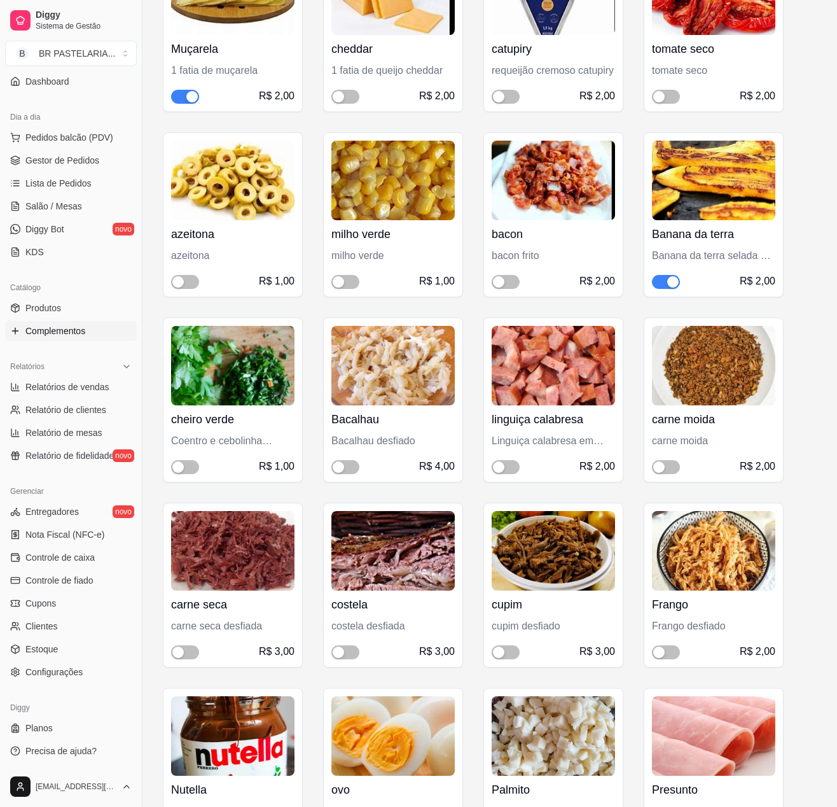
scroll to position [200, 0]
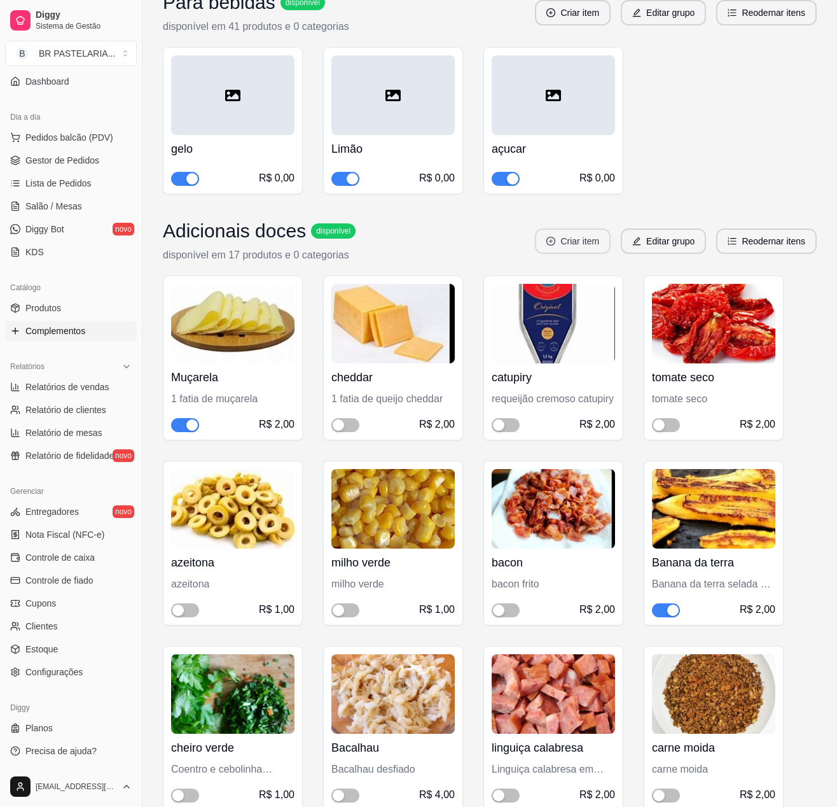
click at [564, 235] on button "Criar item" at bounding box center [573, 240] width 76 height 25
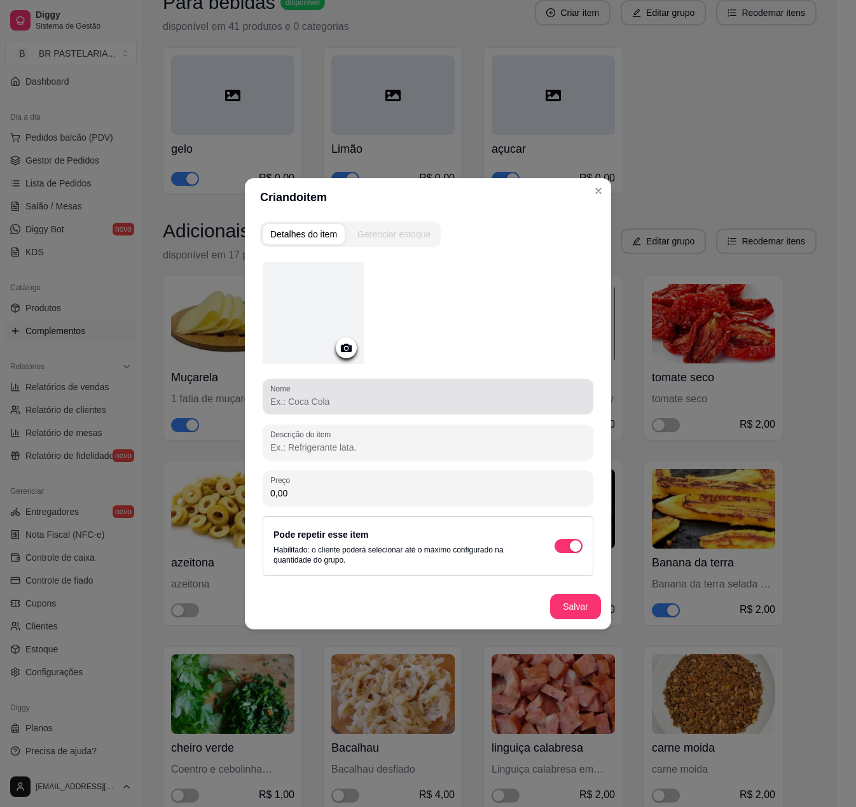
click at [346, 403] on input "Nome" at bounding box center [428, 401] width 316 height 13
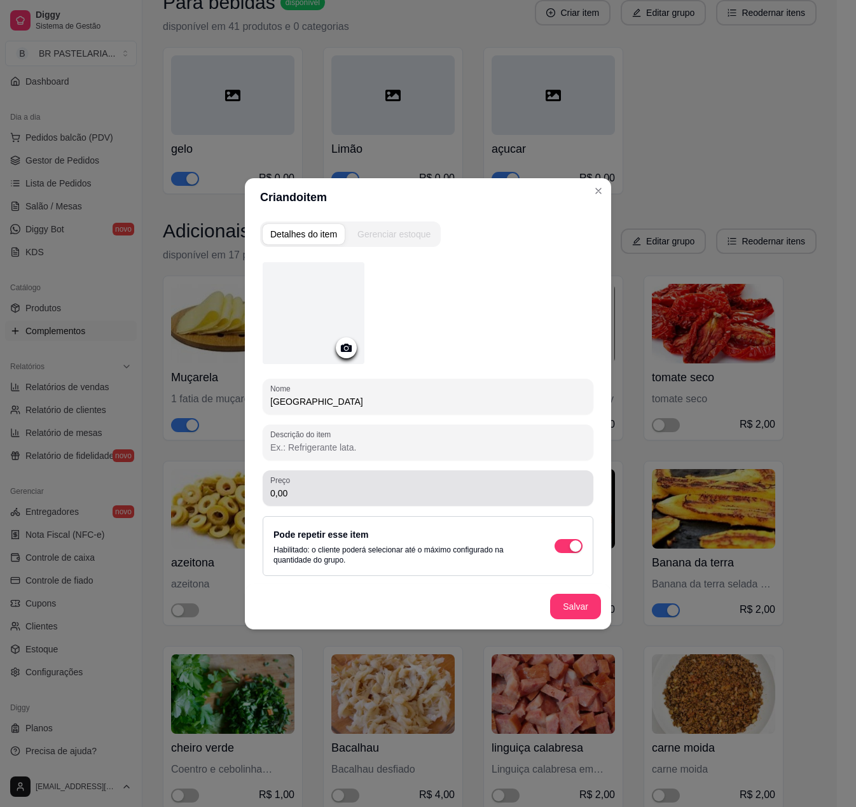
type input "[GEOGRAPHIC_DATA]"
click at [345, 492] on input "0,00" at bounding box center [428, 493] width 316 height 13
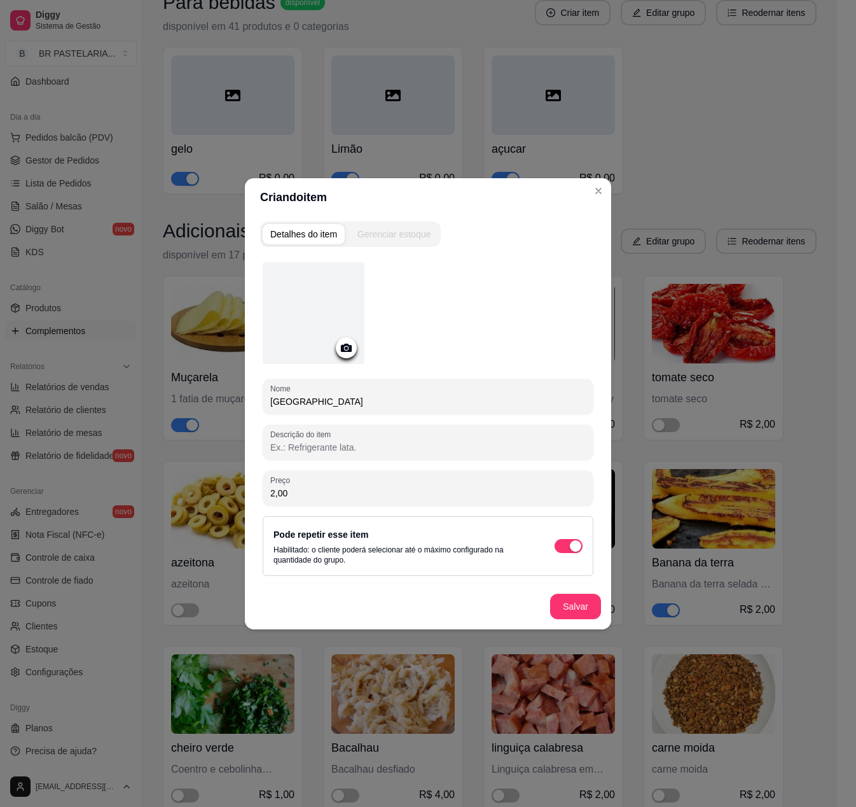
type input "2,00"
click at [349, 352] on icon at bounding box center [346, 347] width 15 height 15
click at [346, 316] on div at bounding box center [314, 313] width 102 height 102
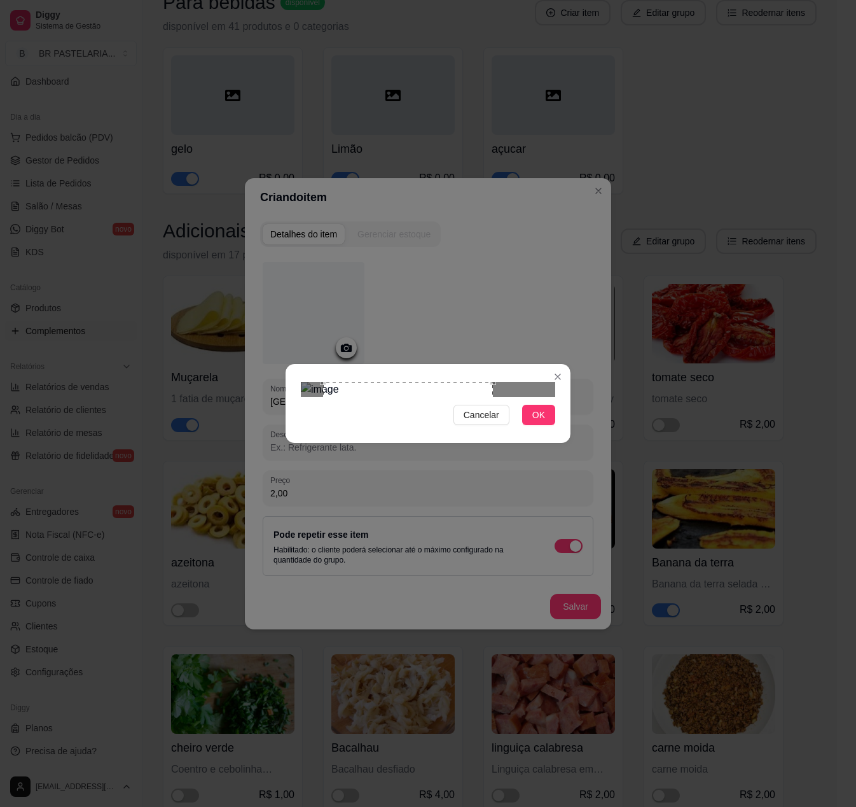
click at [401, 434] on div "Use the arrow keys to move the crop selection area" at bounding box center [408, 467] width 170 height 170
click at [550, 425] on button "OK" at bounding box center [538, 415] width 33 height 20
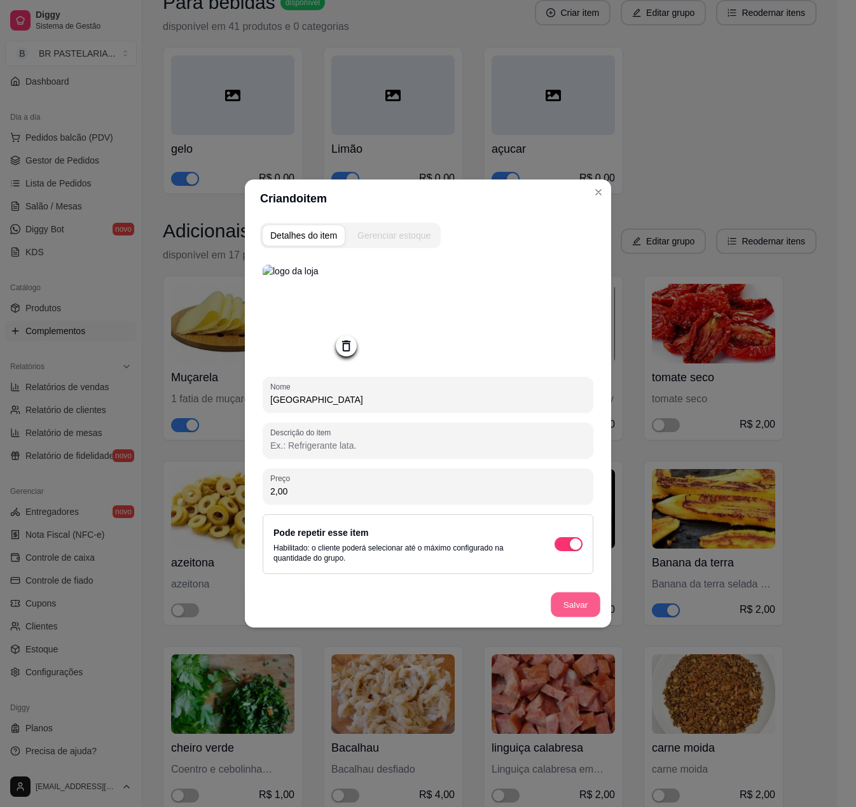
click at [569, 617] on button "Salvar" at bounding box center [576, 604] width 50 height 25
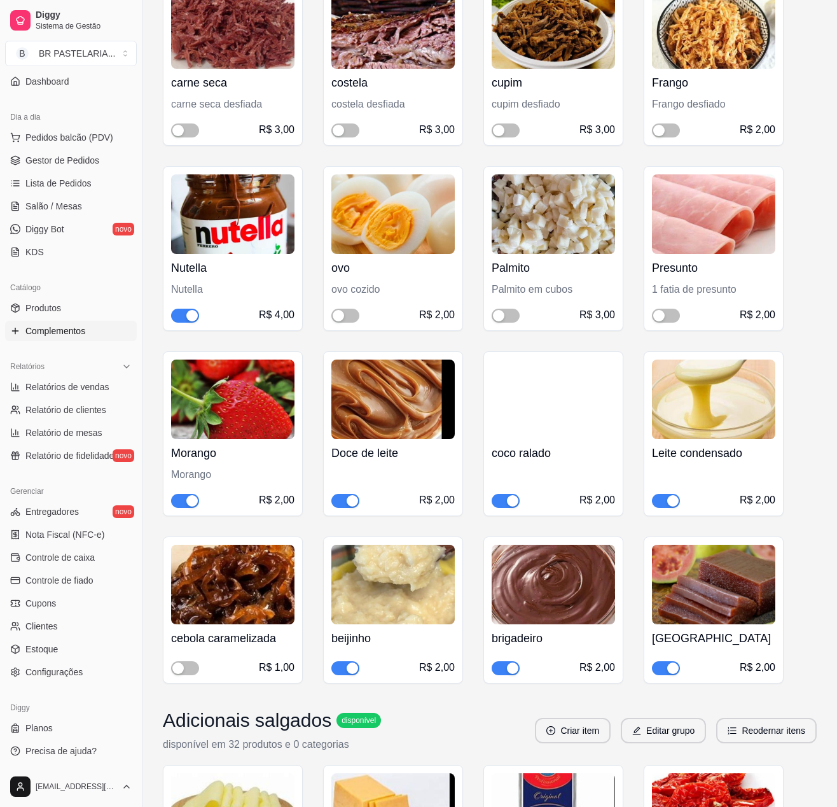
scroll to position [1218, 0]
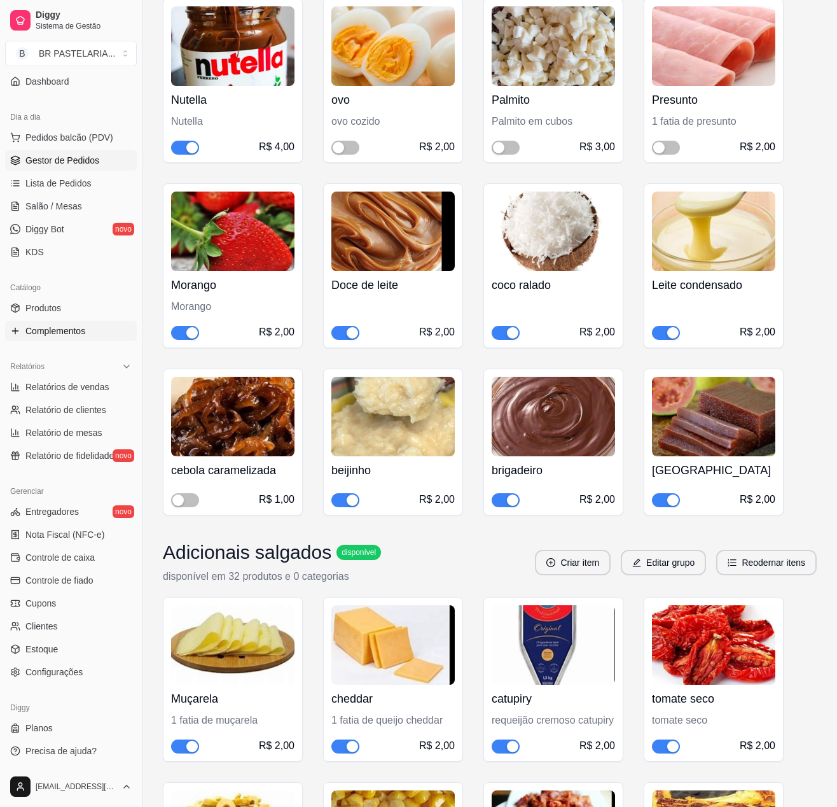
click at [60, 158] on span "Gestor de Pedidos" at bounding box center [62, 160] width 74 height 13
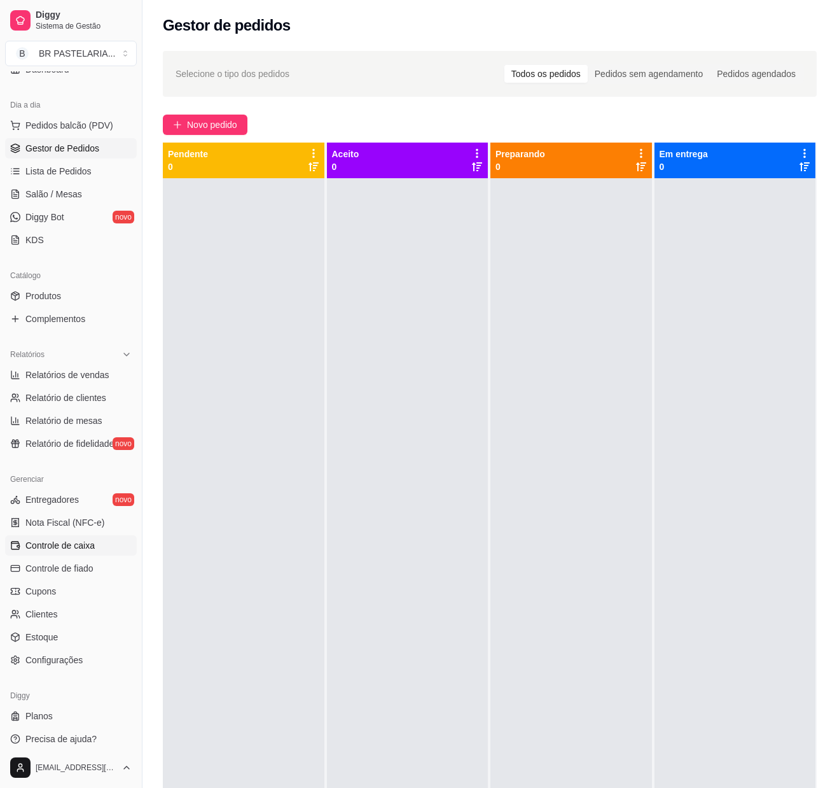
click at [66, 552] on span "Controle de caixa" at bounding box center [59, 545] width 69 height 13
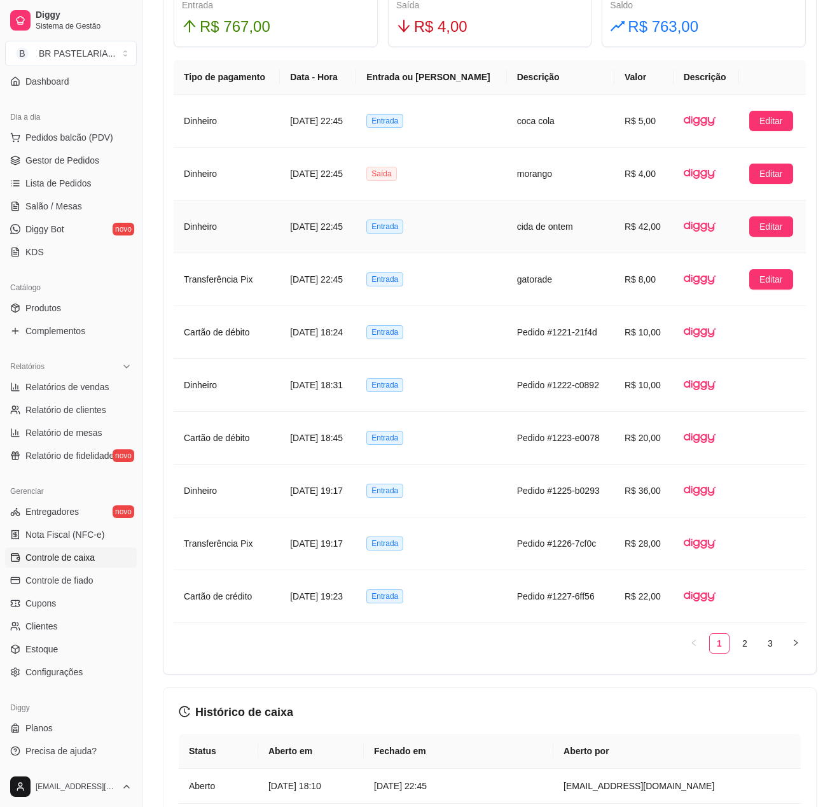
scroll to position [763, 0]
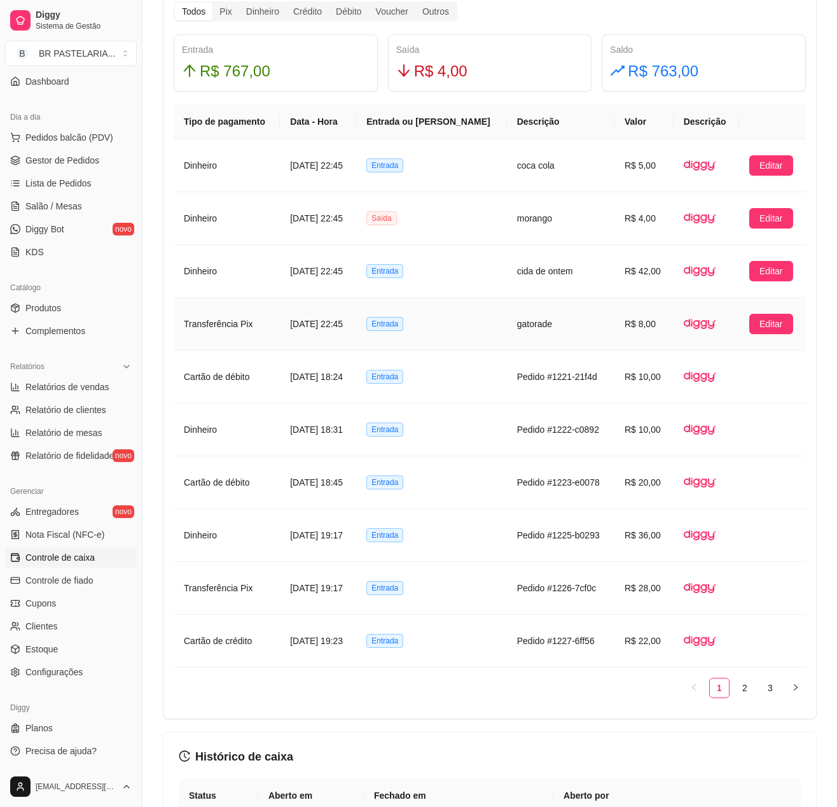
click at [613, 342] on td "gatorade" at bounding box center [561, 324] width 108 height 53
drag, startPoint x: 753, startPoint y: 699, endPoint x: 765, endPoint y: 701, distance: 11.7
click at [756, 698] on ul "1 2 3" at bounding box center [490, 688] width 632 height 20
click at [765, 697] on link "3" at bounding box center [770, 687] width 19 height 19
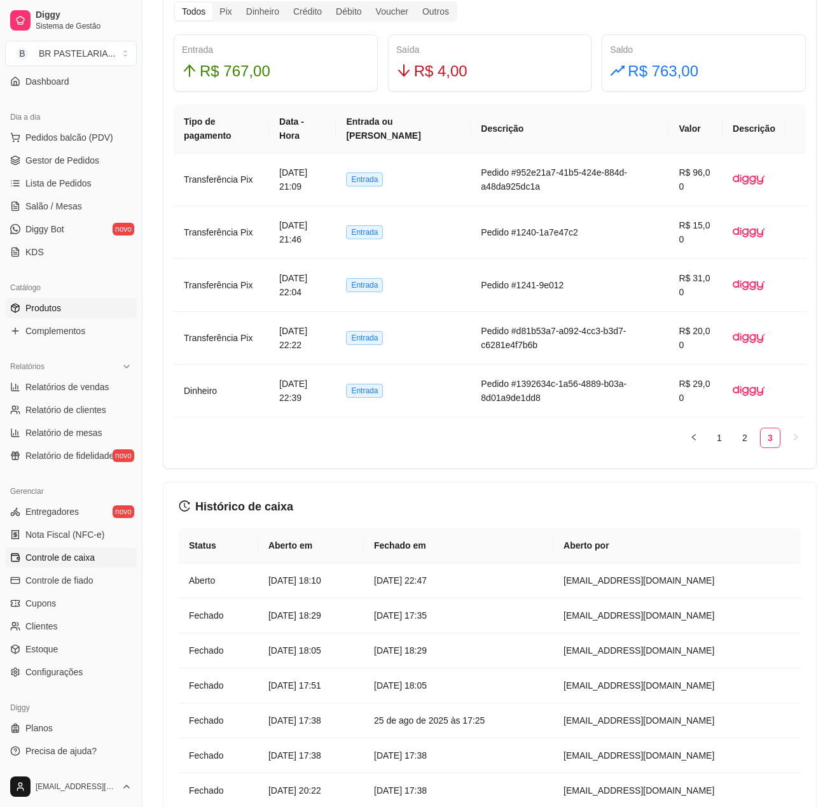
click at [90, 309] on link "Produtos" at bounding box center [71, 308] width 132 height 20
click at [75, 304] on link "Produtos" at bounding box center [71, 308] width 132 height 20
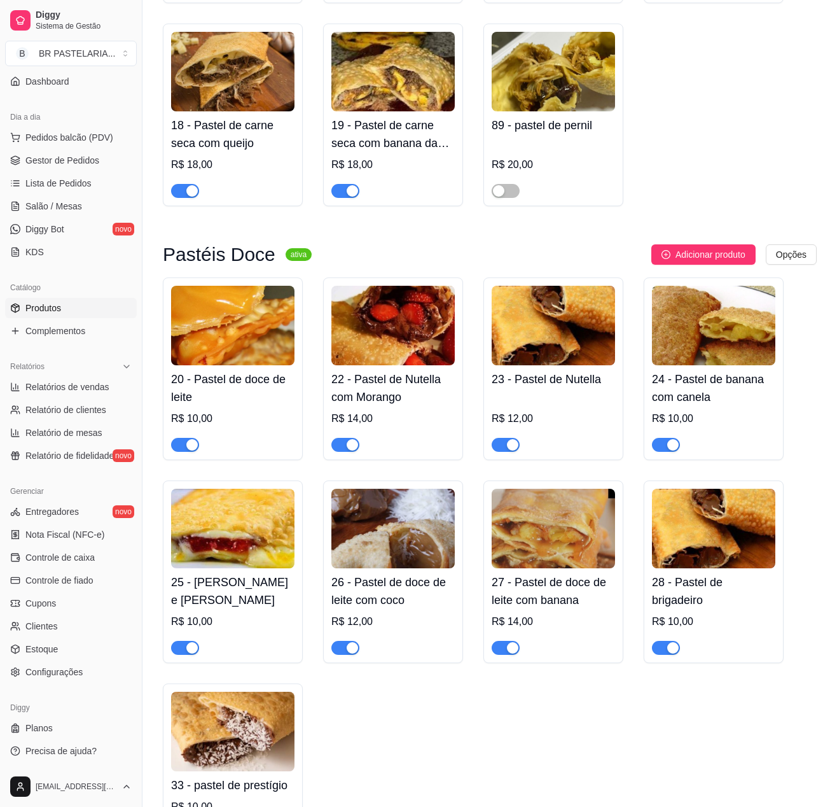
scroll to position [1654, 0]
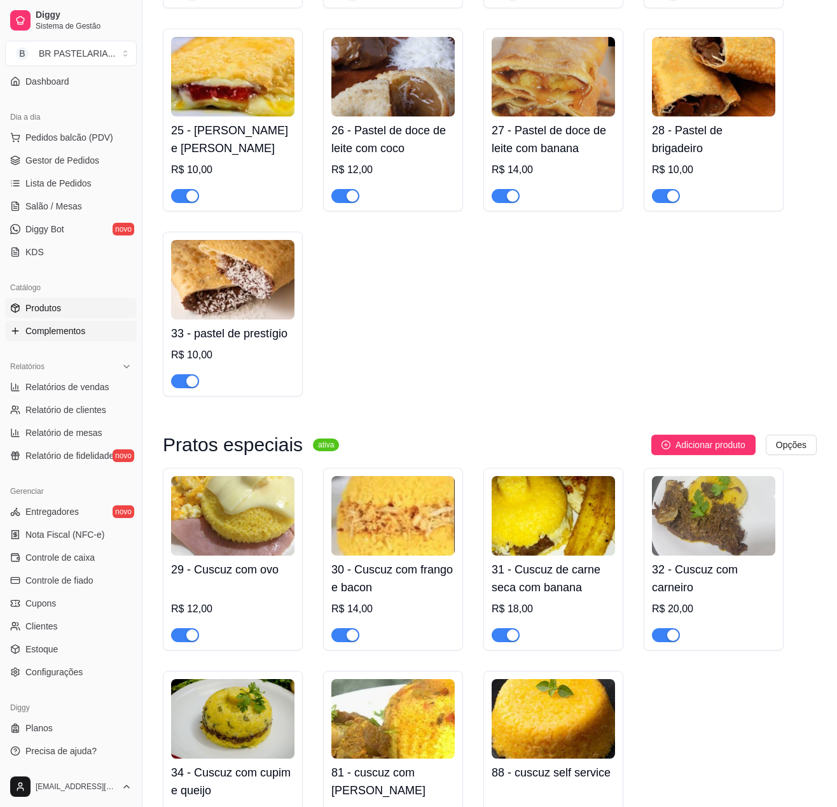
click at [41, 331] on span "Complementos" at bounding box center [55, 330] width 60 height 13
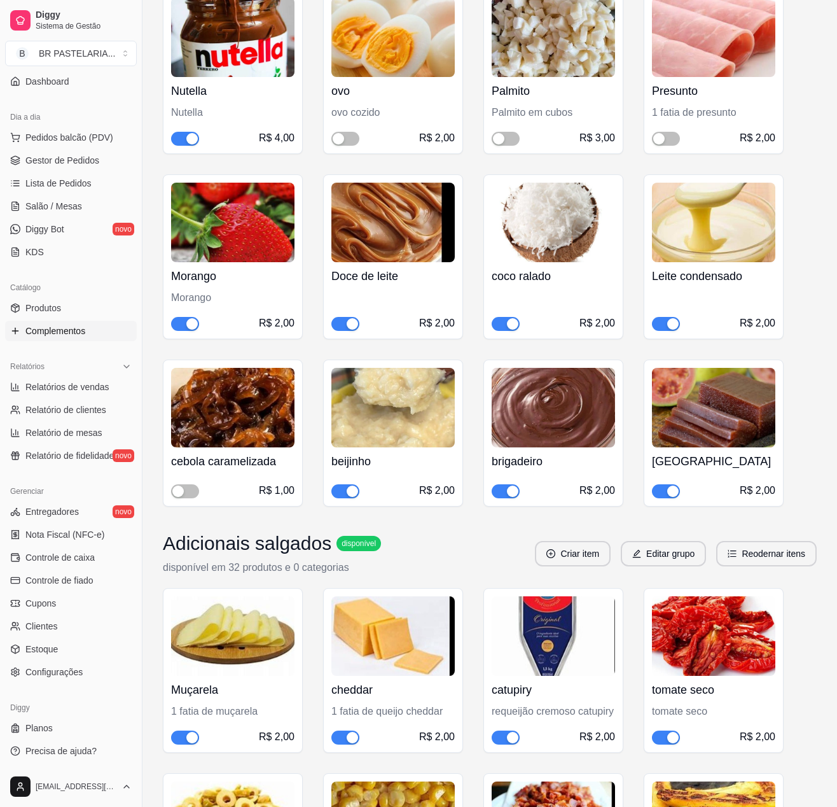
scroll to position [1218, 0]
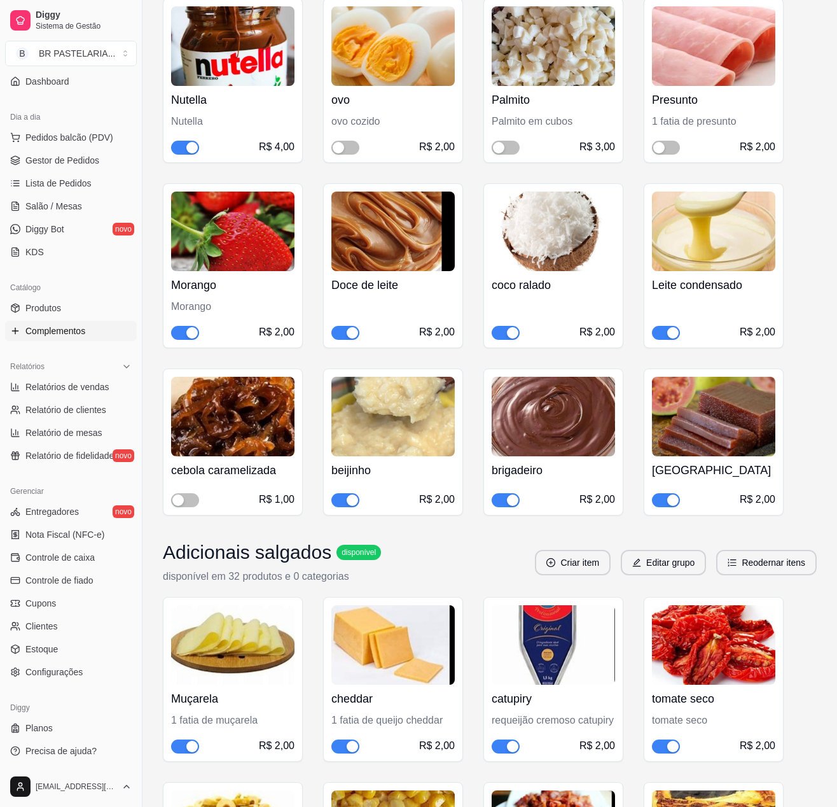
click at [559, 417] on img at bounding box center [553, 417] width 123 height 80
click at [48, 167] on link "Gestor de Pedidos" at bounding box center [71, 160] width 132 height 20
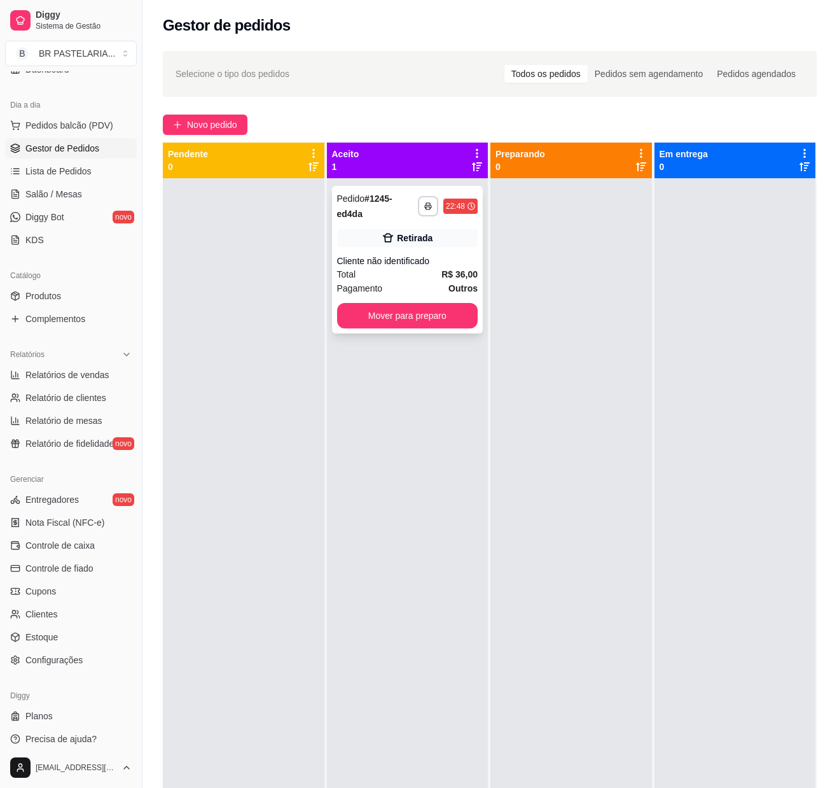
click at [393, 226] on div "**********" at bounding box center [407, 260] width 151 height 148
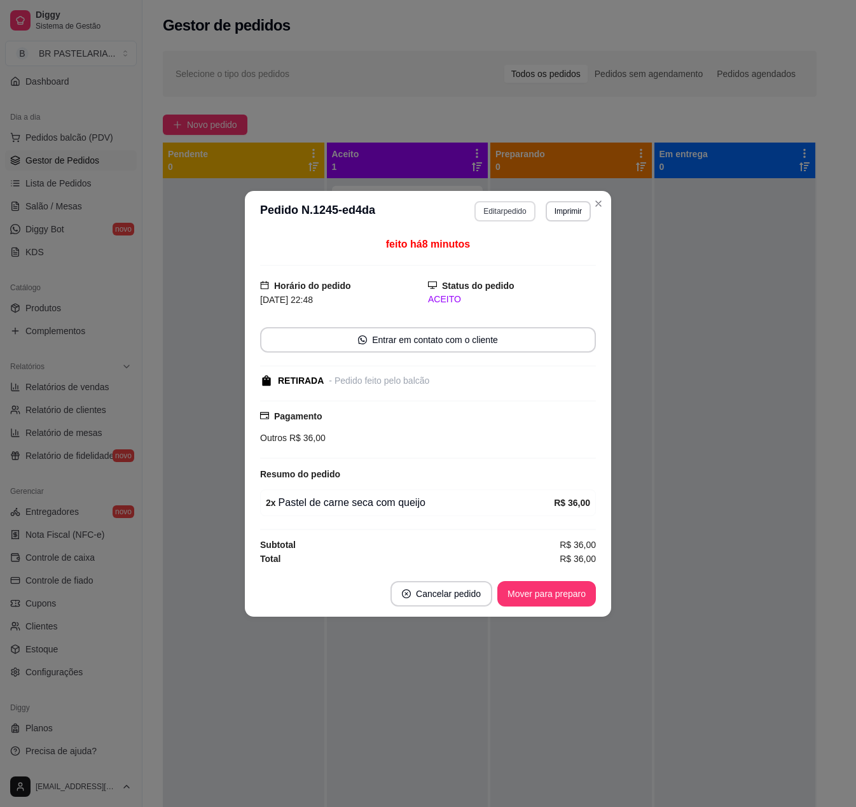
click at [492, 213] on button "Editar pedido" at bounding box center [505, 211] width 60 height 20
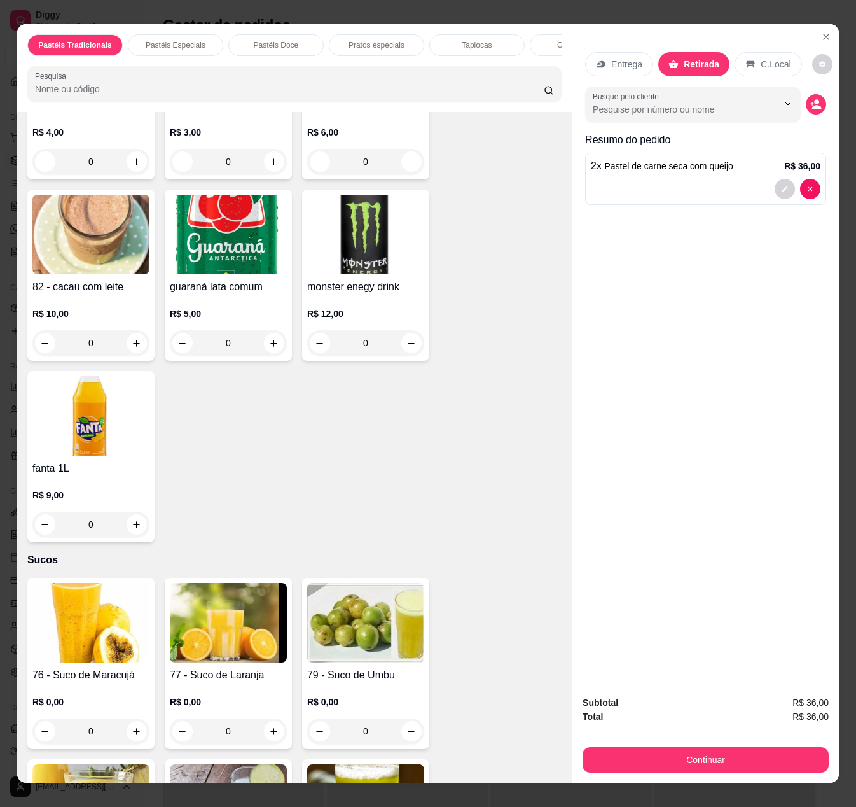
scroll to position [4708, 0]
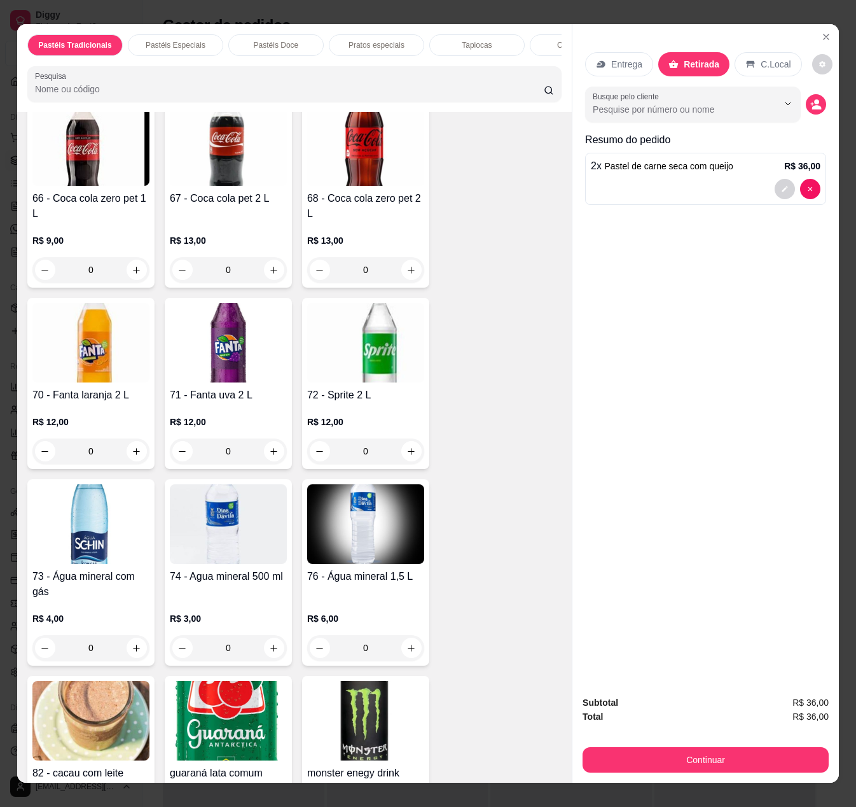
drag, startPoint x: 400, startPoint y: 669, endPoint x: 407, endPoint y: 665, distance: 8.5
click at [407, 660] on div "0" at bounding box center [365, 647] width 117 height 25
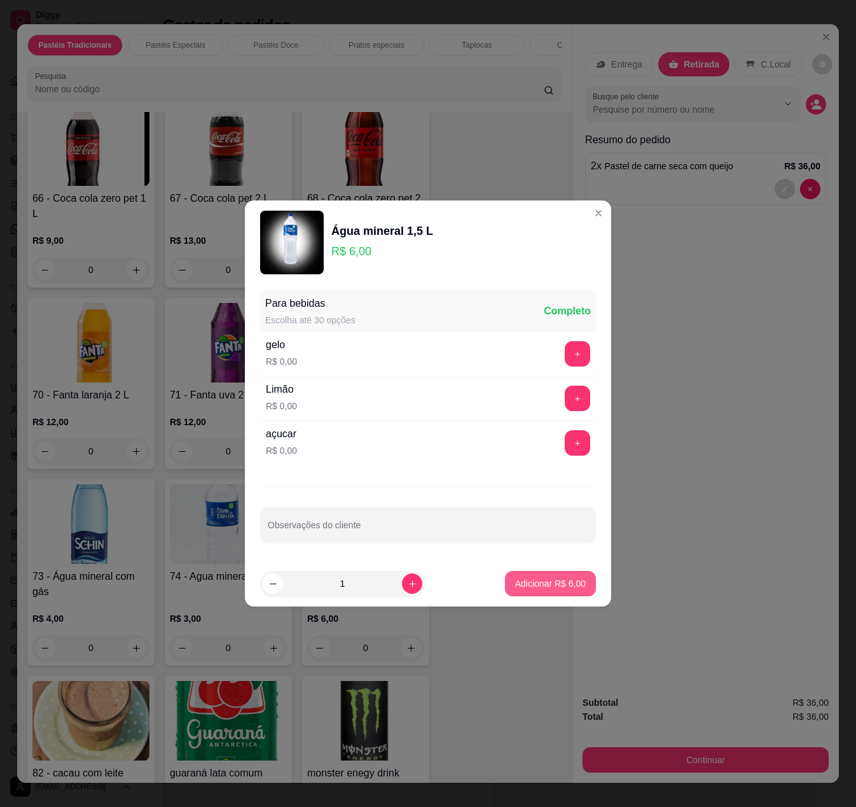
click at [531, 606] on footer "1 Adicionar R$ 6,00" at bounding box center [428, 584] width 366 height 46
click at [528, 585] on p "Adicionar R$ 6,00" at bounding box center [550, 583] width 71 height 13
type input "1"
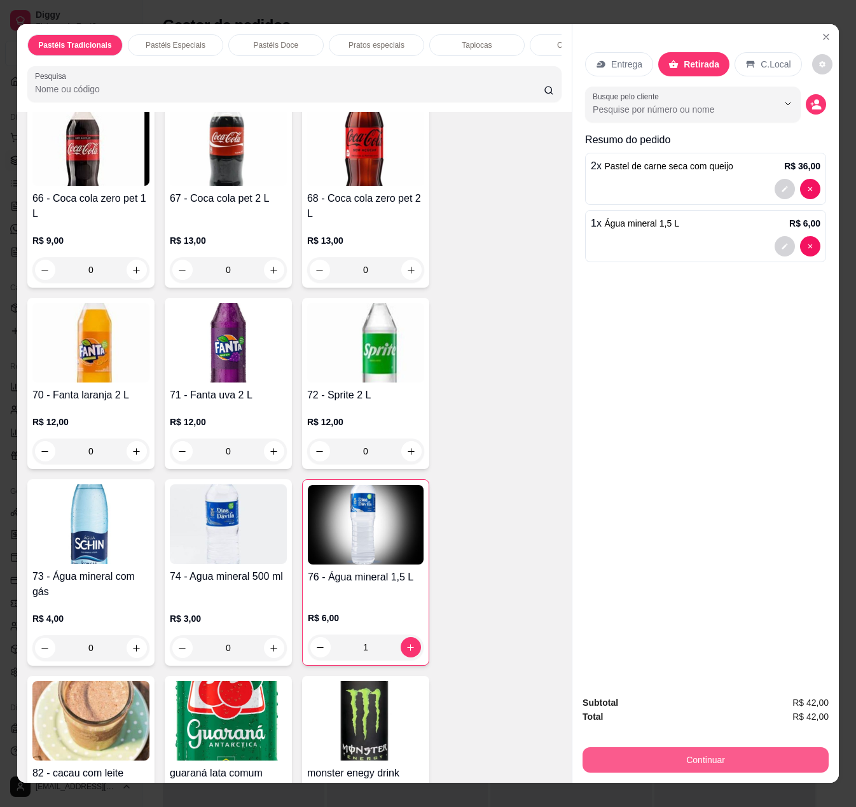
click at [660, 747] on button "Continuar" at bounding box center [706, 759] width 246 height 25
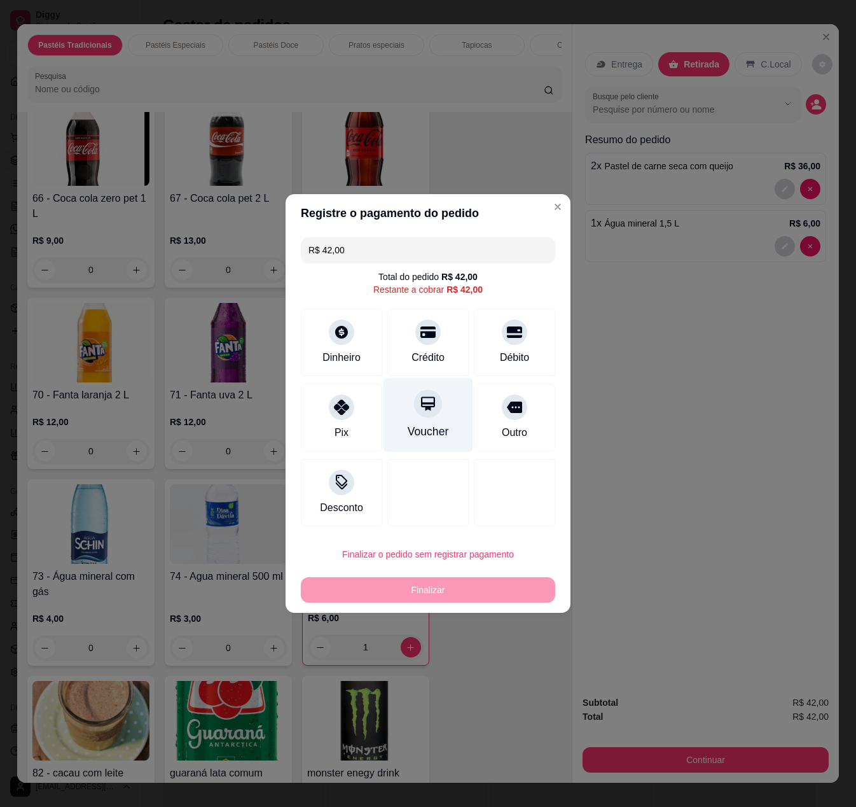
drag, startPoint x: 442, startPoint y: 330, endPoint x: 452, endPoint y: 422, distance: 93.4
click at [443, 330] on div "Crédito" at bounding box center [427, 342] width 81 height 67
type input "R$ 0,00"
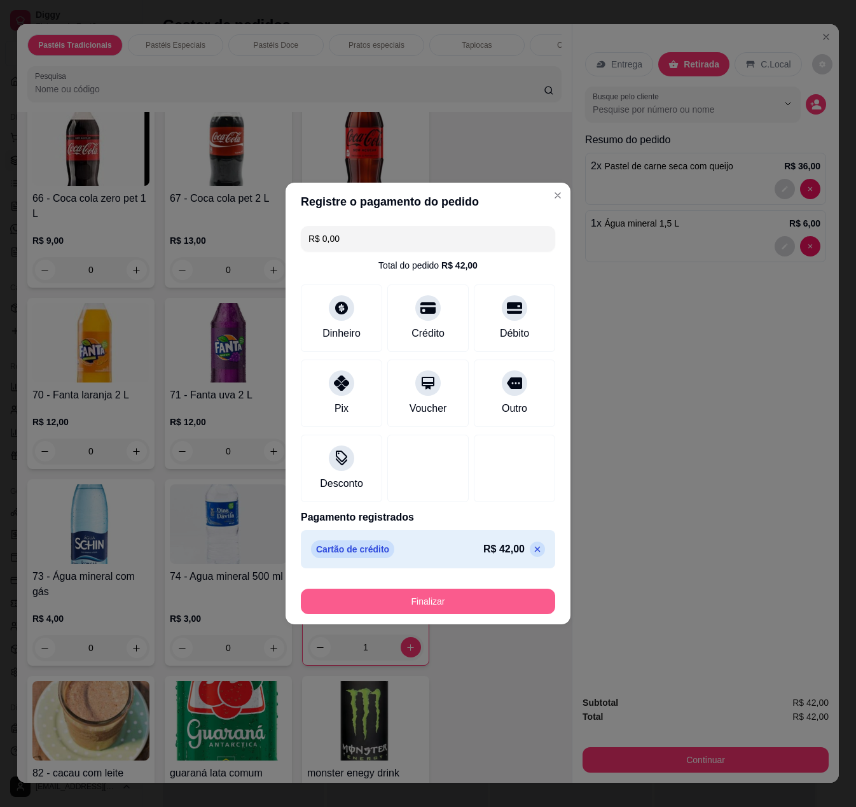
click at [447, 613] on button "Finalizar" at bounding box center [428, 601] width 254 height 25
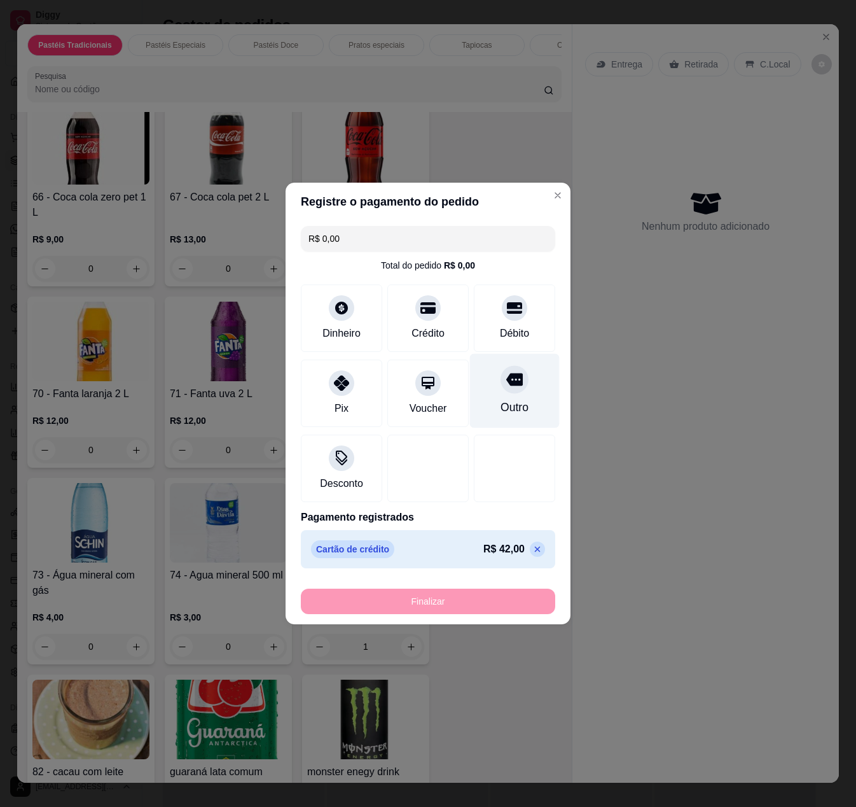
type input "0"
type input "-R$ 42,00"
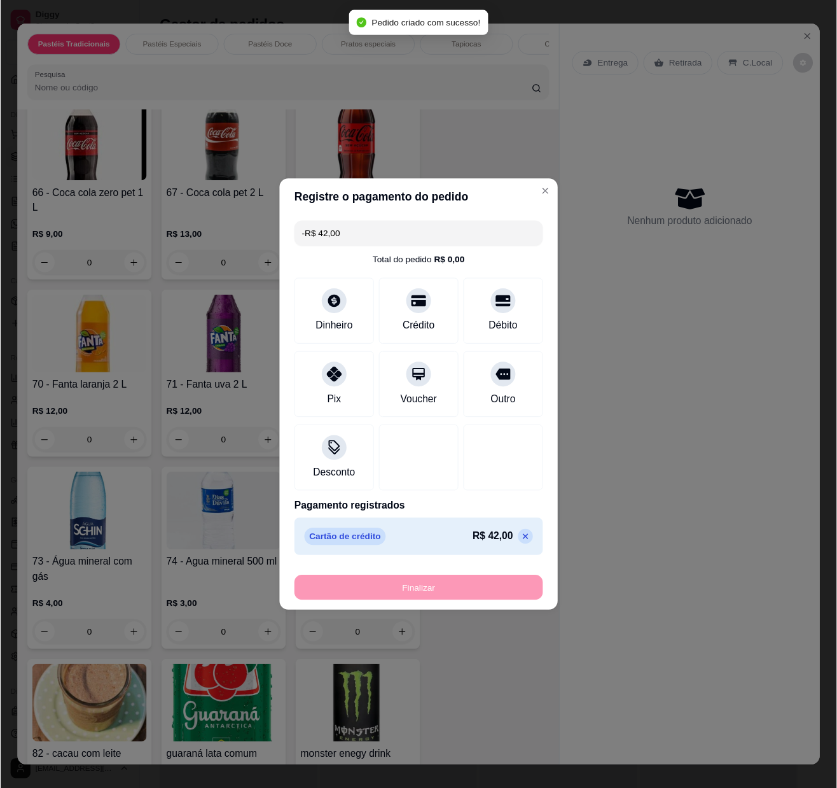
scroll to position [4706, 0]
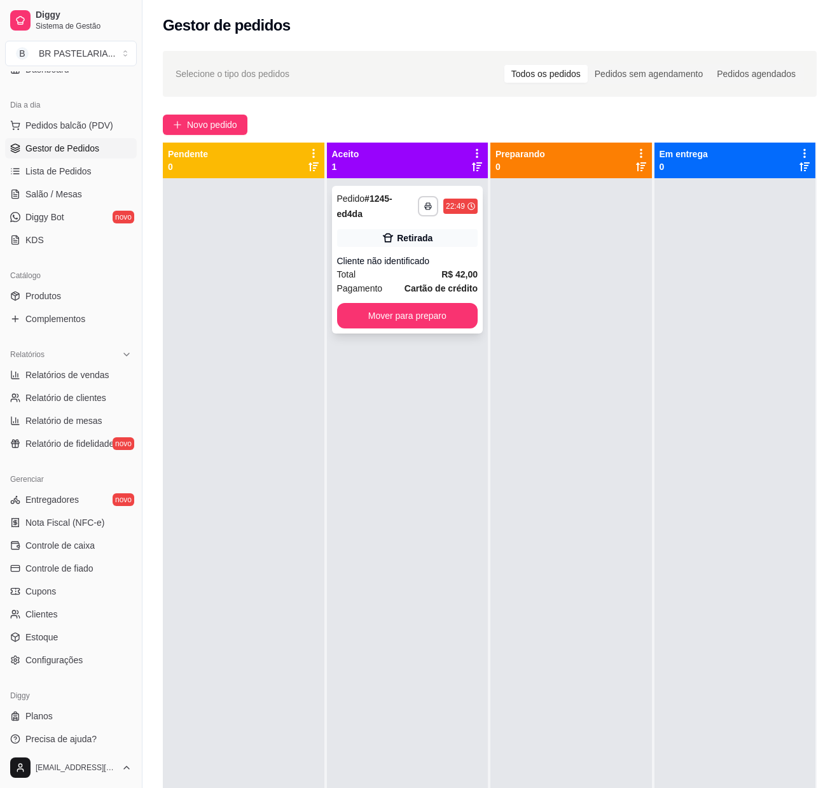
click at [430, 299] on div "**********" at bounding box center [407, 260] width 151 height 148
click at [445, 317] on button "Mover para preparo" at bounding box center [407, 315] width 137 height 25
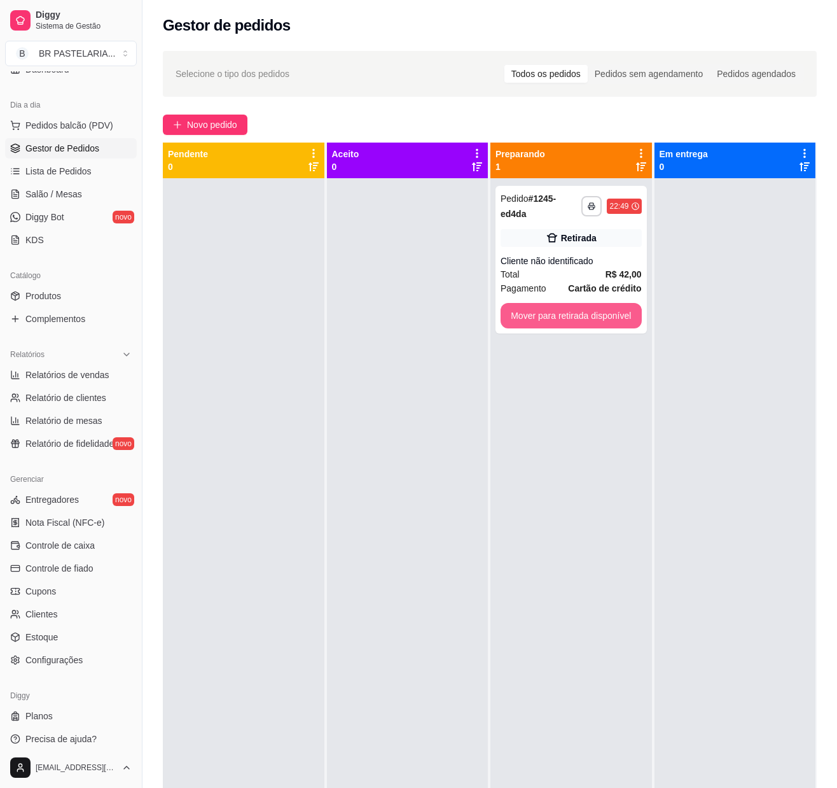
click at [555, 318] on button "Mover para retirada disponível" at bounding box center [571, 315] width 141 height 25
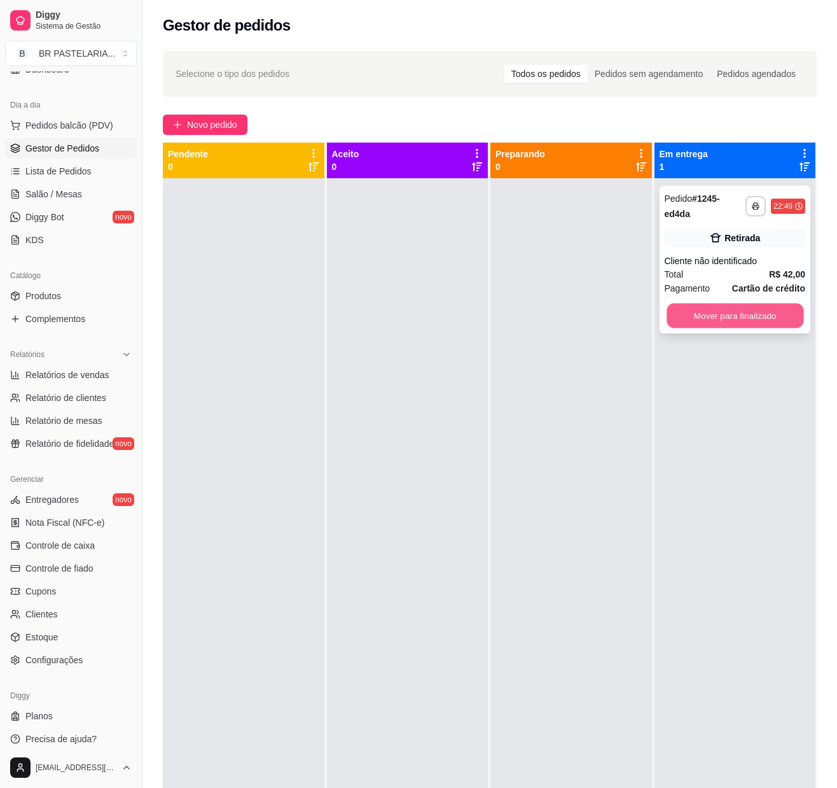
click at [721, 309] on button "Mover para finalizado" at bounding box center [735, 315] width 137 height 25
